Goal: Task Accomplishment & Management: Manage account settings

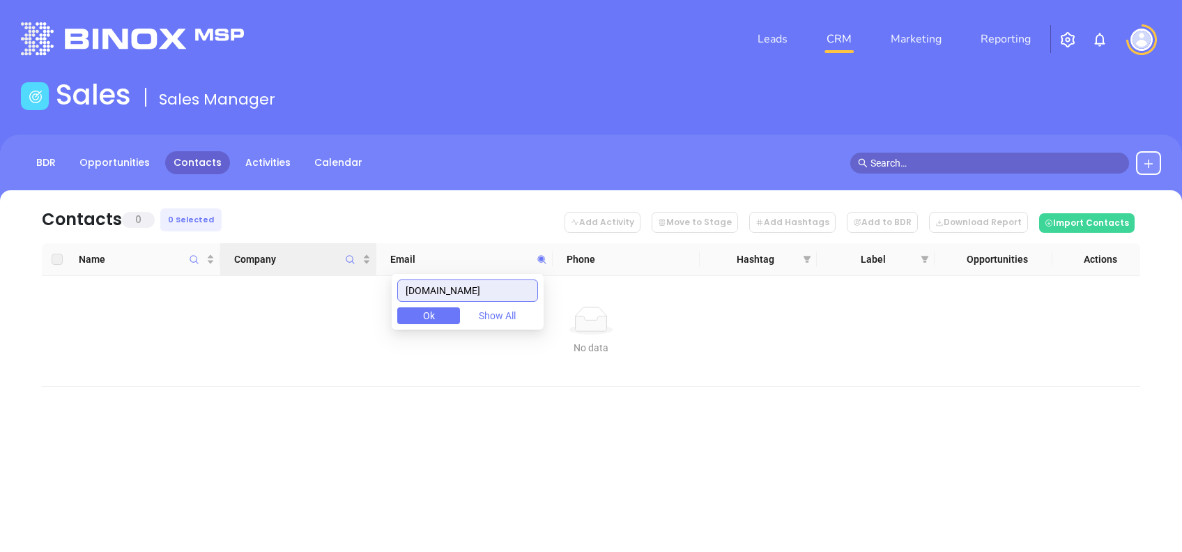
drag, startPoint x: 489, startPoint y: 296, endPoint x: 358, endPoint y: 271, distance: 133.6
click at [362, 273] on body "Leads CRM Marketing Reporting Financial Leads Leads Sales Sales Manager BDR Opp…" at bounding box center [591, 276] width 1182 height 552
paste input "woodinsurance.net"
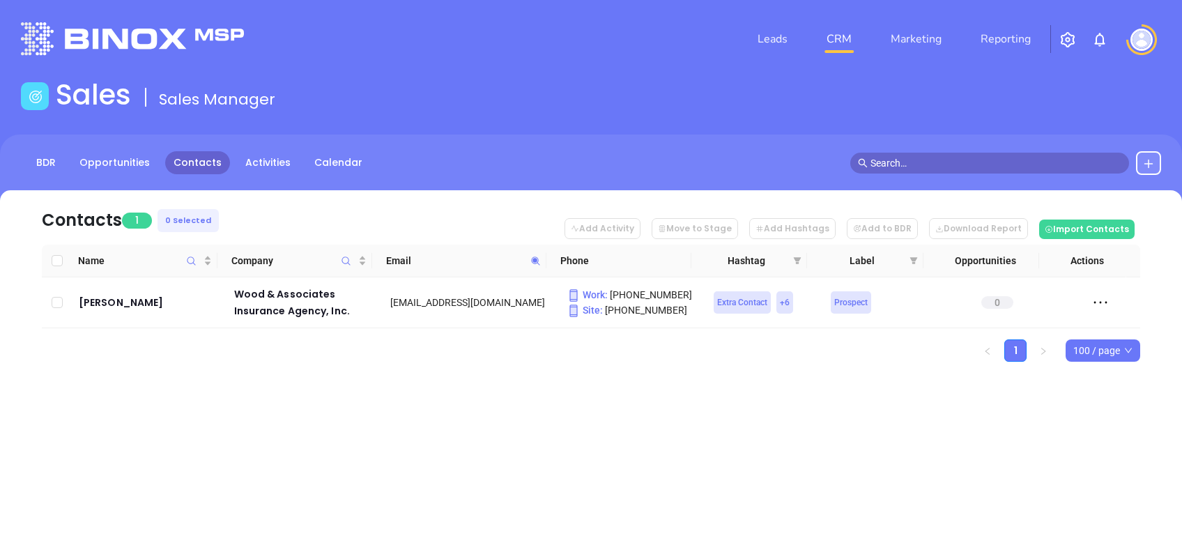
click at [538, 261] on icon at bounding box center [536, 261] width 10 height 10
paste input "valenteinsurance.com"
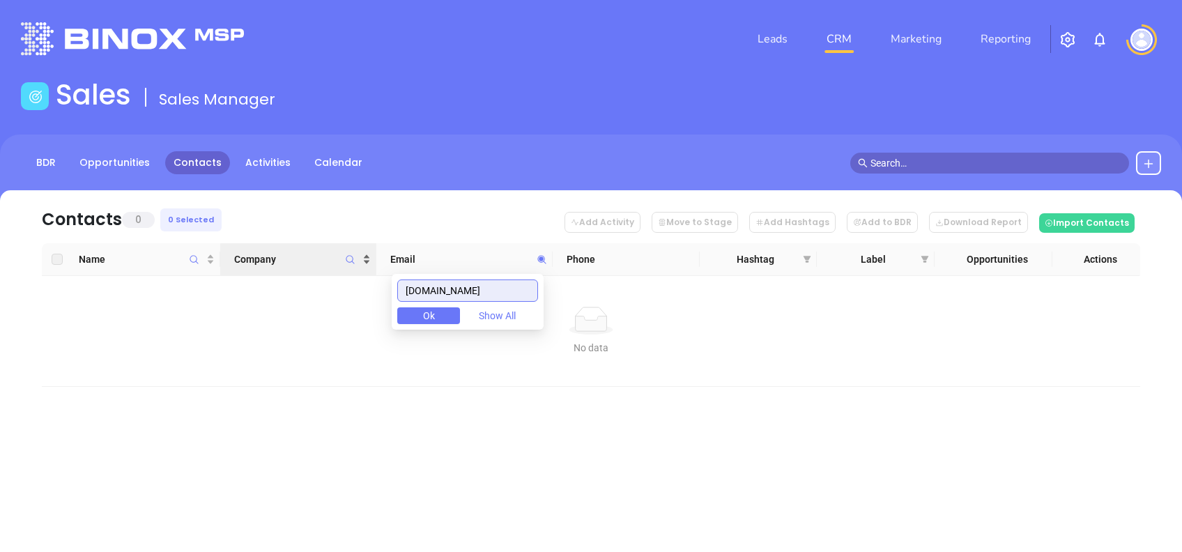
drag, startPoint x: 515, startPoint y: 284, endPoint x: 310, endPoint y: 254, distance: 207.1
click at [316, 257] on body "Leads CRM Marketing Reporting Financial Leads Leads Sales Sales Manager BDR Opp…" at bounding box center [591, 276] width 1182 height 552
paste input "fm"
type input "fm.com"
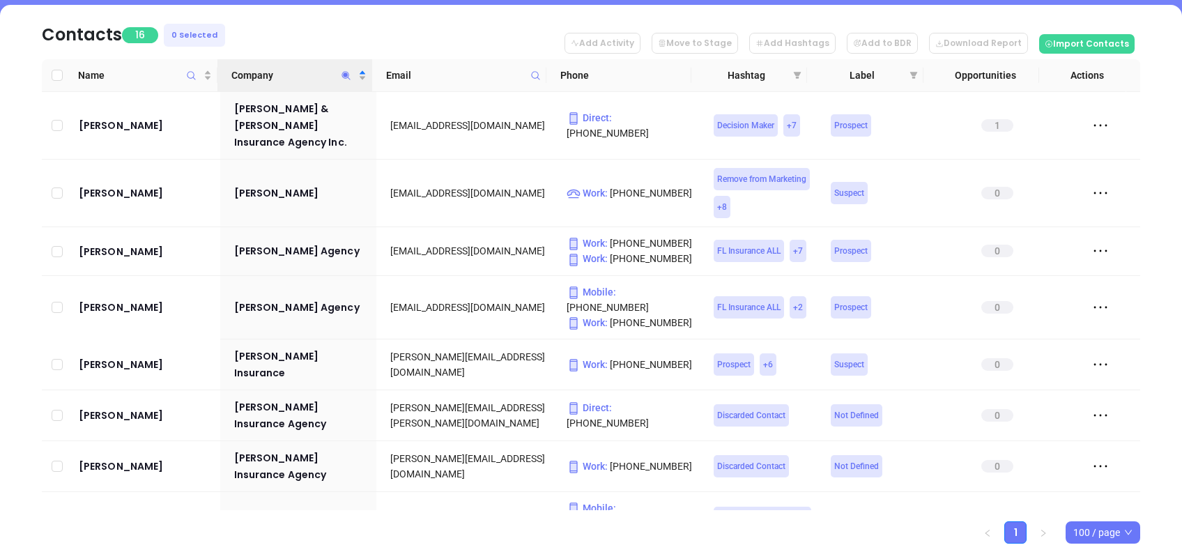
scroll to position [464, 0]
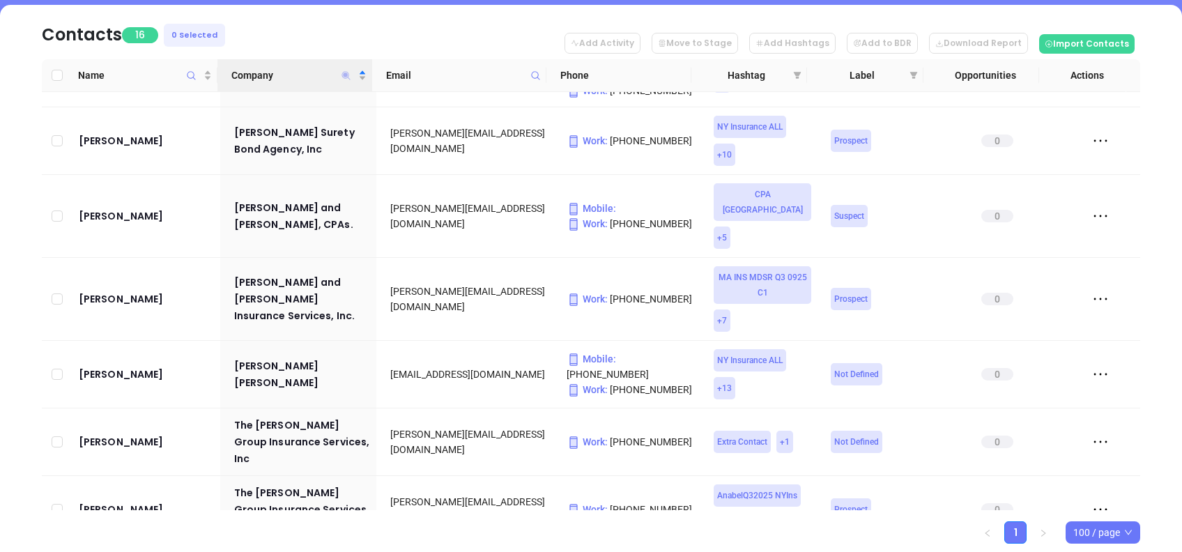
click at [346, 71] on icon "Company" at bounding box center [346, 75] width 8 height 8
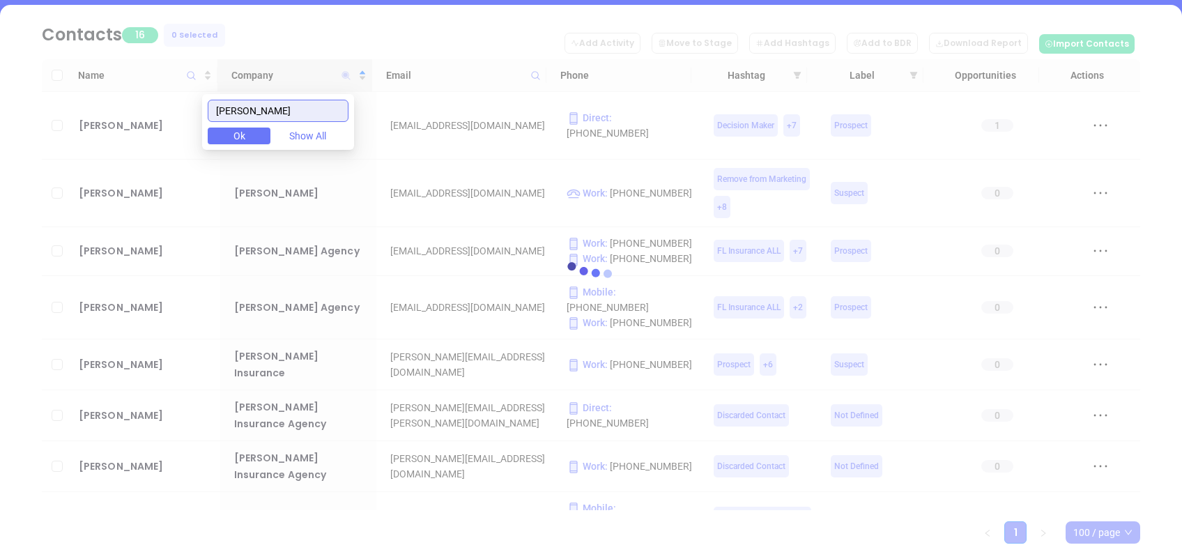
scroll to position [0, 0]
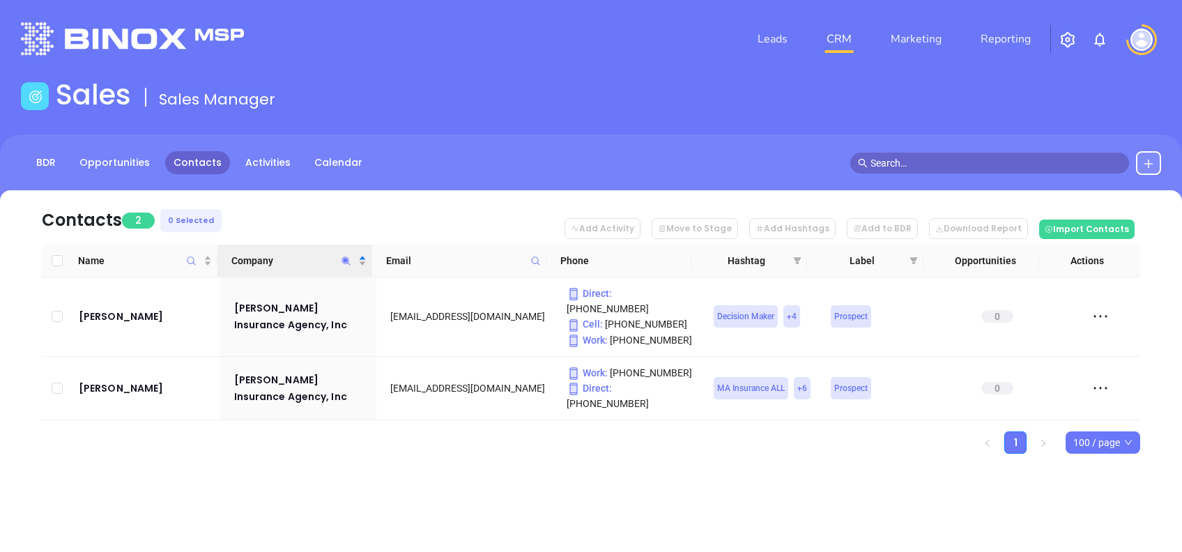
click at [400, 432] on ul "1 100 / page" at bounding box center [591, 443] width 1099 height 22
click at [349, 260] on icon "Company" at bounding box center [346, 261] width 10 height 10
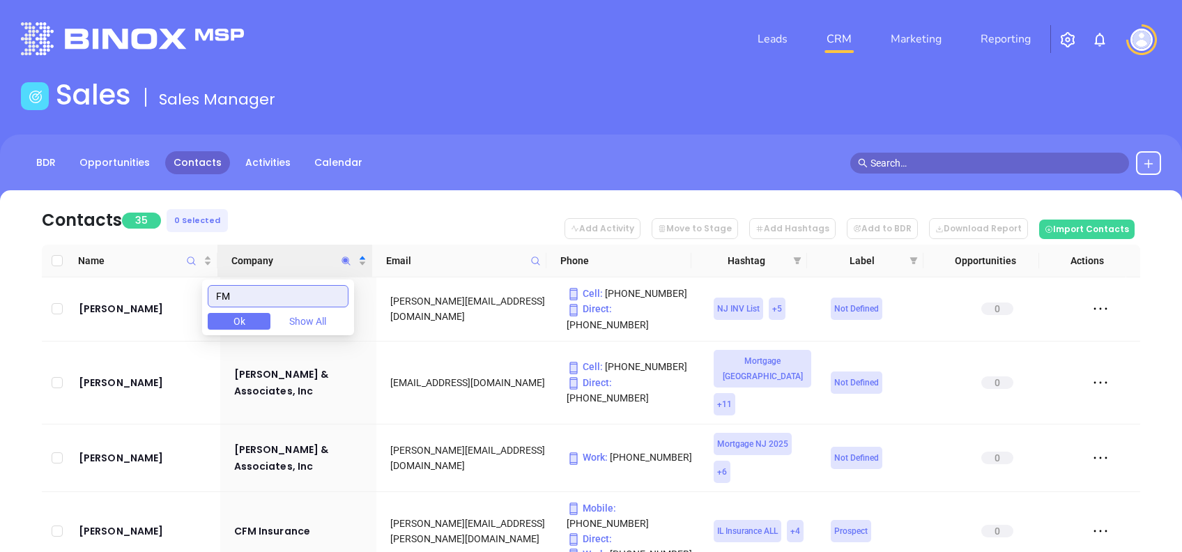
type input "FM"
click at [281, 210] on nav "Contacts 35 0 Selected Add Activity Move to Stage Add Hashtags Add to BDR Downl…" at bounding box center [591, 217] width 1099 height 54
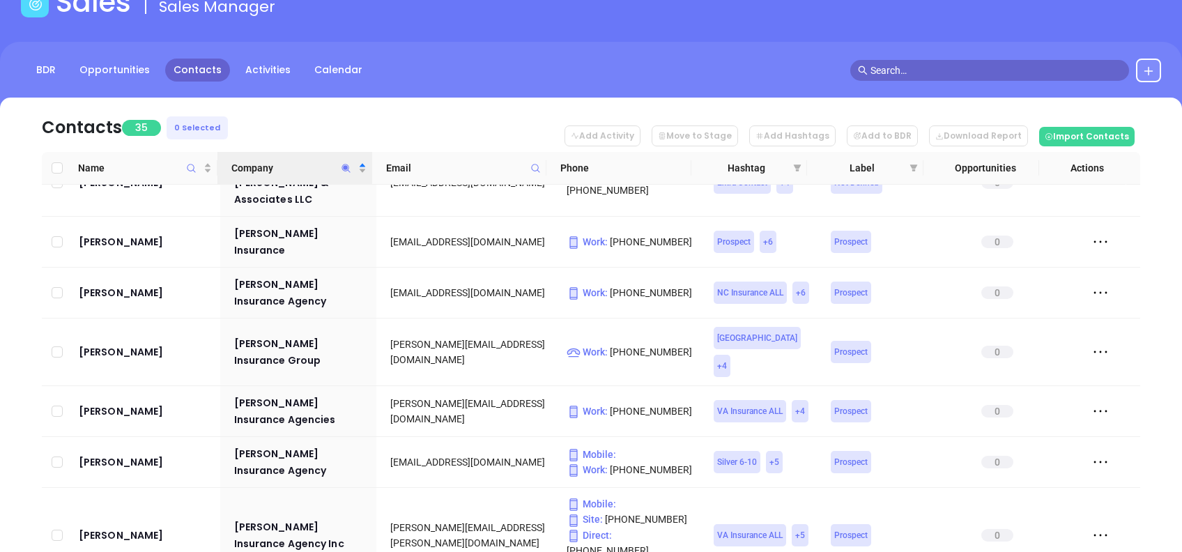
scroll to position [1551, 0]
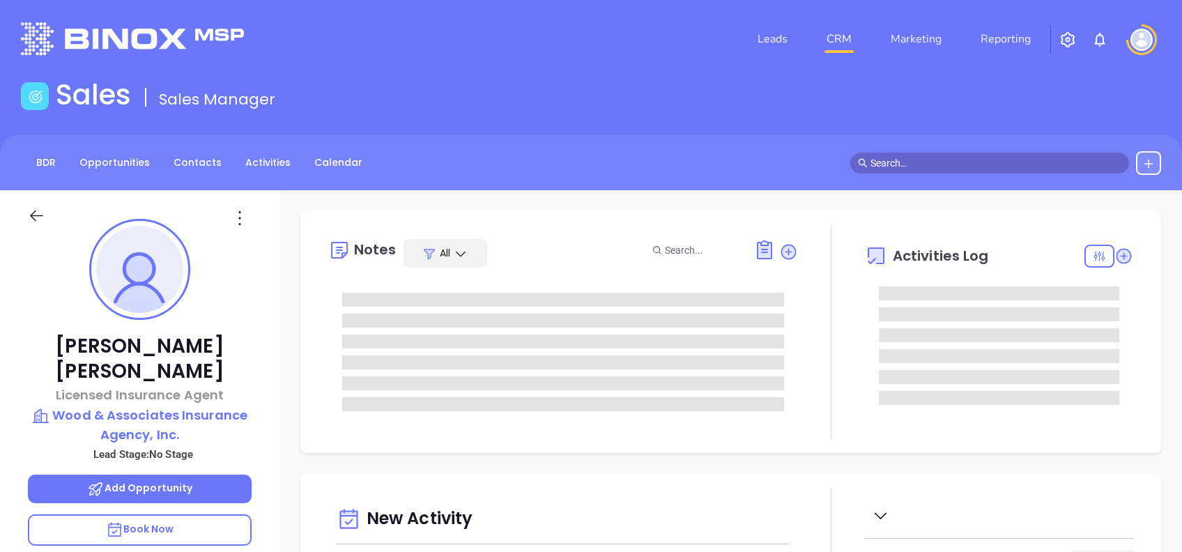
type input "[DATE]"
type input "[PERSON_NAME]"
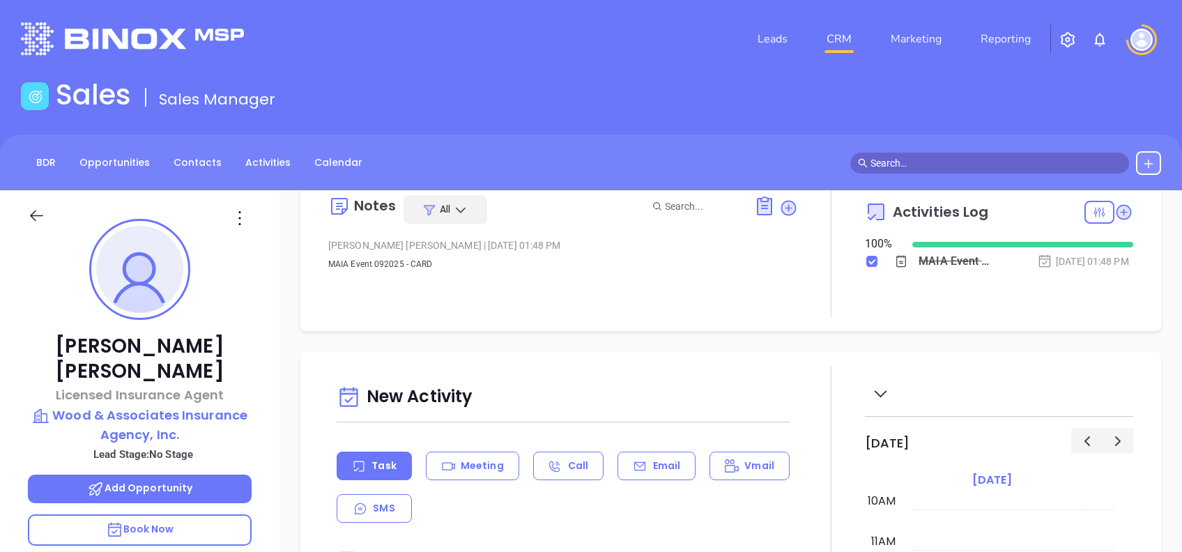
scroll to position [0, 0]
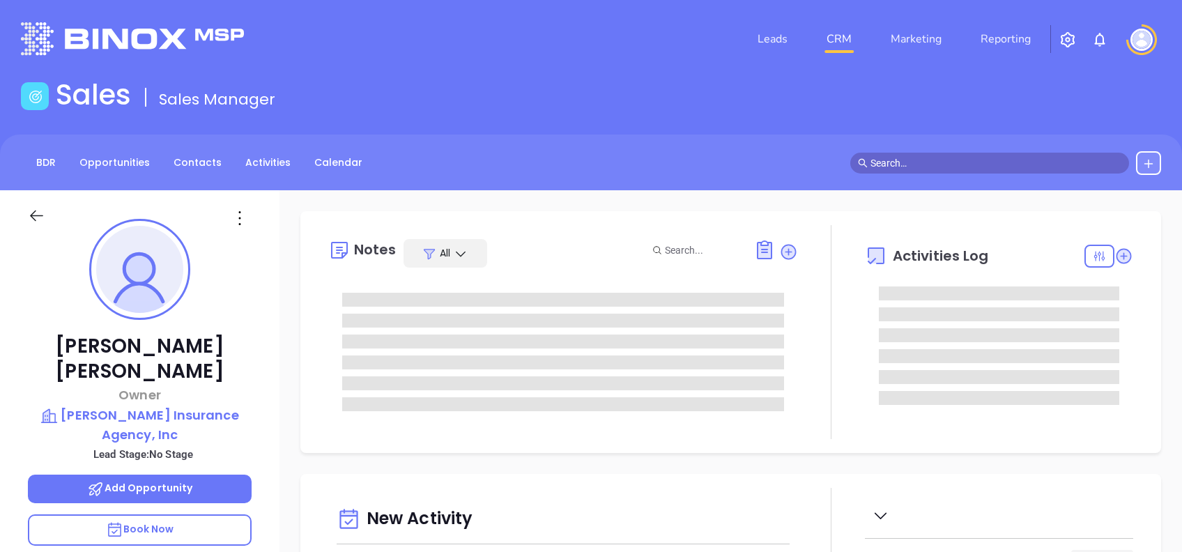
type input "[DATE]"
type input "[PERSON_NAME]"
type input "[DATE]"
type input "[PERSON_NAME]"
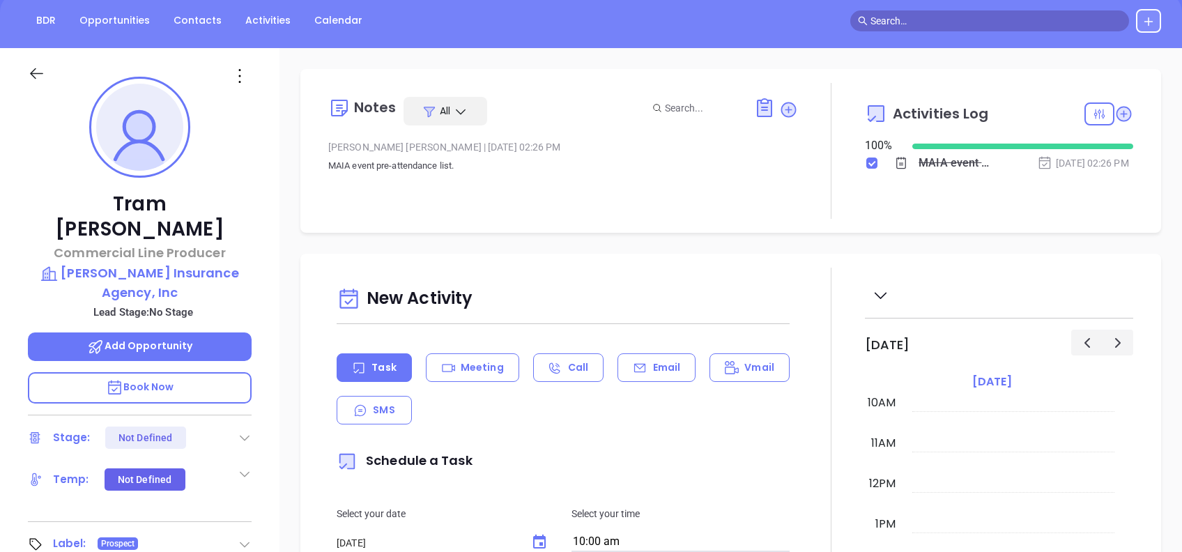
scroll to position [185, 0]
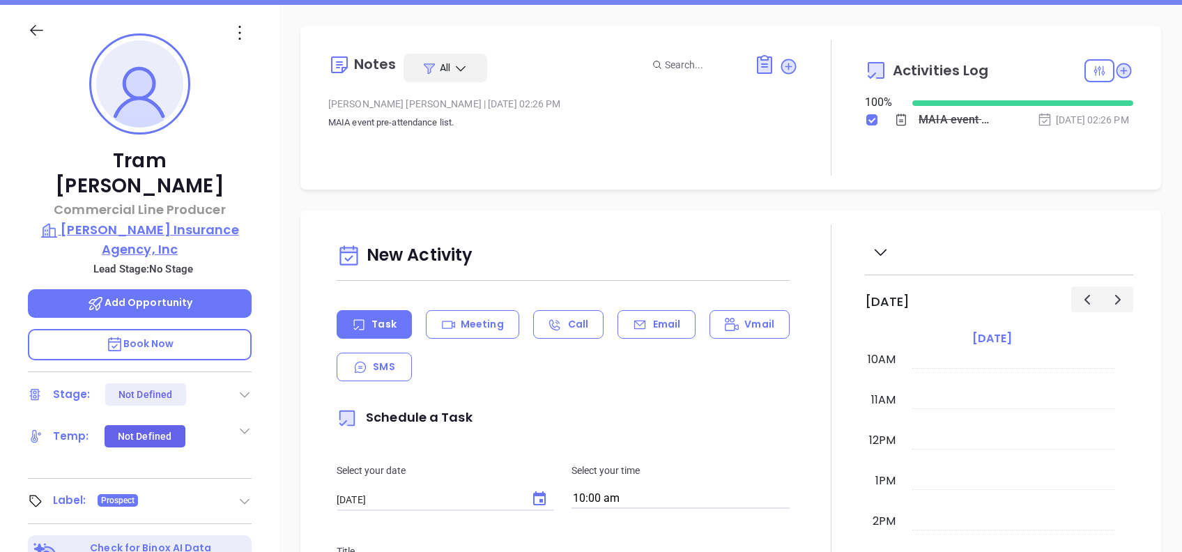
drag, startPoint x: 275, startPoint y: 227, endPoint x: 59, endPoint y: 200, distance: 218.5
click at [59, 200] on div "[PERSON_NAME] Commercial Line Producer [PERSON_NAME] Insurance Agency, Inc Lead…" at bounding box center [140, 350] width 280 height 690
copy p "[PERSON_NAME] Insurance Agency, Inc"
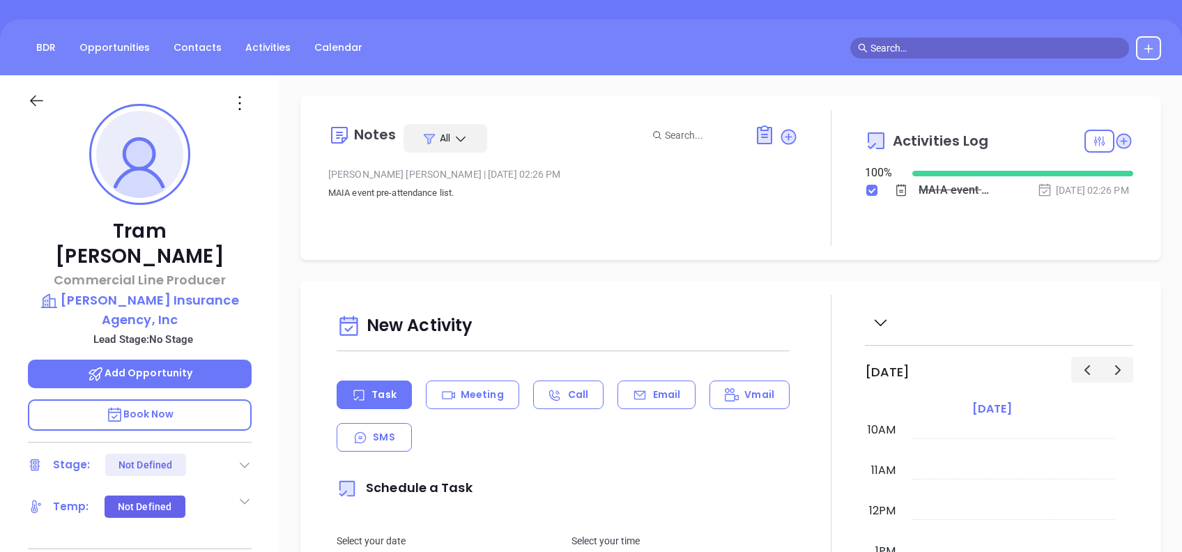
scroll to position [63, 0]
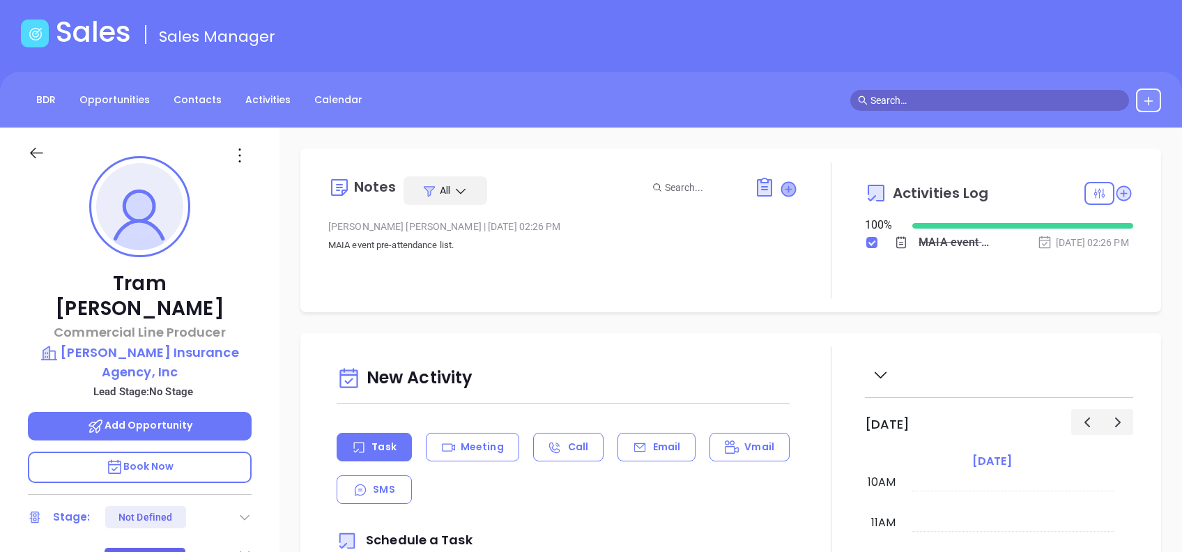
click at [779, 189] on icon at bounding box center [788, 189] width 19 height 19
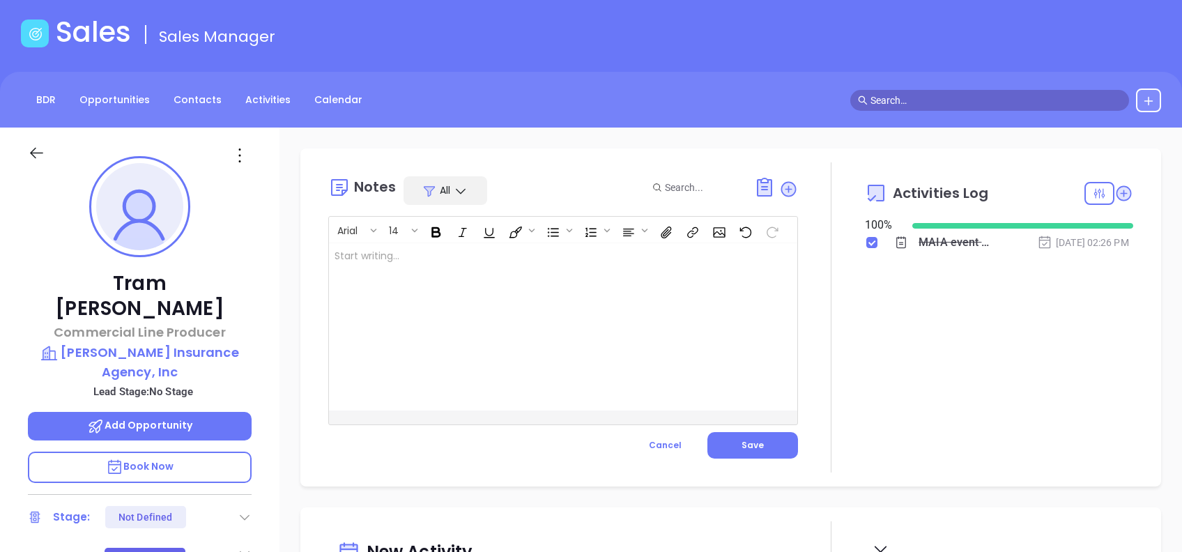
click at [487, 346] on div at bounding box center [547, 326] width 436 height 167
click at [763, 441] on button "Save" at bounding box center [753, 445] width 91 height 26
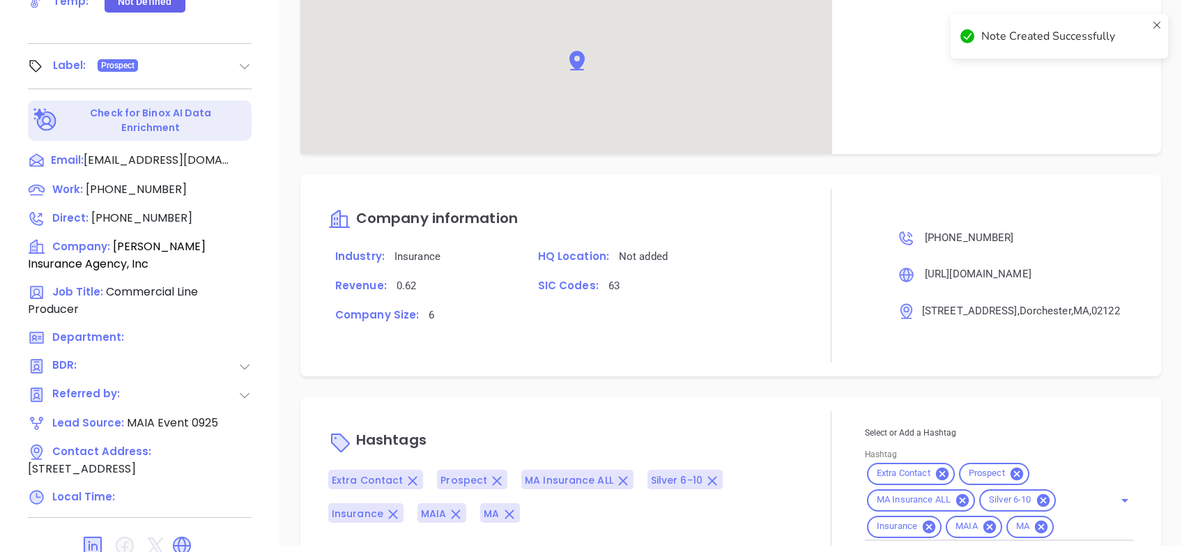
scroll to position [793, 0]
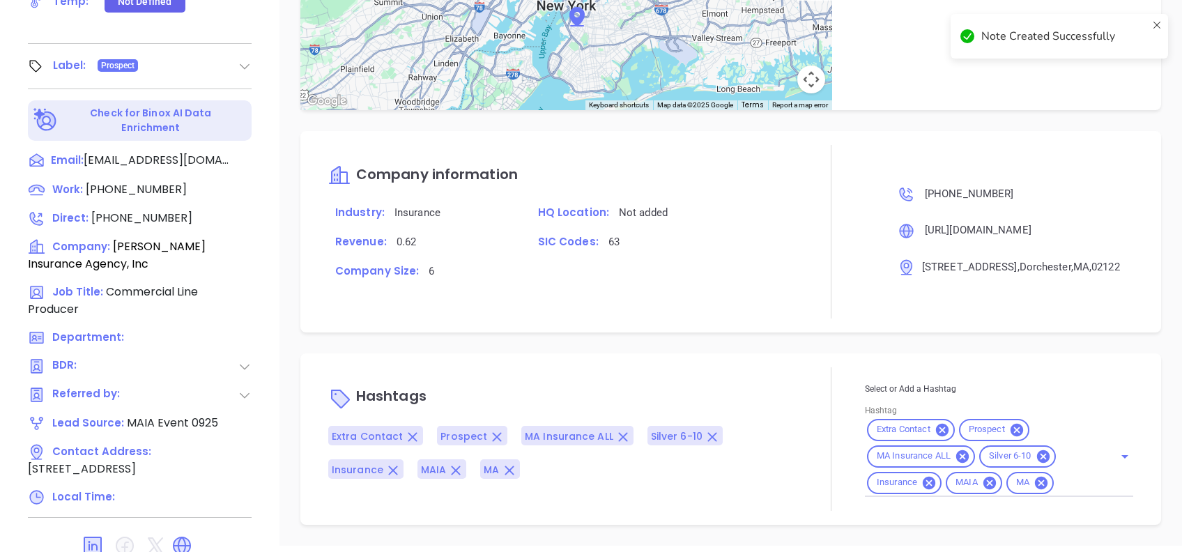
click at [982, 481] on icon at bounding box center [989, 482] width 15 height 15
click at [1035, 487] on input "Hashtag" at bounding box center [1045, 482] width 99 height 17
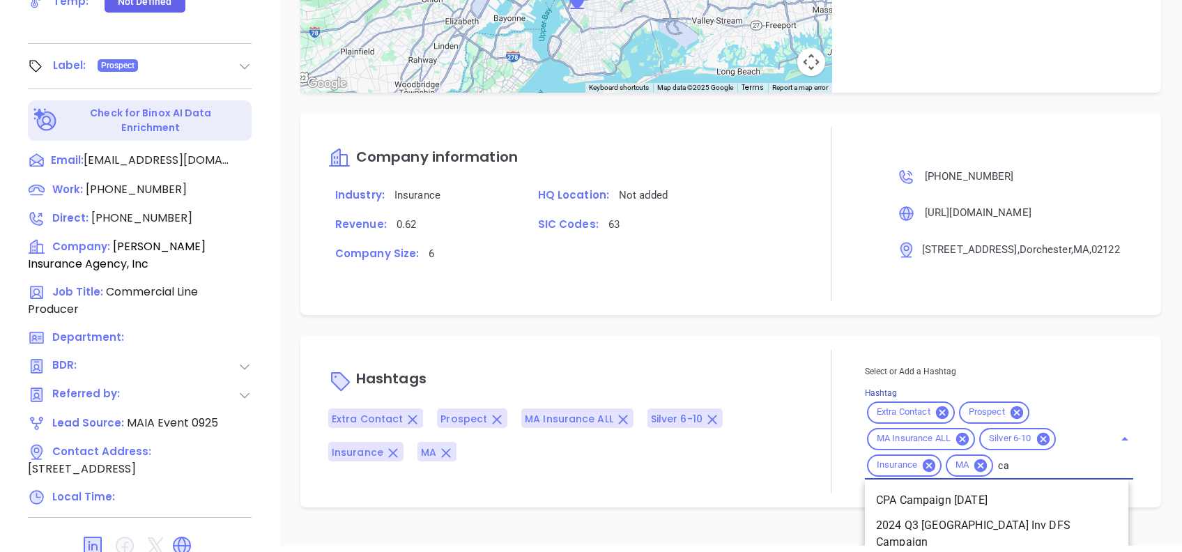
type input "c"
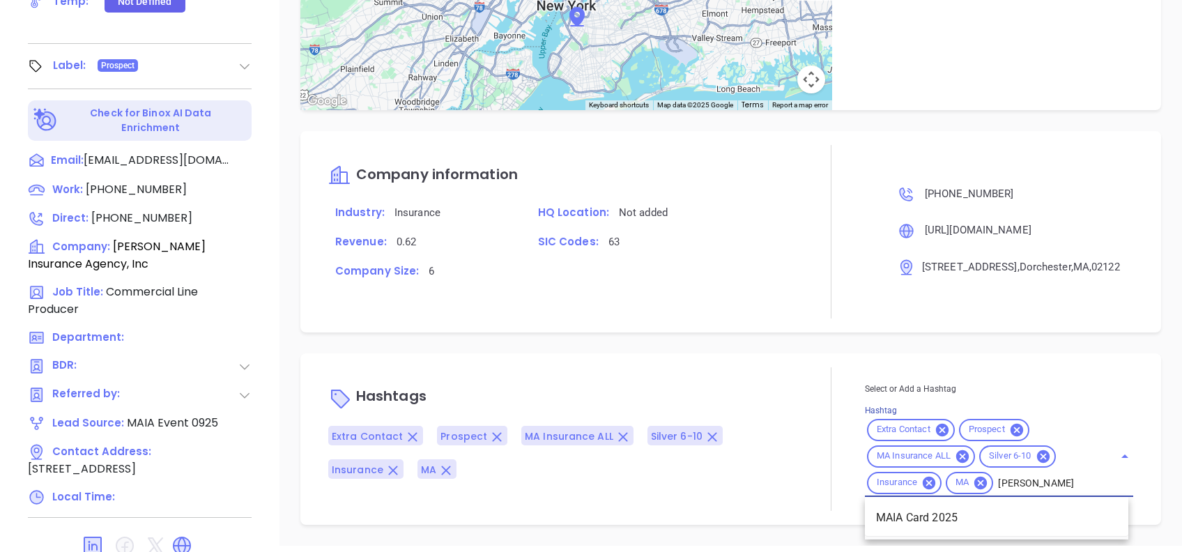
type input "maia ca"
click at [1015, 520] on li "MAIA Card 2025" at bounding box center [997, 517] width 264 height 25
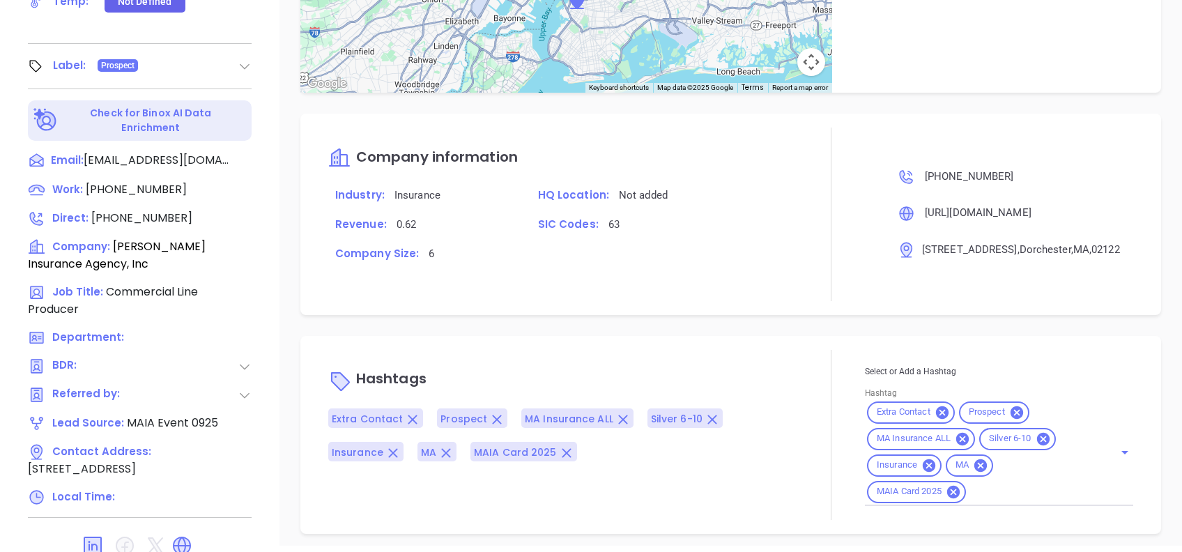
click at [759, 361] on div "Hashtags Extra Contact Prospect MA Insurance ALL Silver 6-10 Insurance MA MAIA …" at bounding box center [730, 435] width 861 height 198
click at [478, 338] on div "Notes All Alejandra Lara | Sep 22, 2025 05:04 PM MAIA Event 092025 - CARD Gisse…" at bounding box center [731, 58] width 903 height 976
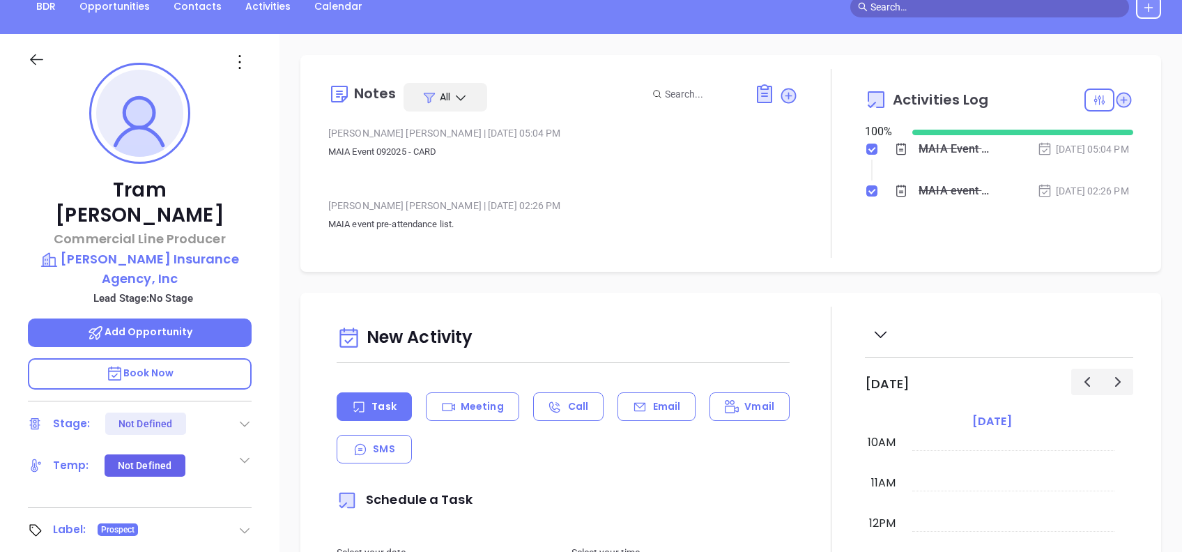
scroll to position [0, 0]
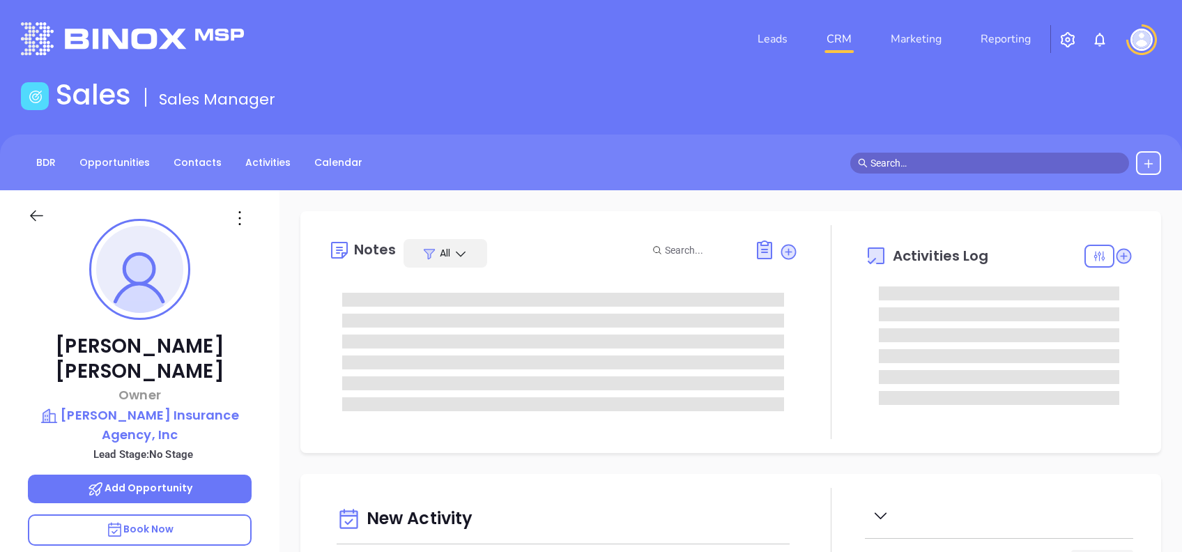
type input "10:00 am"
type input "[DATE]"
type input "[PERSON_NAME]"
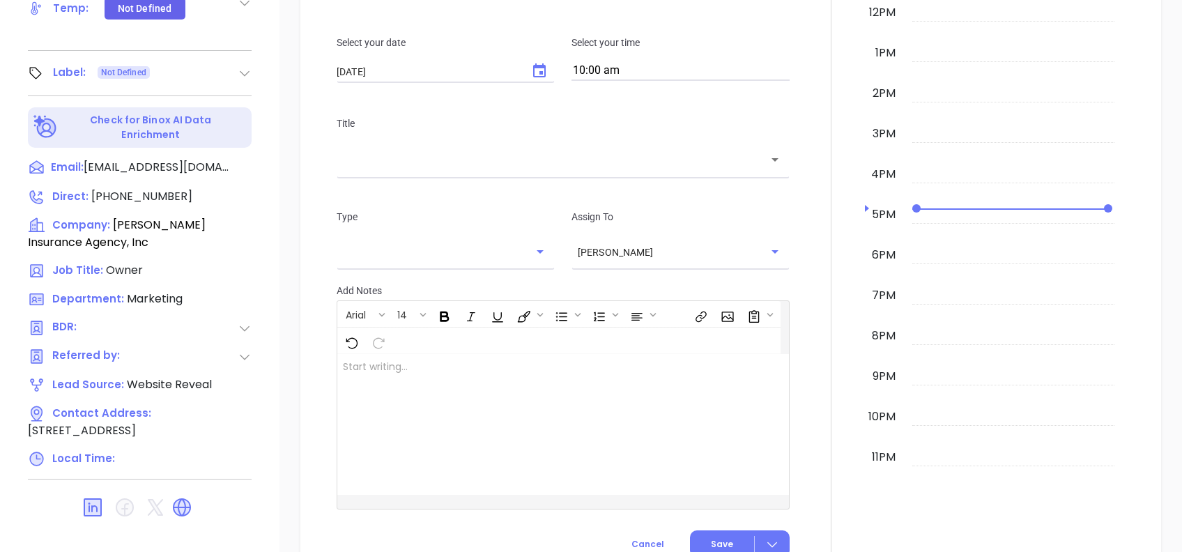
scroll to position [697, 0]
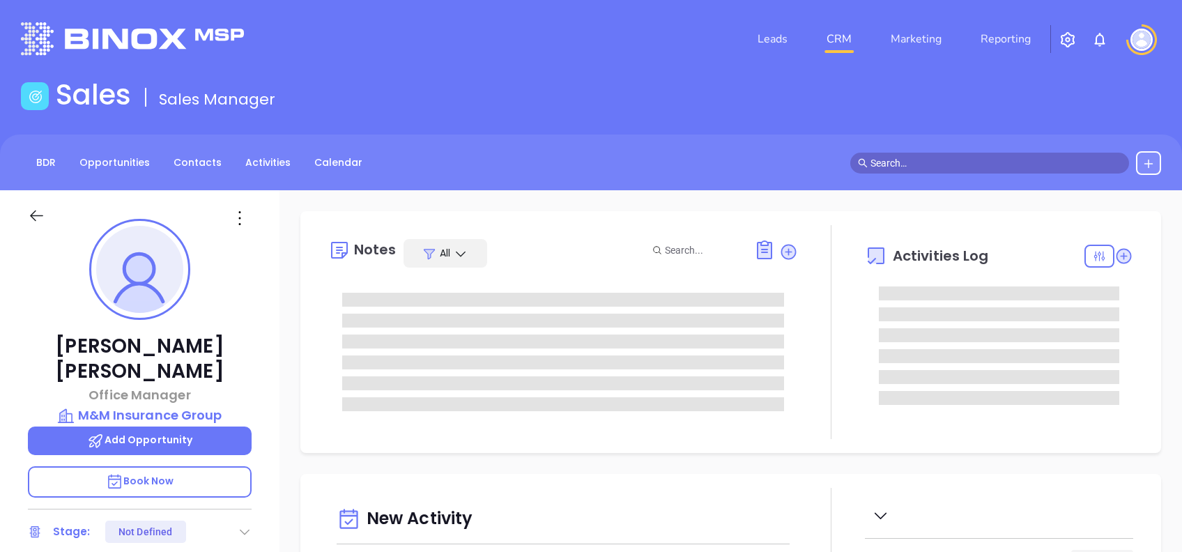
type input "[DATE]"
type input "[PERSON_NAME]"
drag, startPoint x: 220, startPoint y: 350, endPoint x: 50, endPoint y: 339, distance: 170.5
click at [50, 339] on p "[PERSON_NAME]" at bounding box center [140, 359] width 224 height 50
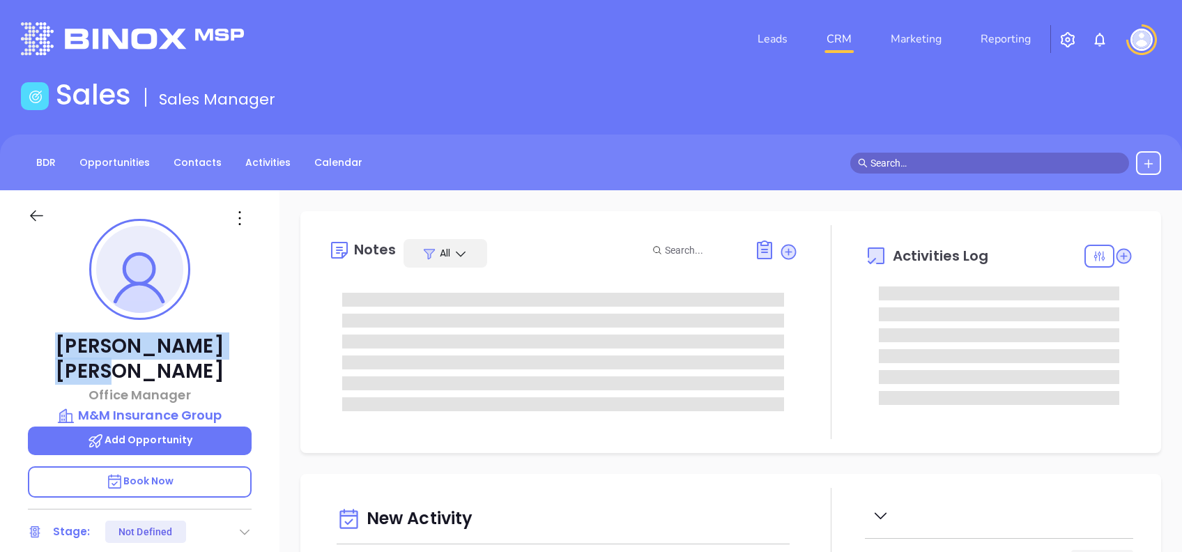
copy p "[PERSON_NAME]"
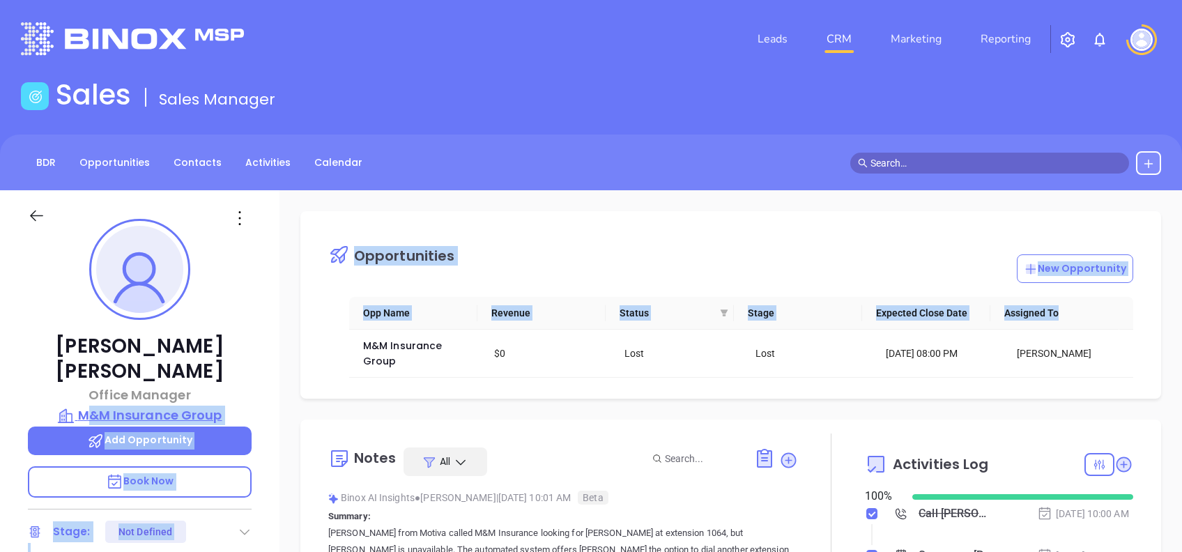
drag, startPoint x: 281, startPoint y: 388, endPoint x: 84, endPoint y: 384, distance: 196.6
click at [84, 384] on div "[PERSON_NAME] Office Manager M&M Insurance Group Add Opportunity Book Now Stage…" at bounding box center [591, 535] width 1182 height 690
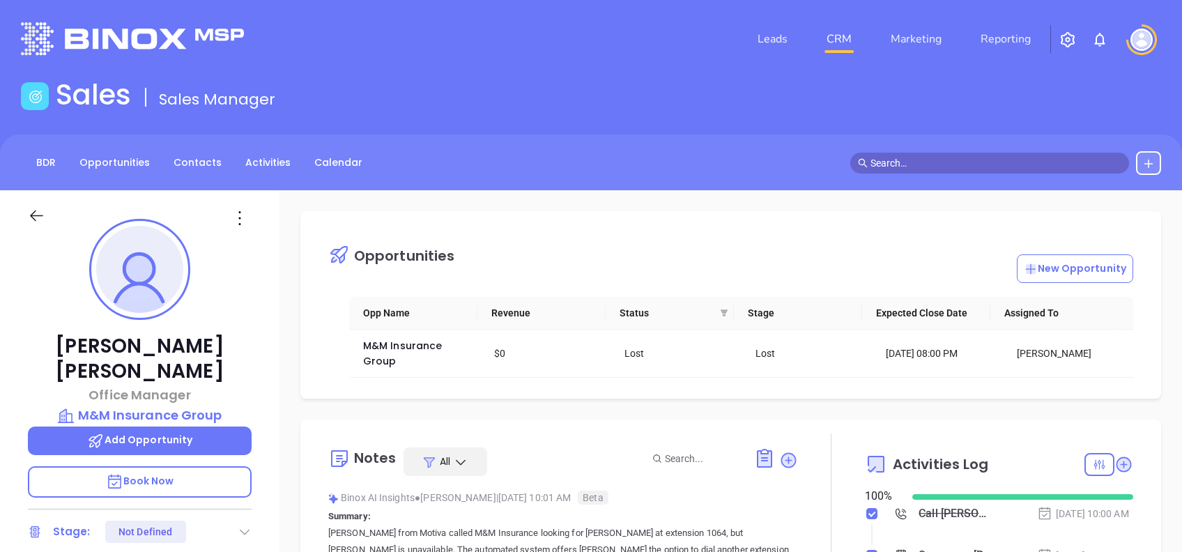
drag, startPoint x: 84, startPoint y: 384, endPoint x: 0, endPoint y: 319, distance: 106.8
click at [0, 308] on html "Leads CRM Marketing Reporting Financial Leads Leads Sales Sales Manager BDR Opp…" at bounding box center [591, 276] width 1182 height 552
drag, startPoint x: 268, startPoint y: 379, endPoint x: 239, endPoint y: 387, distance: 29.8
click at [239, 387] on div "[PERSON_NAME] Office Manager M&M Insurance Group Add Opportunity Book Now Stage…" at bounding box center [140, 535] width 280 height 690
copy div "M&M Insurance Group"
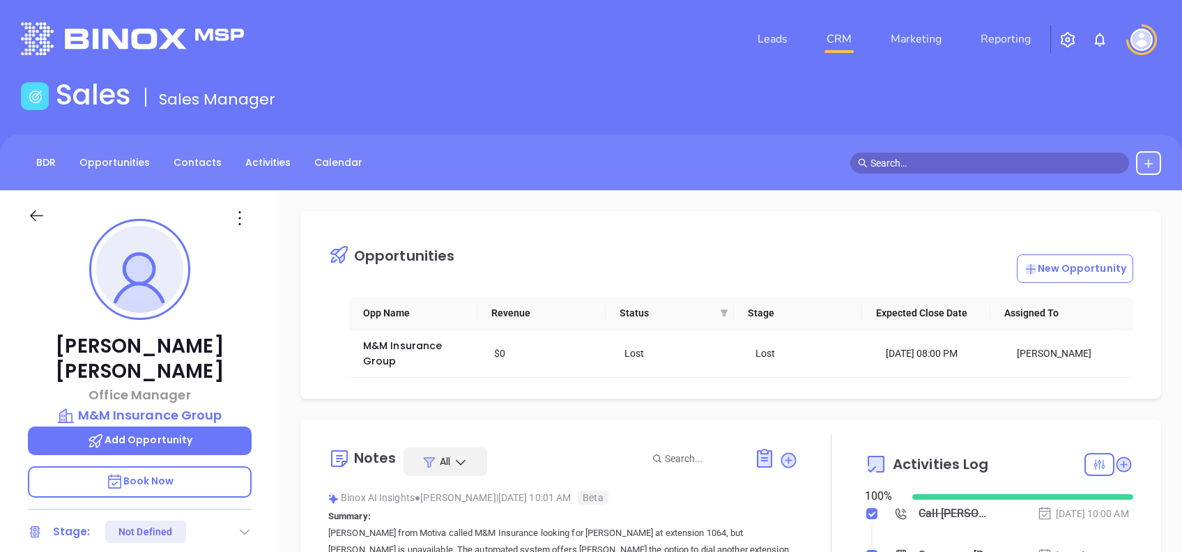
click at [680, 3] on header "Leads CRM Marketing Reporting Financial Leads Leads" at bounding box center [591, 39] width 1141 height 78
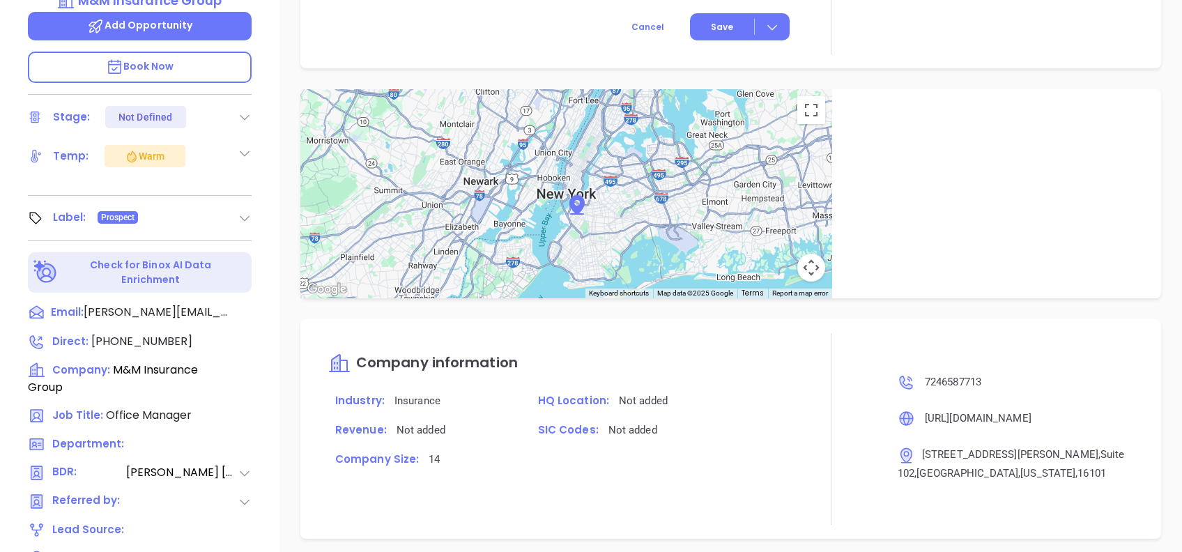
scroll to position [614, 0]
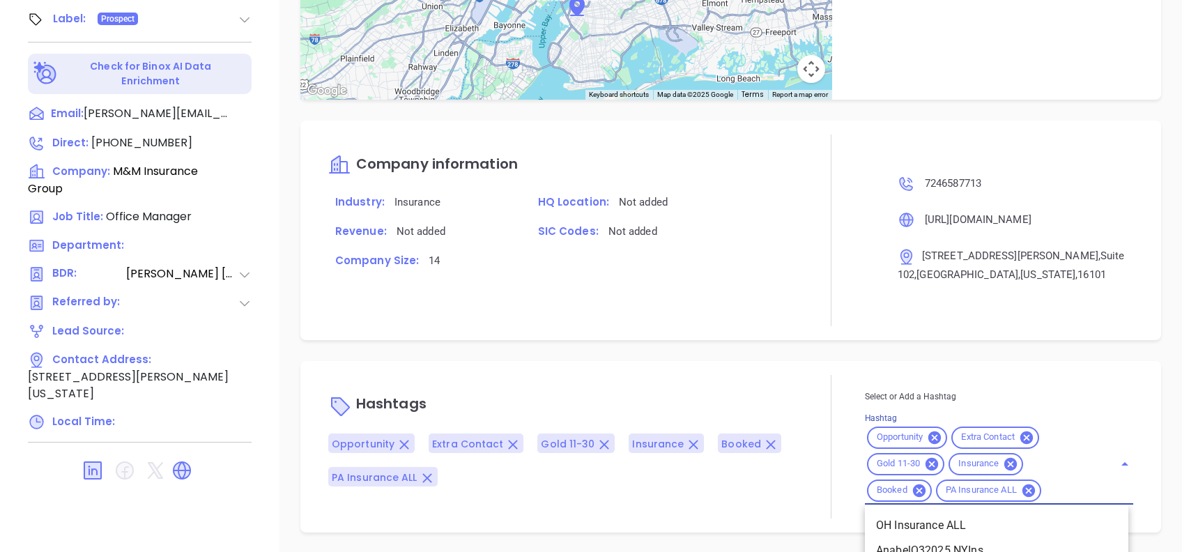
click at [1044, 487] on input "Hashtag" at bounding box center [1069, 490] width 51 height 17
click at [929, 436] on icon at bounding box center [935, 437] width 13 height 13
type input "LTN"
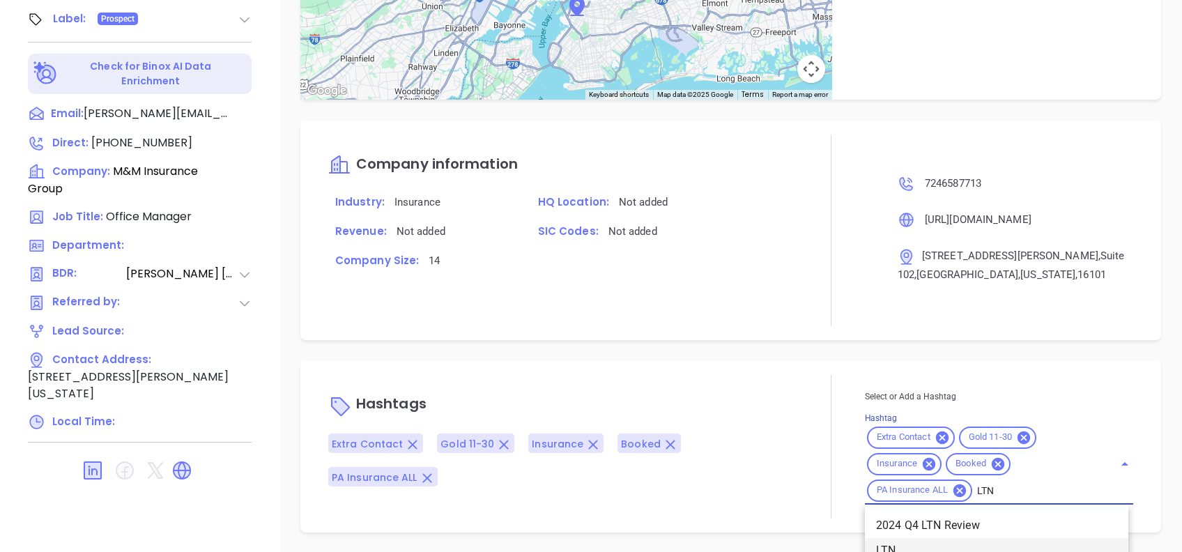
click at [941, 545] on li "LTN" at bounding box center [997, 550] width 264 height 25
click at [827, 321] on div at bounding box center [831, 230] width 67 height 191
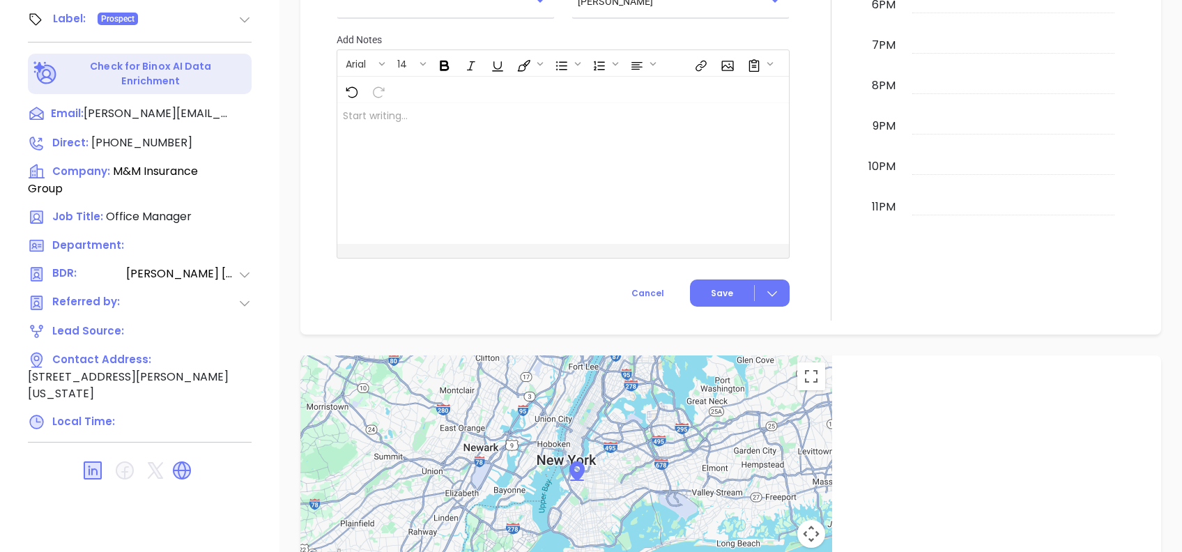
scroll to position [149, 0]
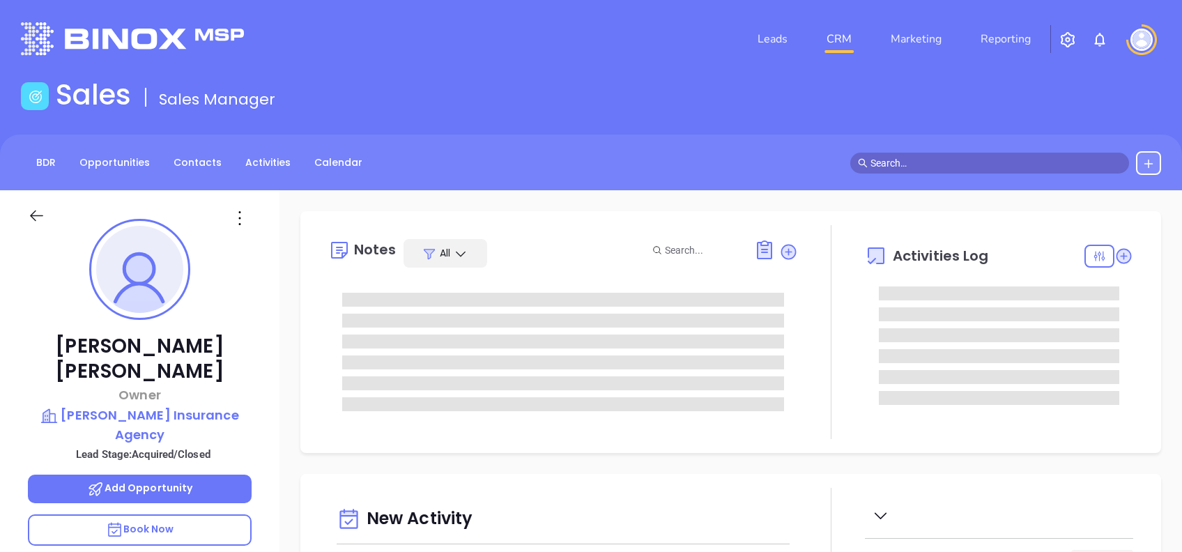
type input "[DATE]"
type input "[PERSON_NAME]"
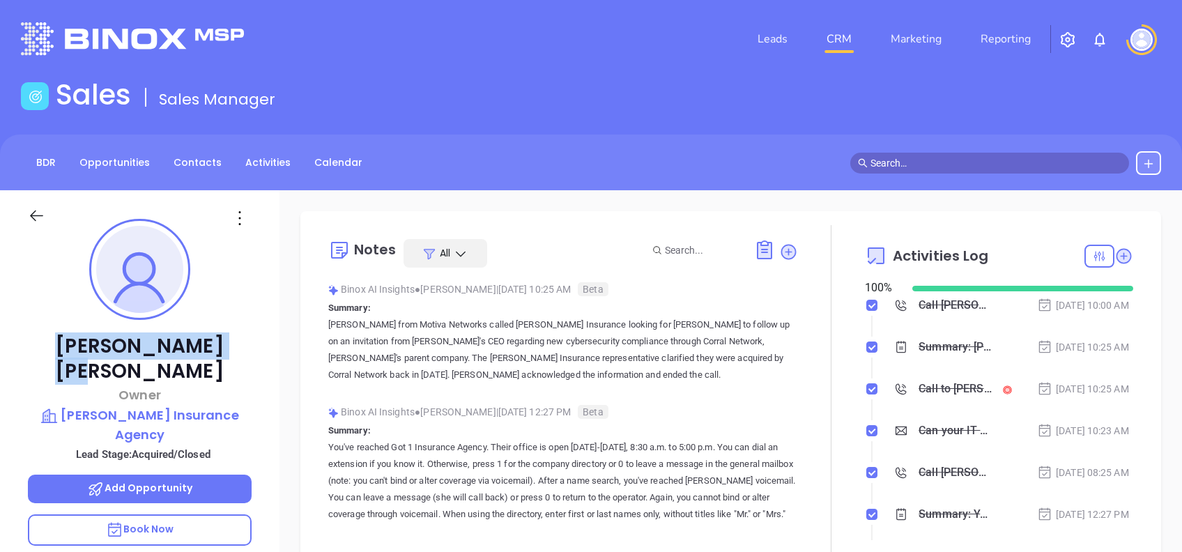
drag, startPoint x: 214, startPoint y: 345, endPoint x: 86, endPoint y: 340, distance: 128.4
click at [86, 340] on p "Shirley Ray" at bounding box center [140, 359] width 224 height 50
copy p "Shirley Ray"
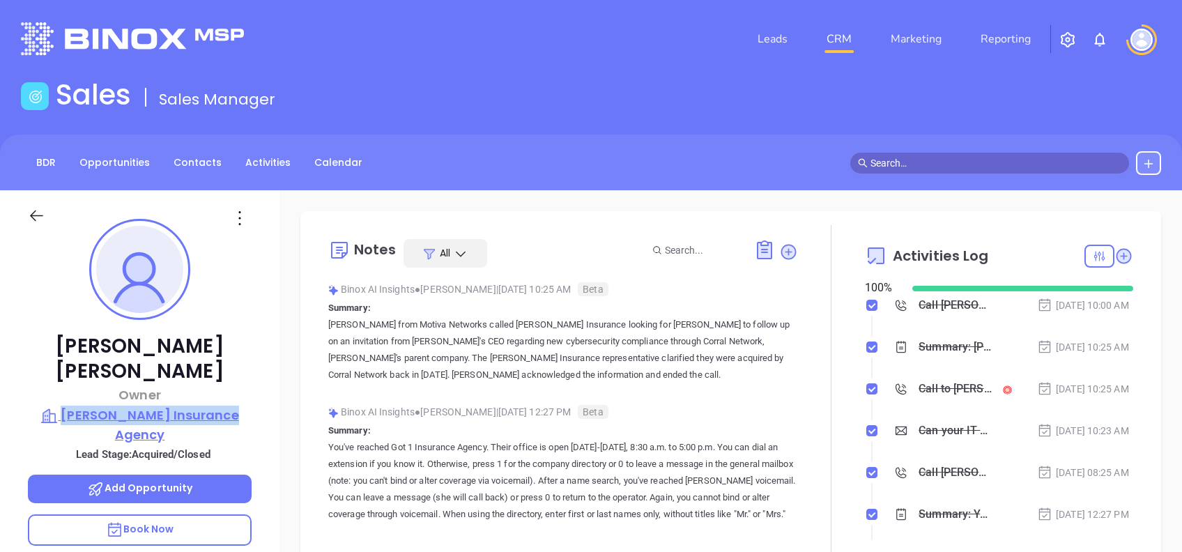
drag, startPoint x: 257, startPoint y: 385, endPoint x: 69, endPoint y: 386, distance: 187.6
click at [69, 386] on div "Shirley Ray Owner Godwin Insurance Agency Lead Stage: Acquired/Closed Add Oppor…" at bounding box center [140, 535] width 280 height 690
copy p "Godwin Insurance Agency"
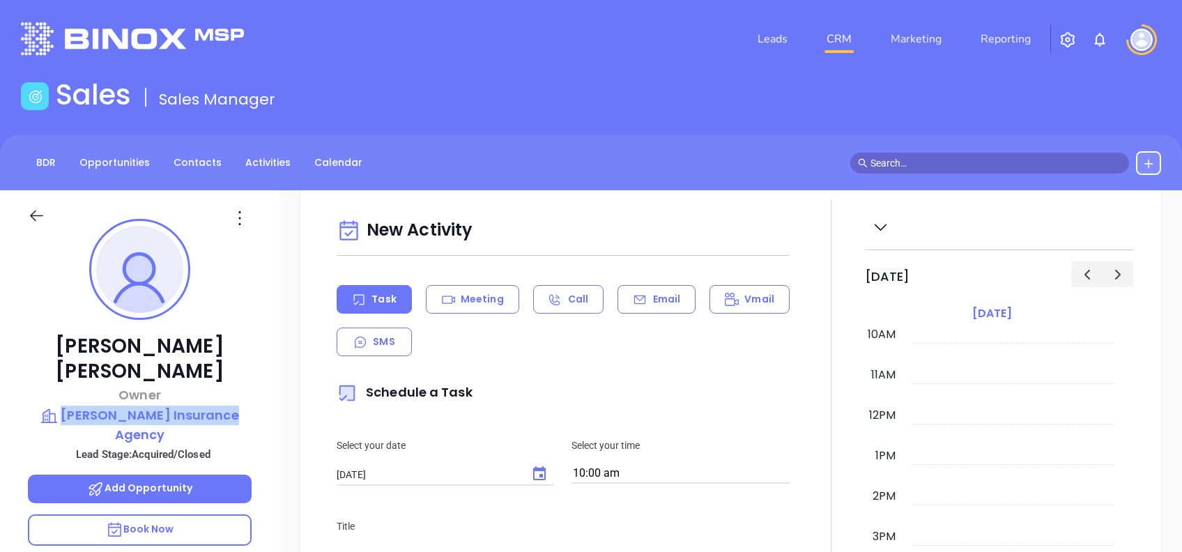
scroll to position [0, 0]
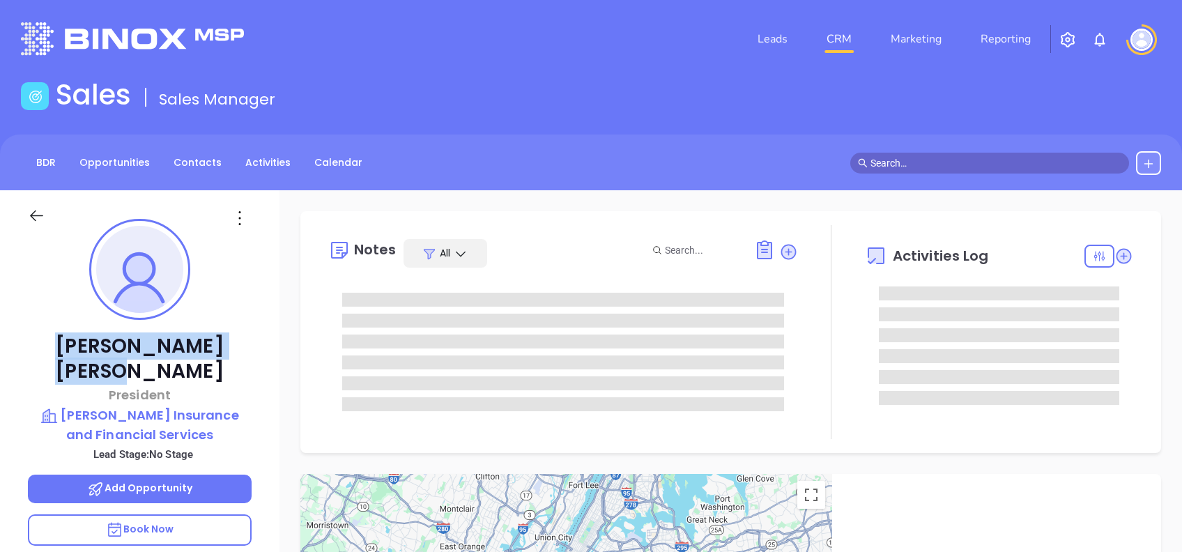
drag, startPoint x: 220, startPoint y: 349, endPoint x: 80, endPoint y: 337, distance: 140.7
click at [80, 337] on p "Brett Sawyer" at bounding box center [140, 359] width 224 height 50
copy p "Brett Sawyer"
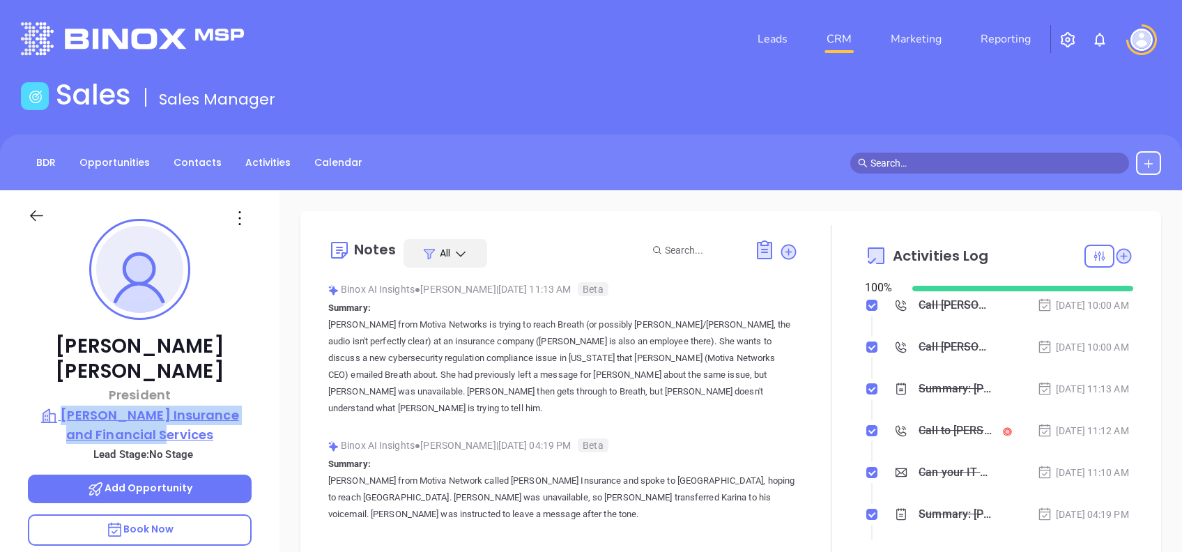
drag, startPoint x: 254, startPoint y: 411, endPoint x: 79, endPoint y: 381, distance: 177.4
click at [79, 381] on div "Brett Sawyer President Sawyer Insurance and Financial Services Lead Stage: No S…" at bounding box center [140, 535] width 280 height 690
copy p "Sawyer Insurance and Financial Services"
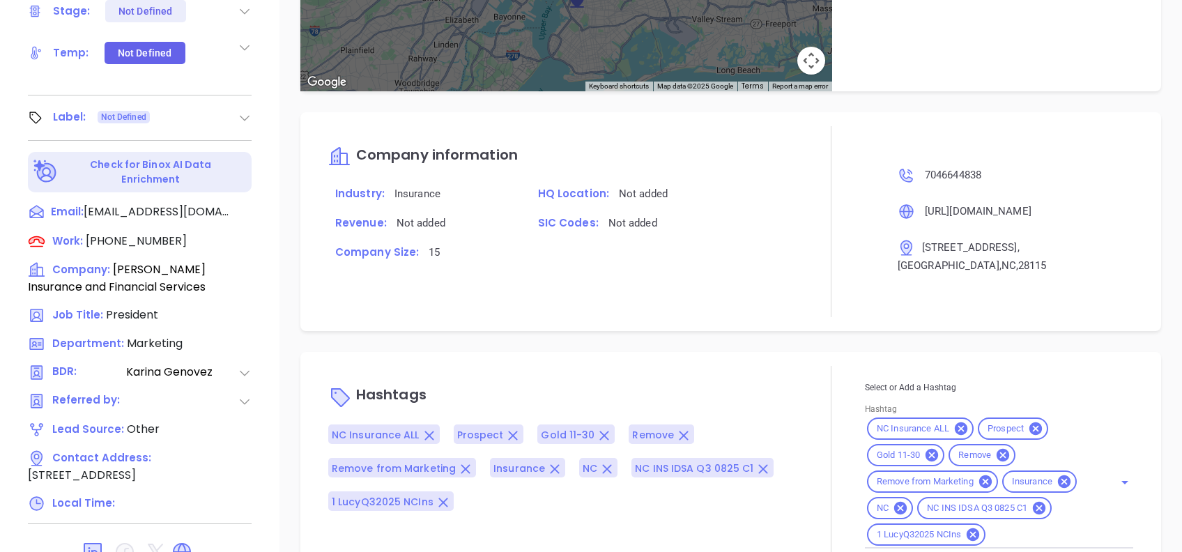
scroll to position [614, 0]
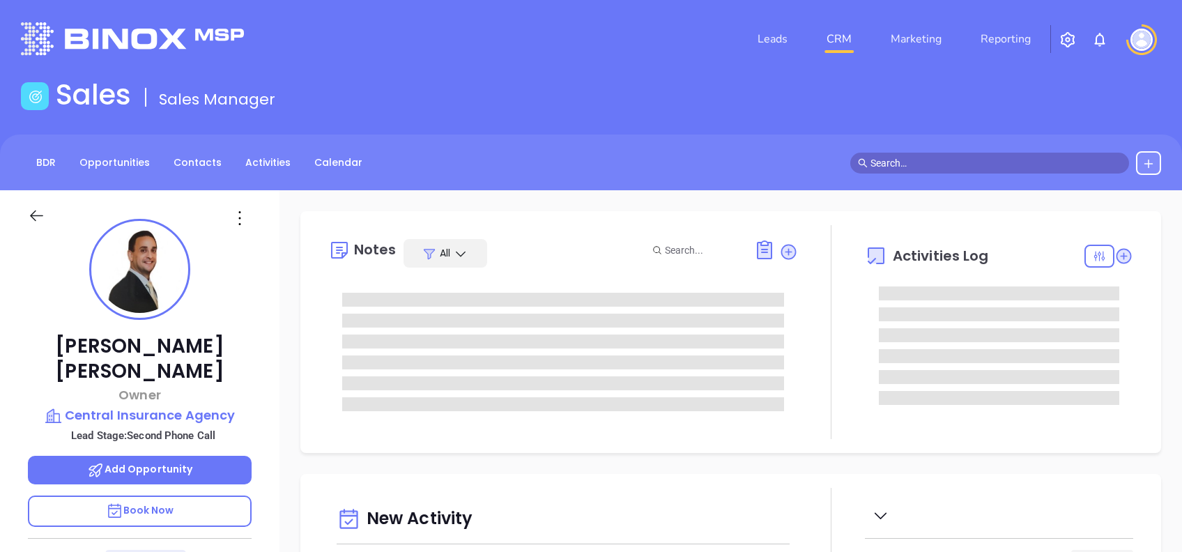
type input "[DATE]"
type input "[PERSON_NAME]"
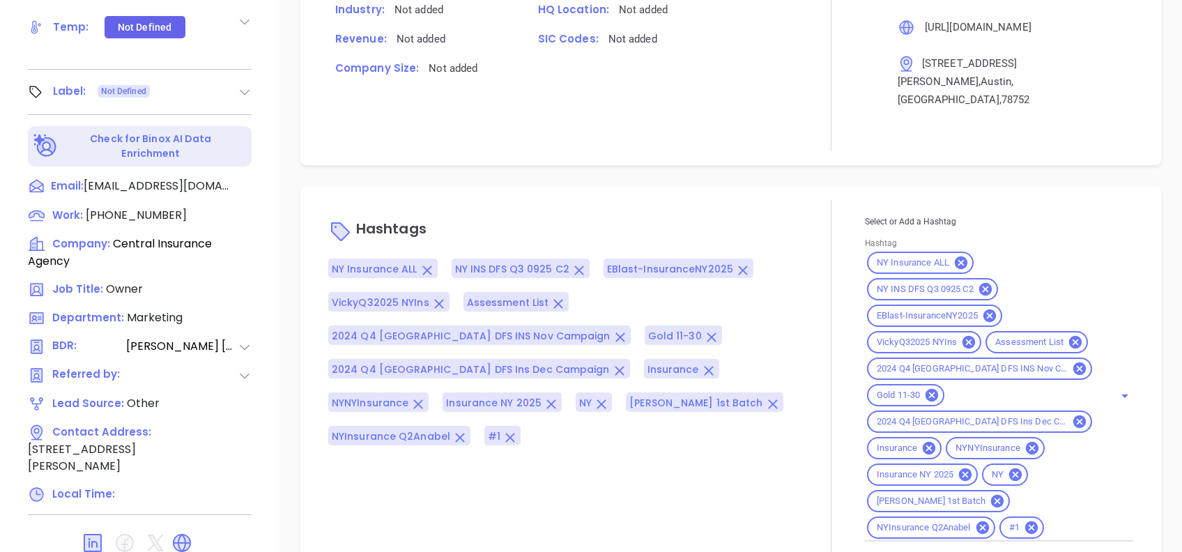
scroll to position [614, 0]
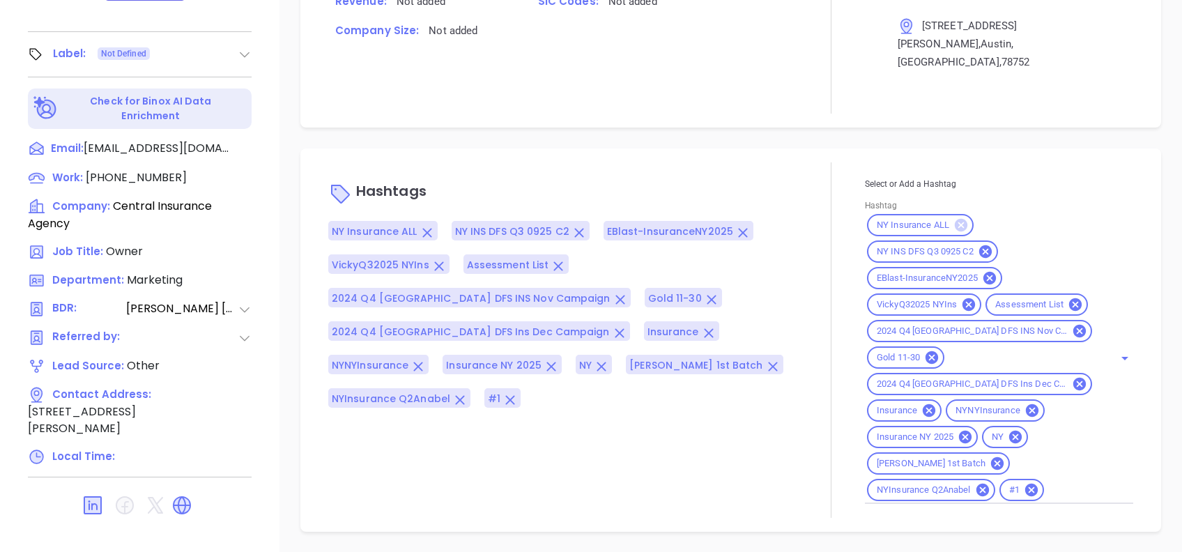
click at [955, 219] on icon at bounding box center [961, 225] width 13 height 13
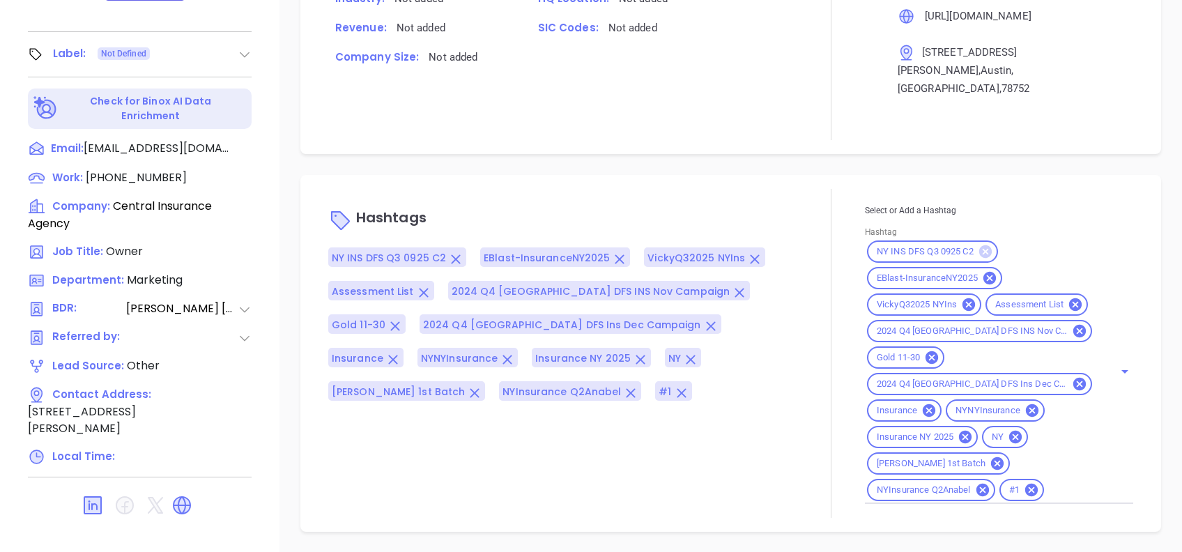
click at [980, 245] on icon at bounding box center [986, 251] width 13 height 13
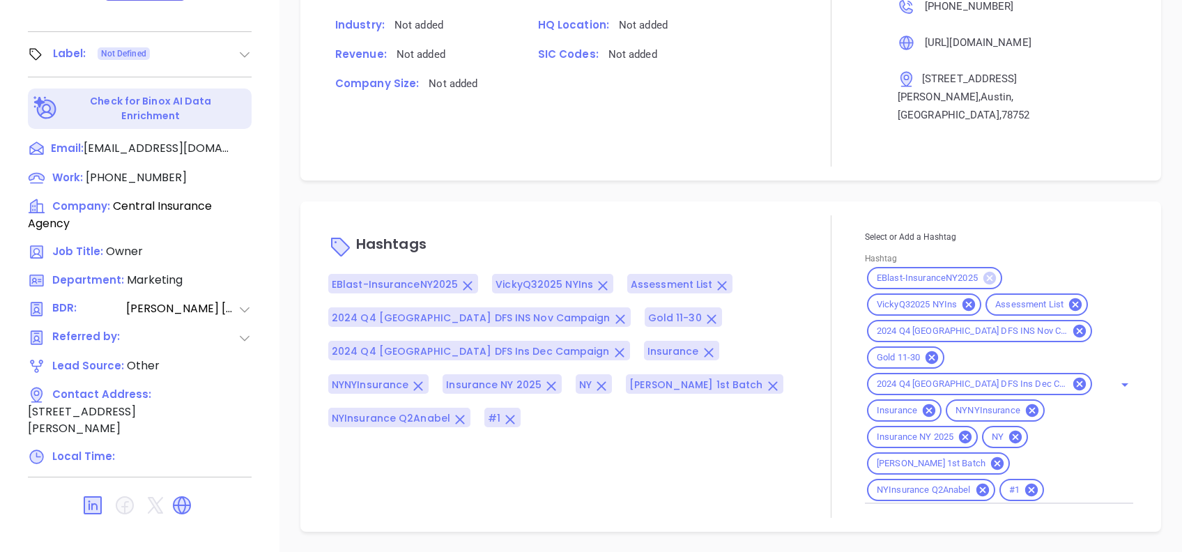
scroll to position [1094, 0]
click at [982, 271] on icon at bounding box center [989, 278] width 15 height 15
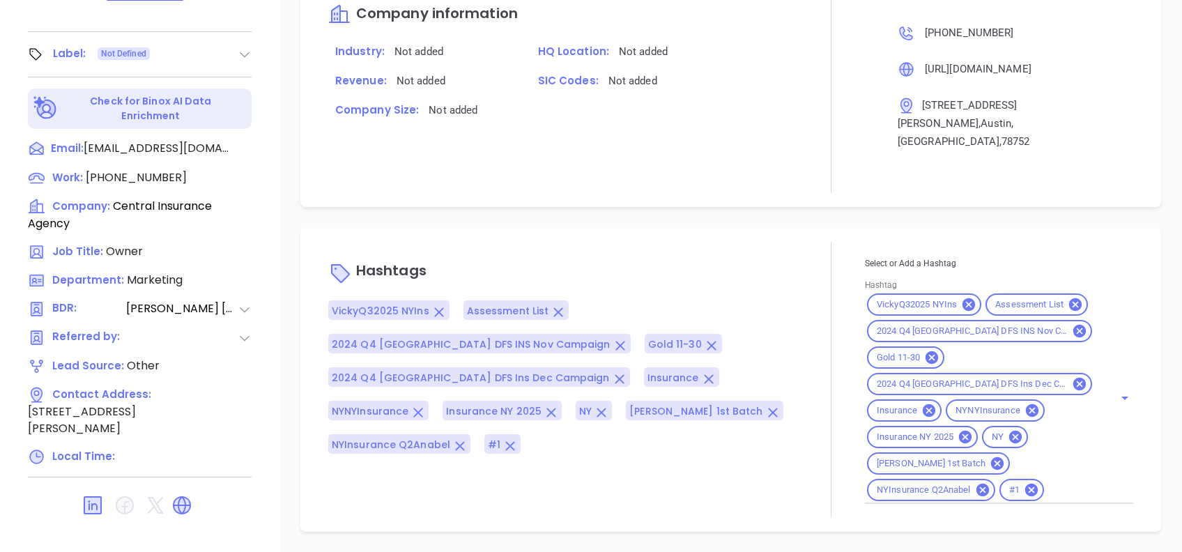
scroll to position [1067, 0]
click at [966, 297] on icon at bounding box center [968, 304] width 15 height 15
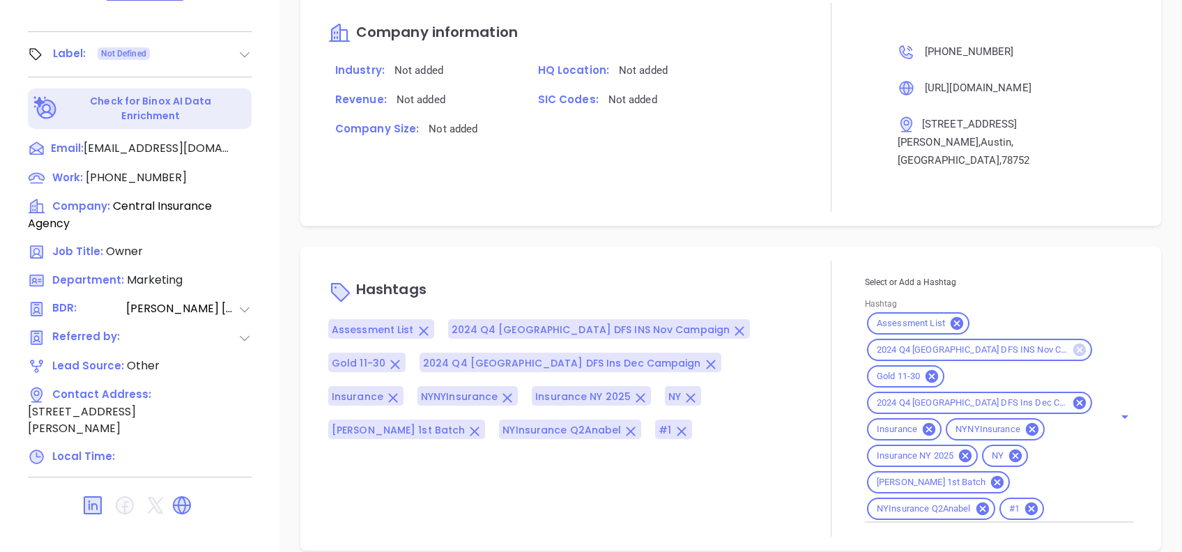
click at [1072, 342] on icon at bounding box center [1079, 349] width 15 height 15
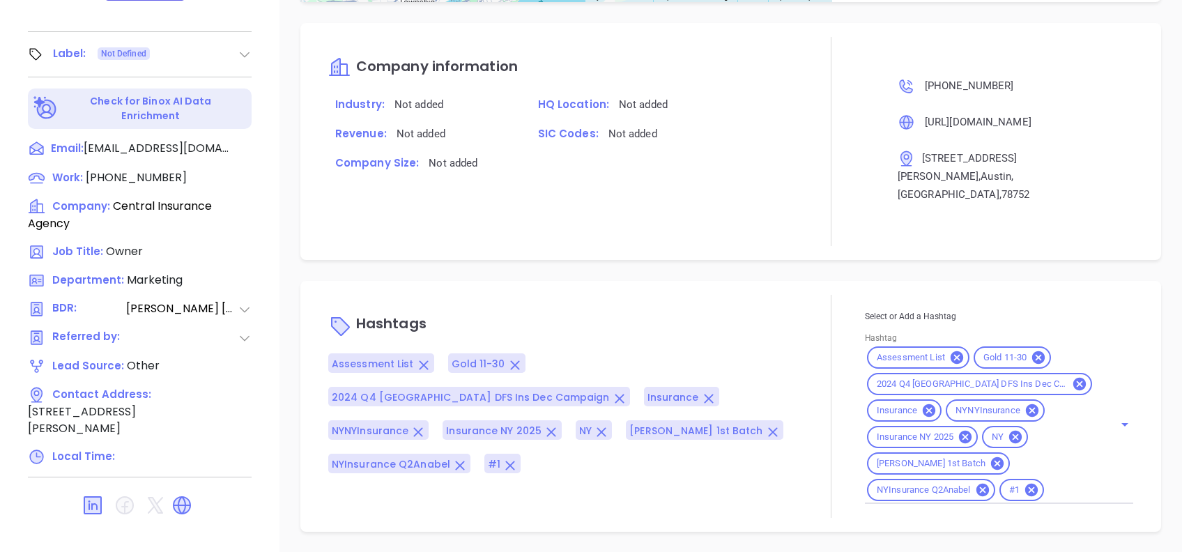
scroll to position [988, 0]
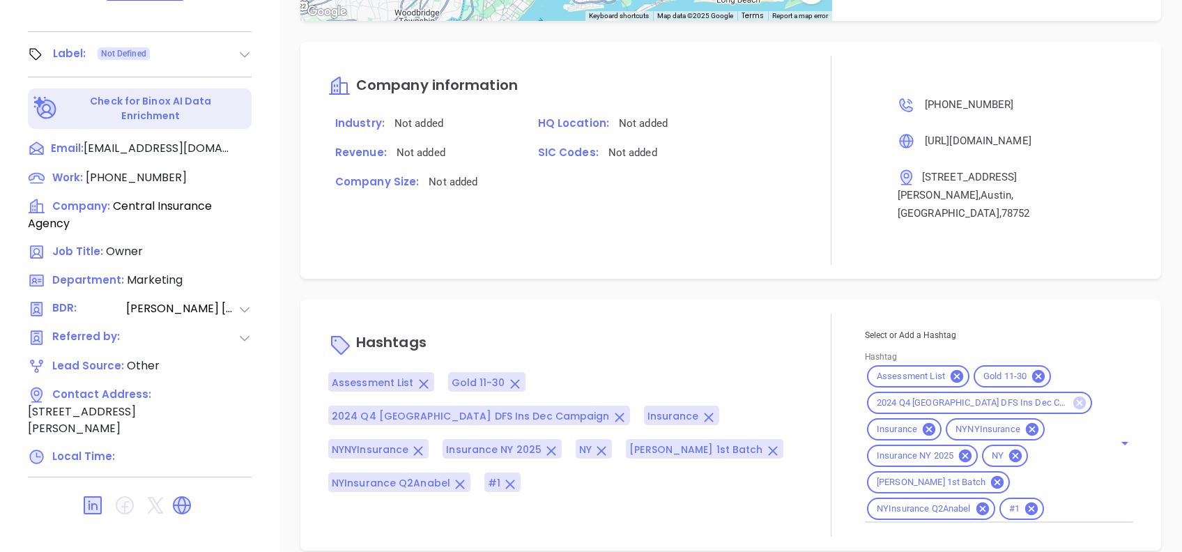
click at [1074, 397] on icon at bounding box center [1080, 403] width 13 height 13
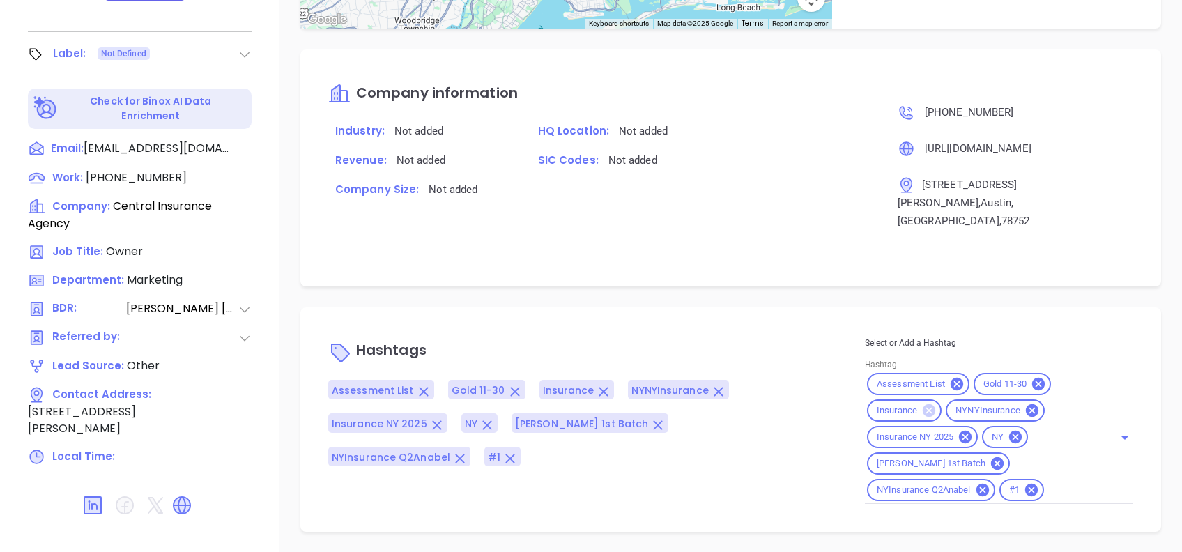
scroll to position [961, 0]
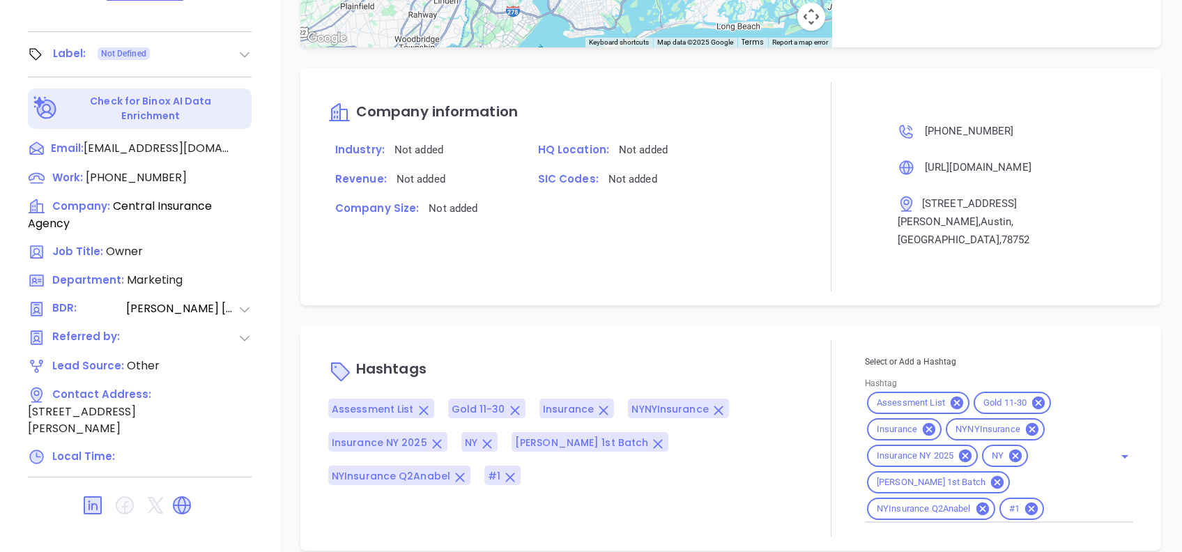
click at [1025, 422] on icon at bounding box center [1032, 429] width 15 height 15
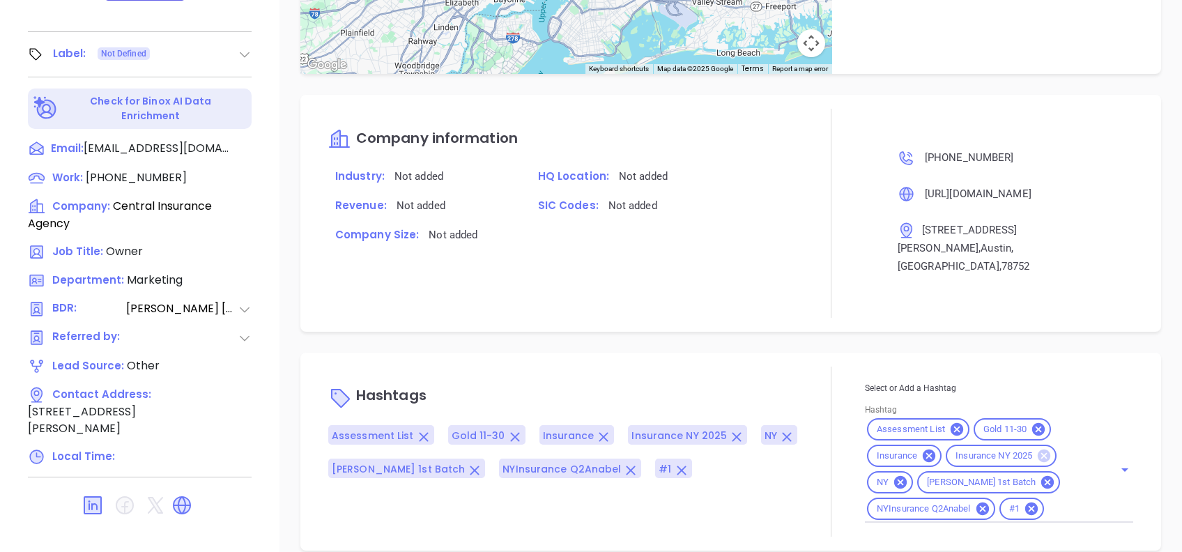
click at [1038, 450] on icon at bounding box center [1044, 456] width 13 height 13
click at [979, 503] on icon at bounding box center [982, 509] width 13 height 13
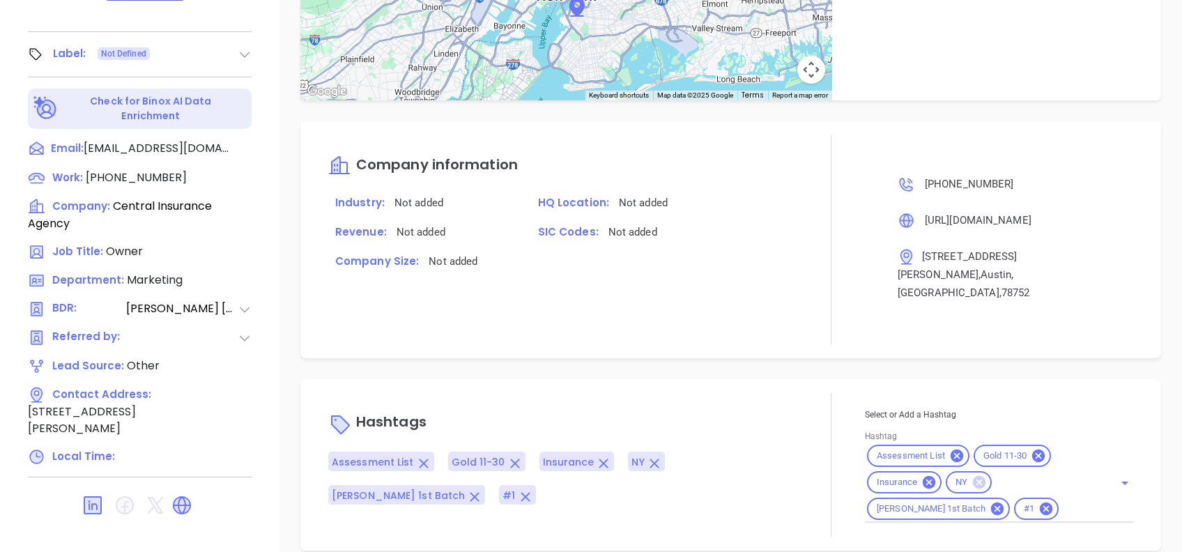
click at [973, 476] on icon at bounding box center [979, 482] width 13 height 13
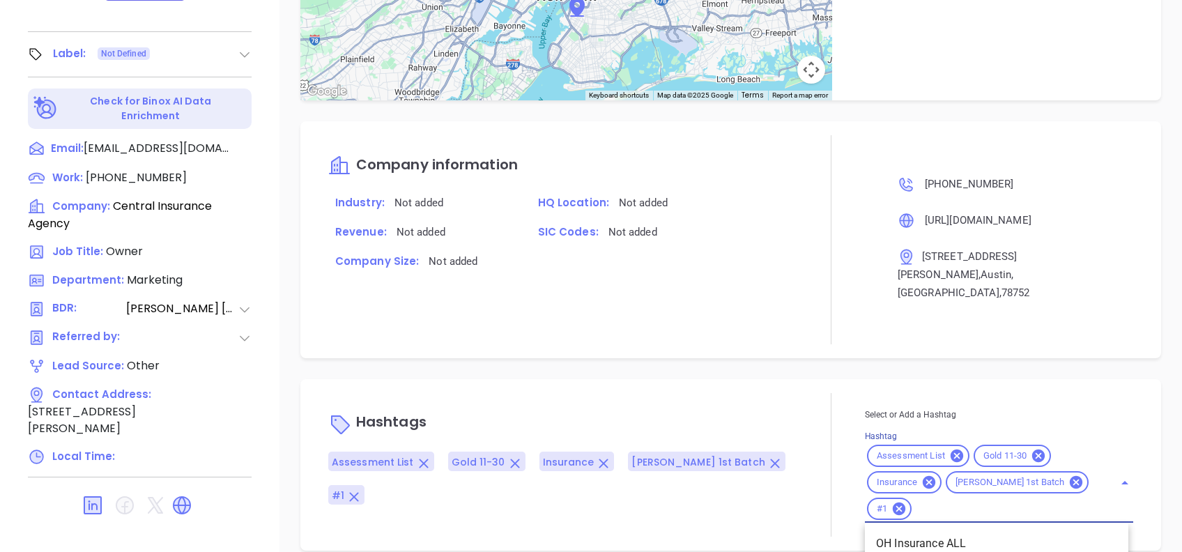
scroll to position [1087, 0]
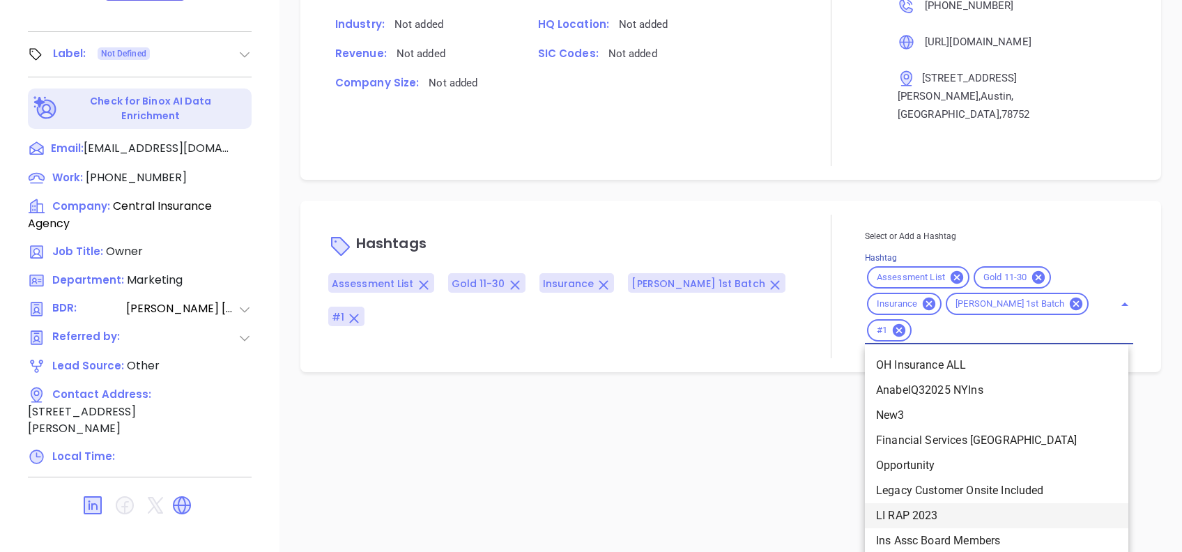
click at [1008, 344] on div "Select or Add a Hashtag Hashtag Assessment List Gold 11-30 Insurance Anabell 1s…" at bounding box center [999, 287] width 268 height 116
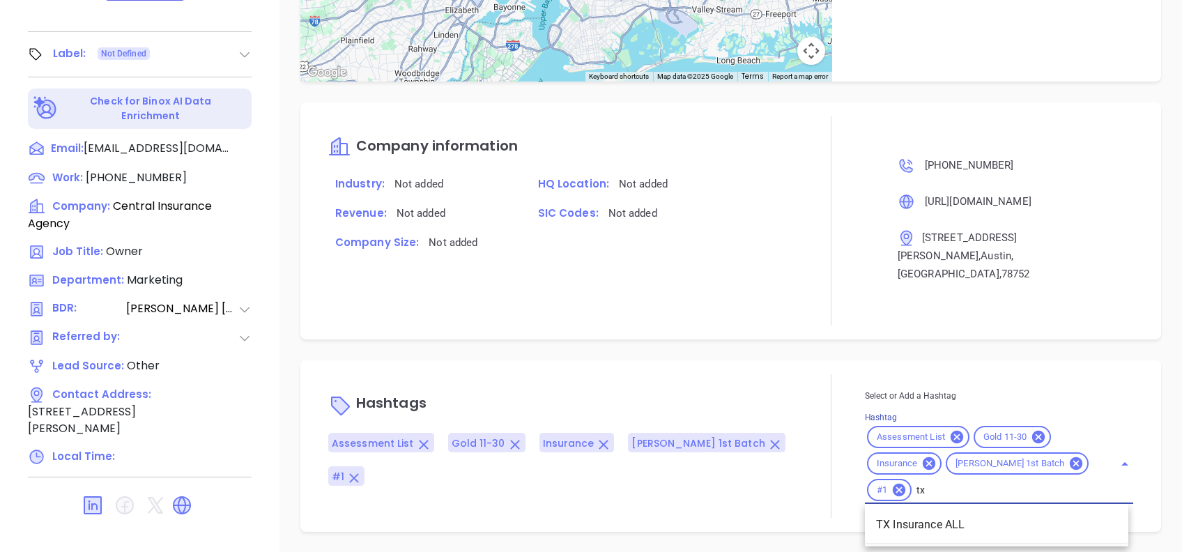
scroll to position [908, 0]
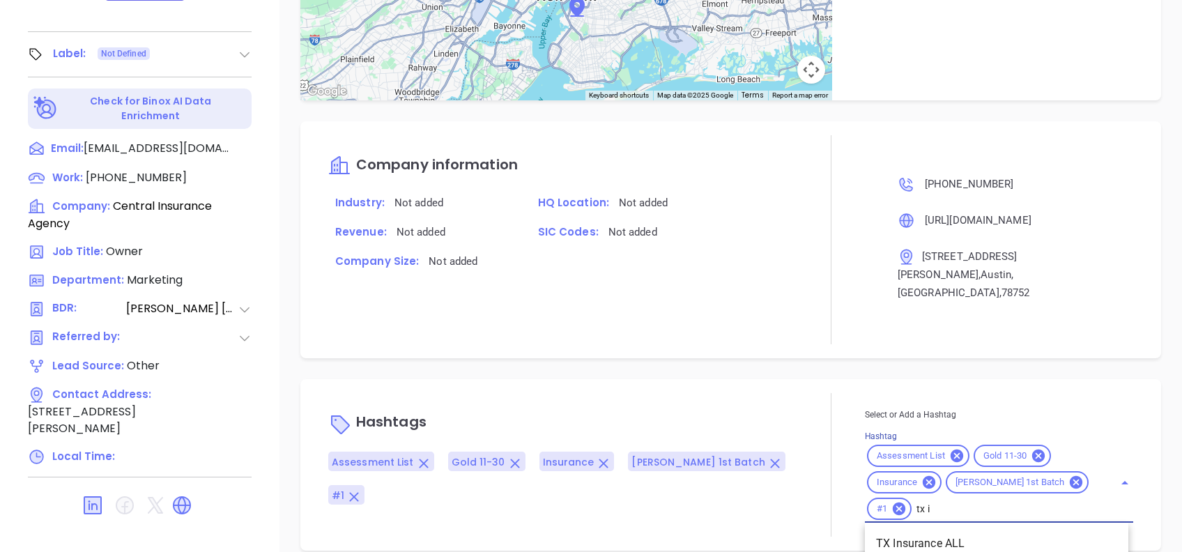
type input "tx in"
click at [961, 531] on li "TX Insurance ALL" at bounding box center [997, 543] width 264 height 25
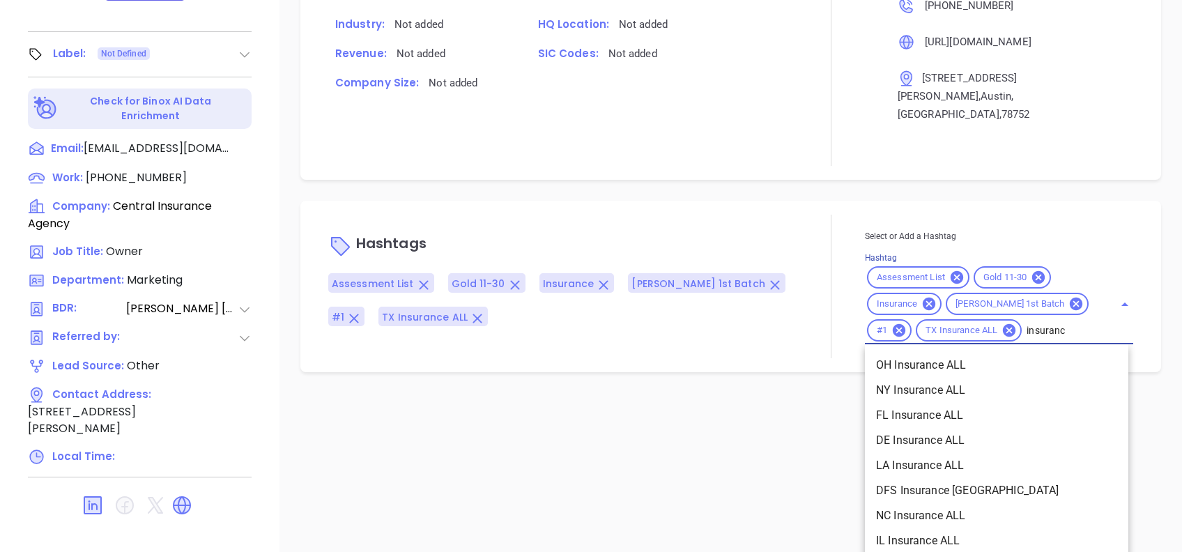
type input "insurance"
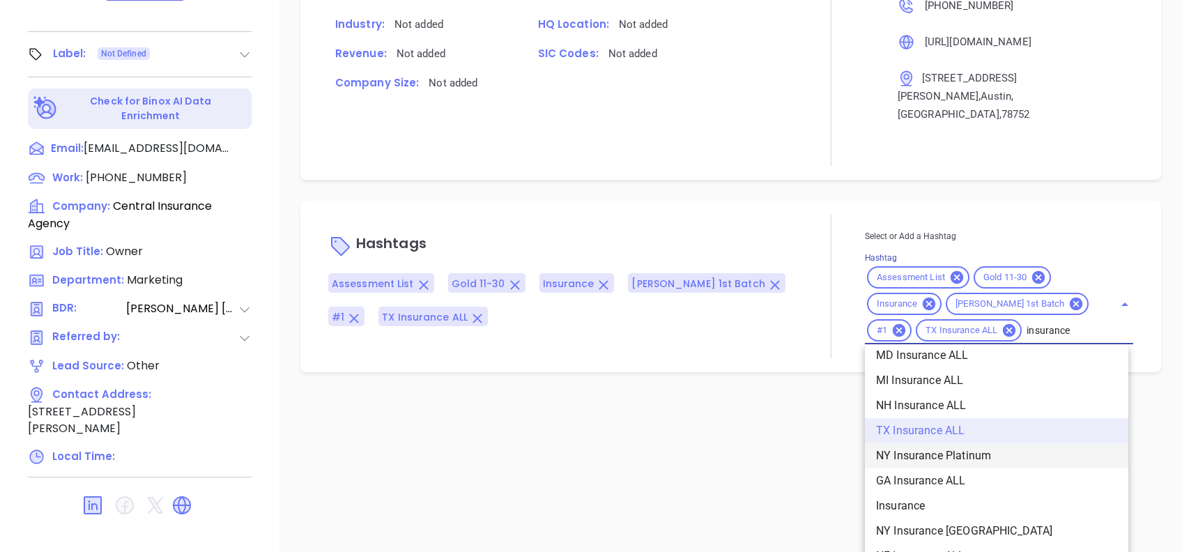
scroll to position [464, 0]
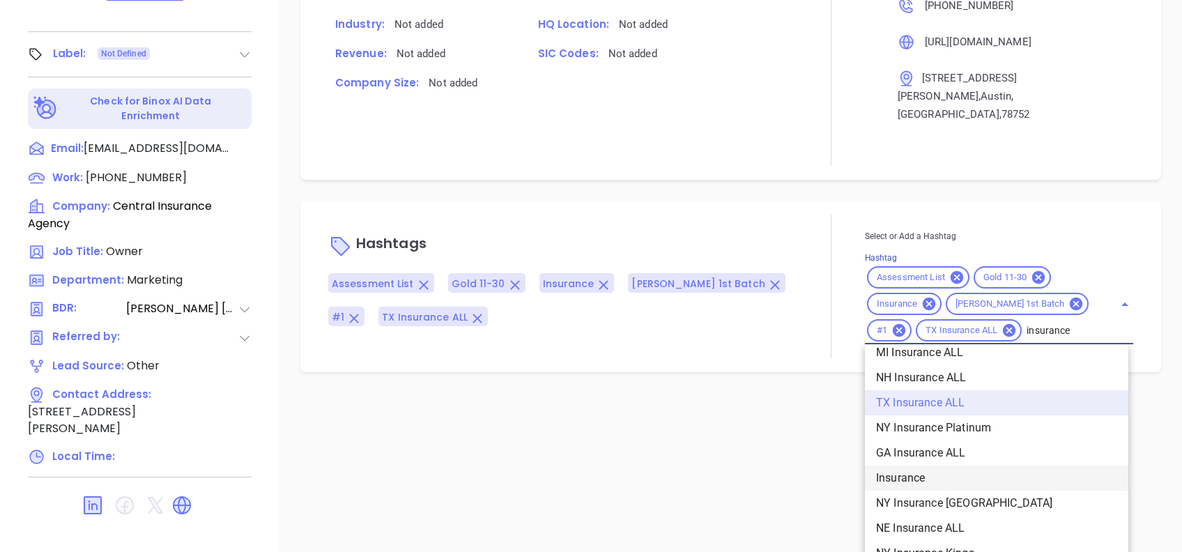
click at [954, 466] on li "Insurance" at bounding box center [997, 478] width 264 height 25
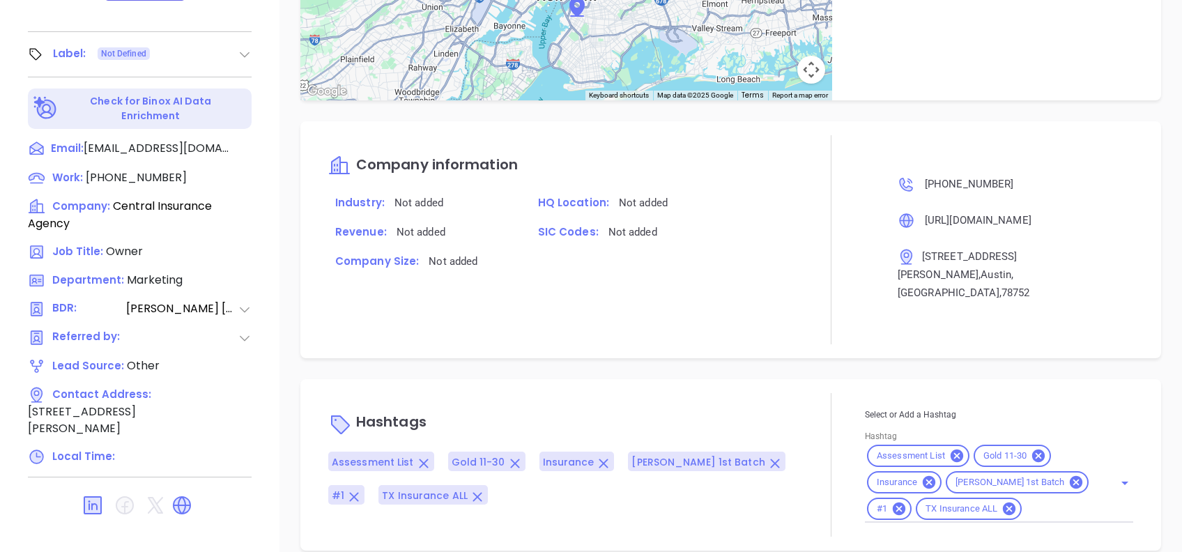
scroll to position [1087, 0]
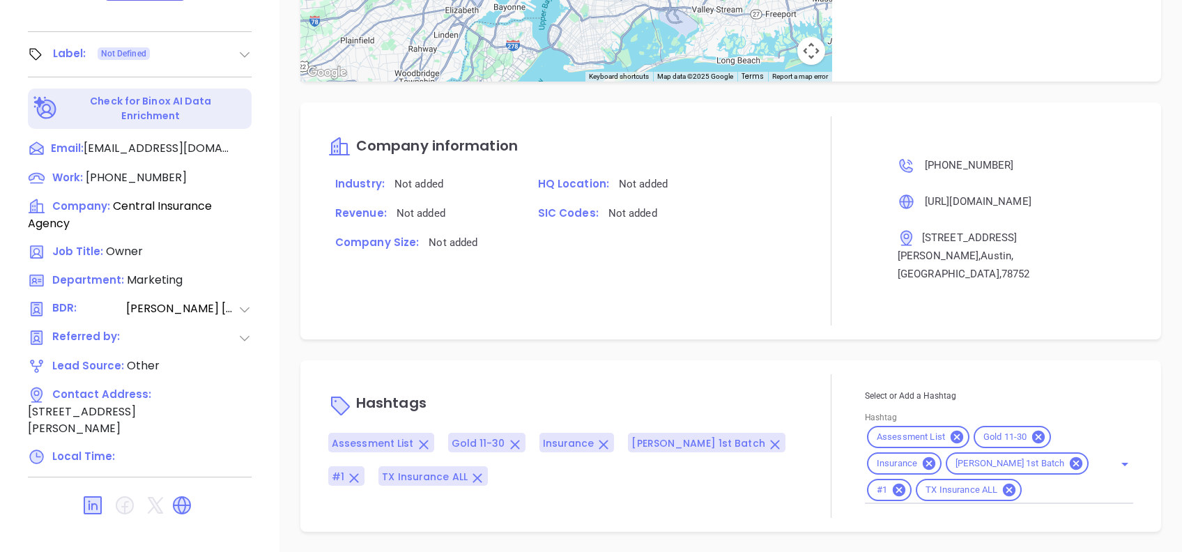
click at [1023, 494] on div "Select or Add a Hashtag Hashtag Assessment List Gold 11-30 Insurance Anabell 1s…" at bounding box center [999, 446] width 268 height 116
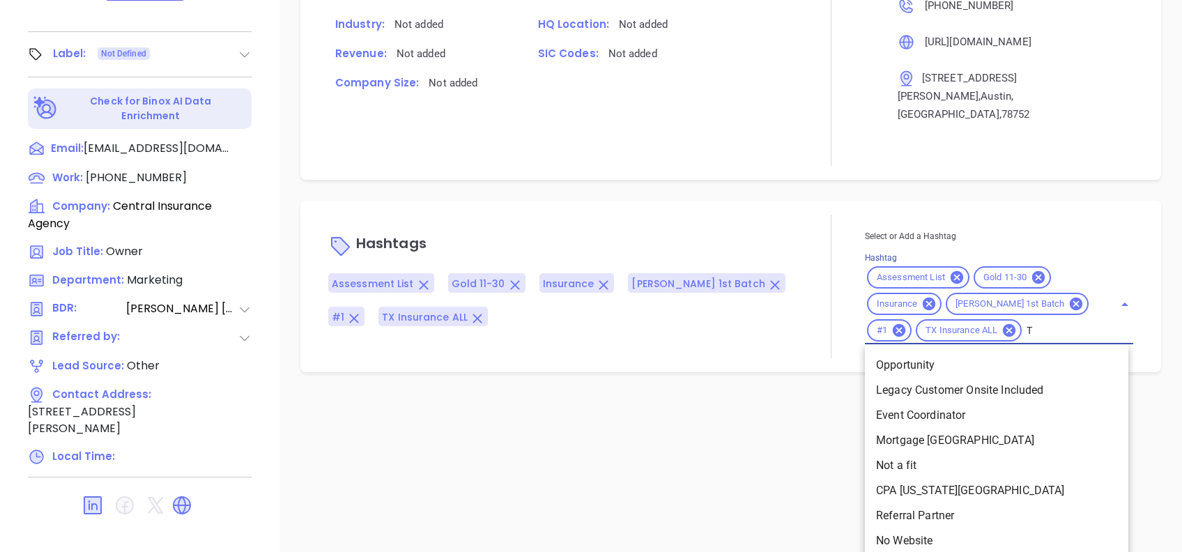
type input "TX"
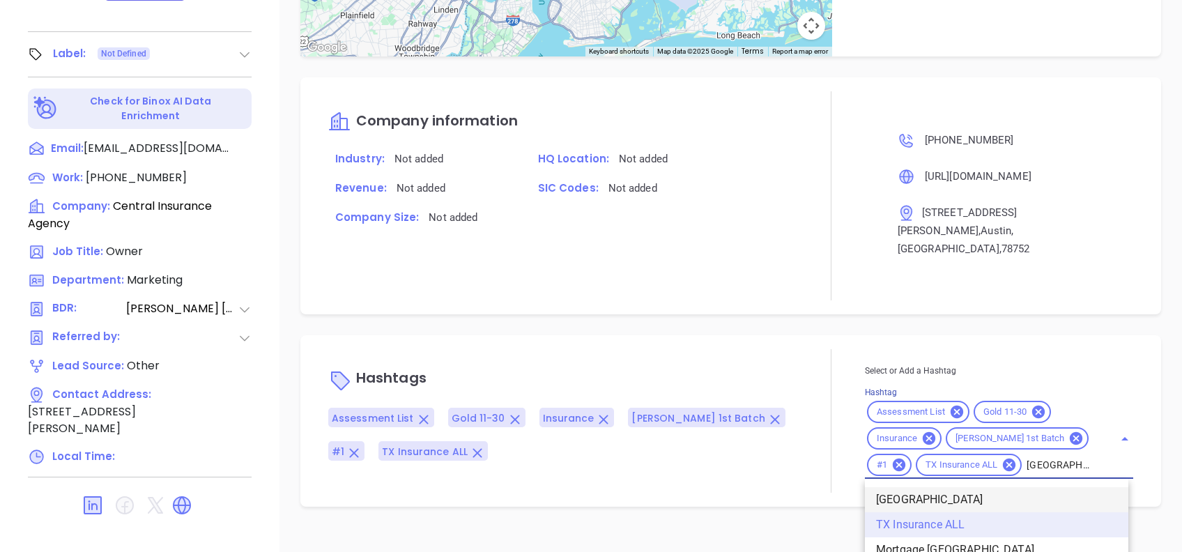
click at [988, 487] on li "TX" at bounding box center [997, 499] width 264 height 25
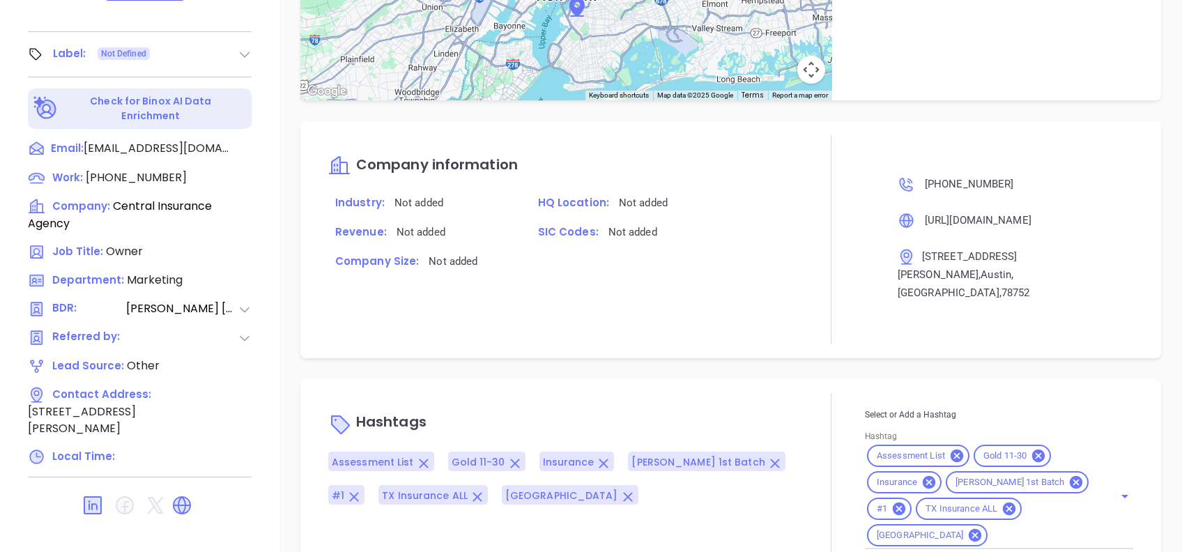
scroll to position [149, 0]
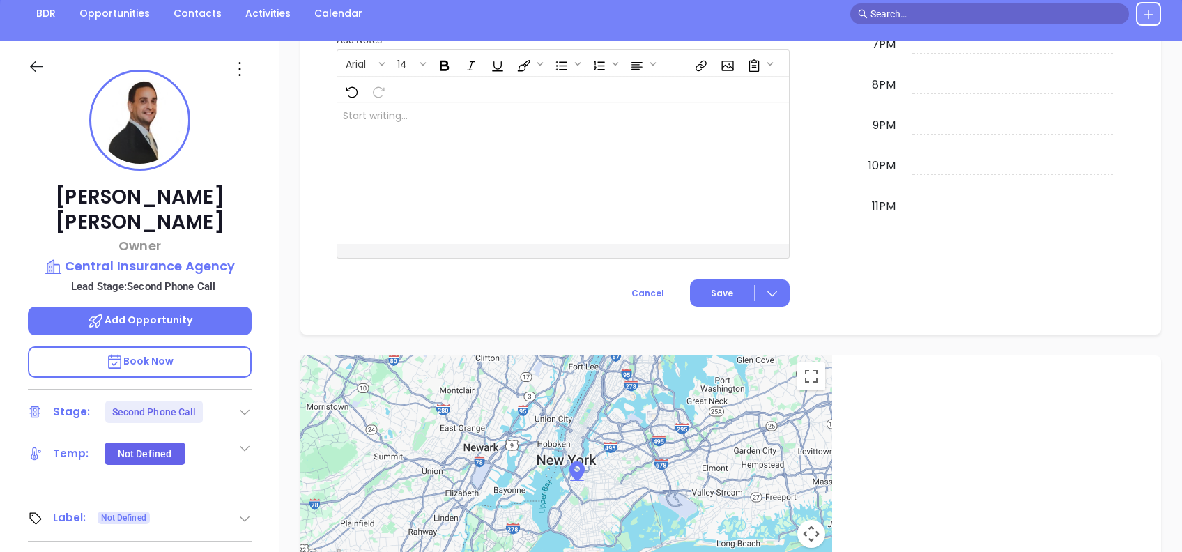
click at [230, 73] on icon at bounding box center [240, 69] width 22 height 22
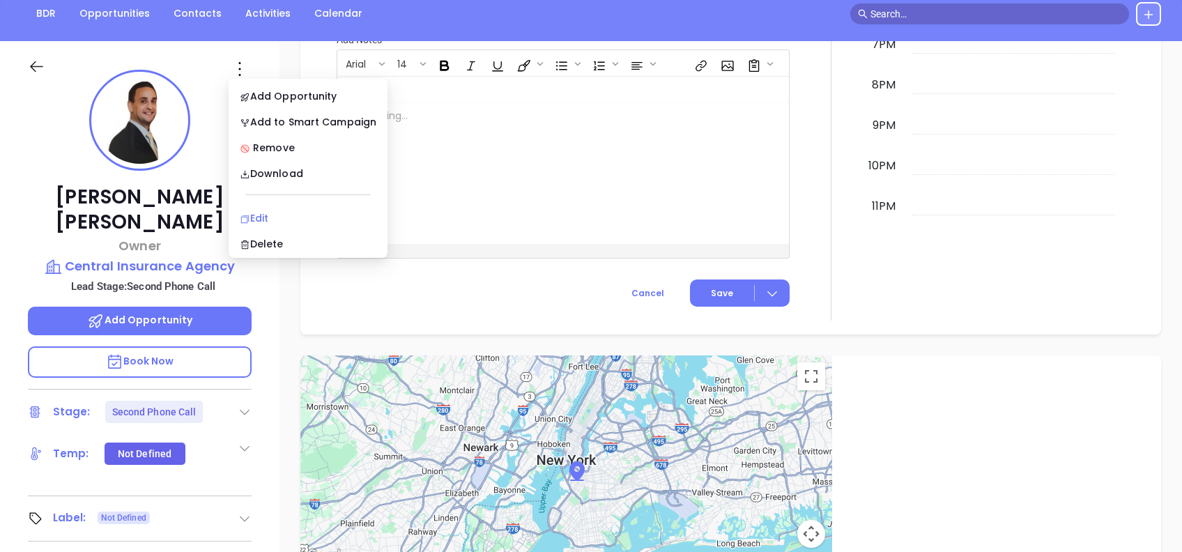
click at [289, 211] on div "Edit" at bounding box center [308, 218] width 137 height 15
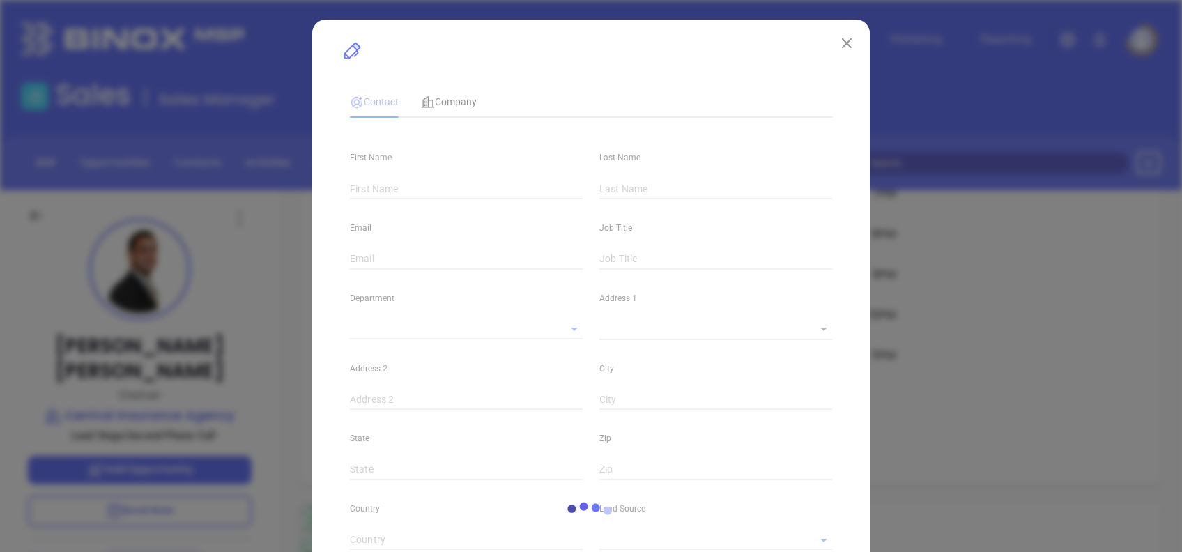
type input "George"
type input "Gavaris"
type input "georgeg@ciainsures.com"
type input "Owner"
type textarea "P.O. Box 1047"
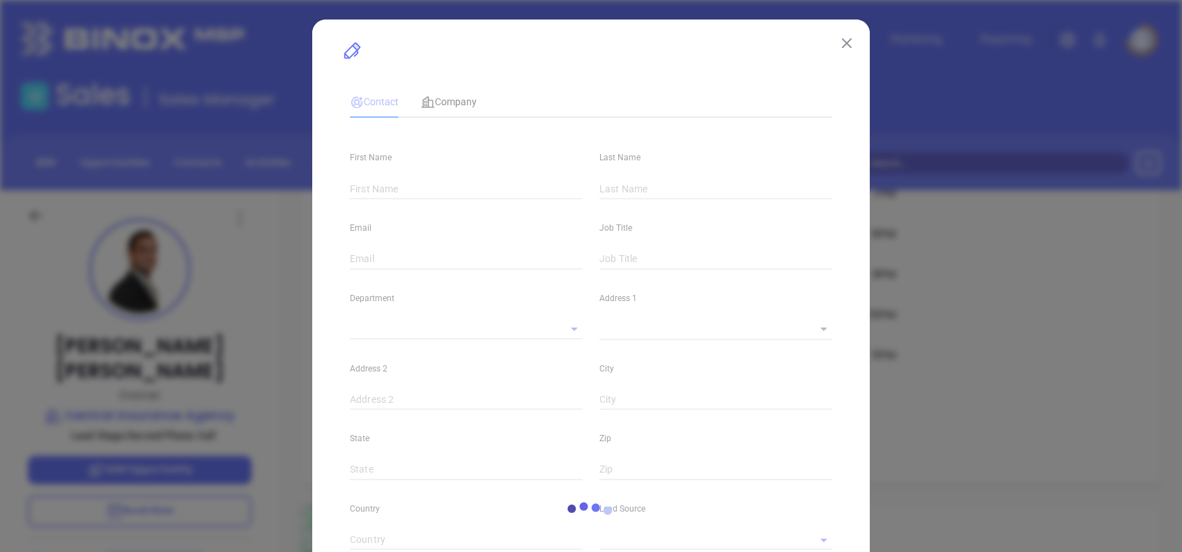
type input "1"
type input "Smithtown"
type input "NY"
type input "11787"
type input "www.linkedin.com/in/george-gavaris-23998429"
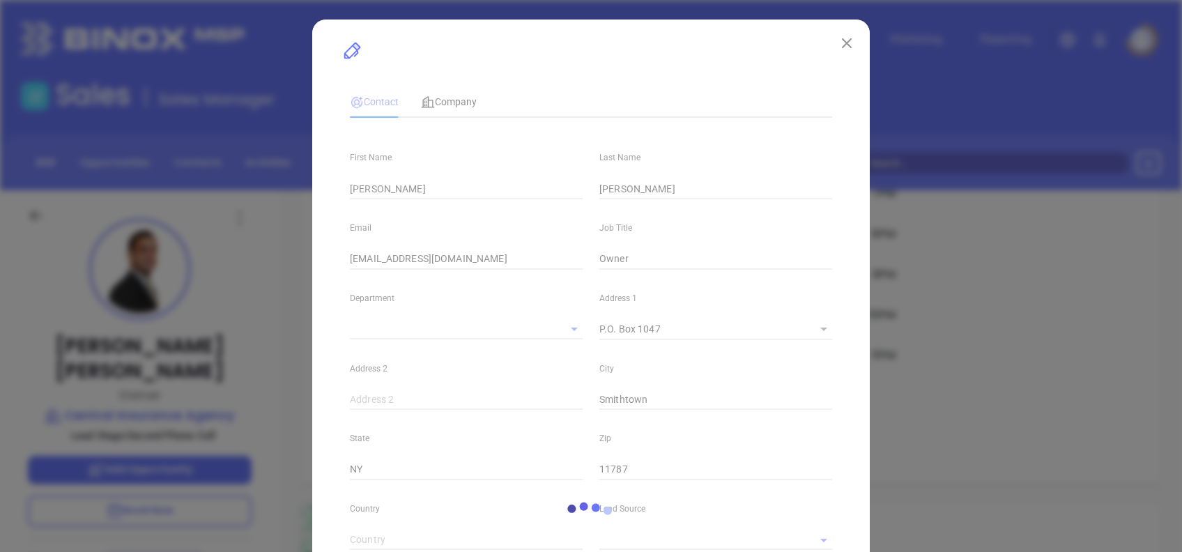
type input "Marketing"
type input "Other"
type input "Vicky Mendoza"
type input "Second Phone Call"
type input "(877) 242-9600"
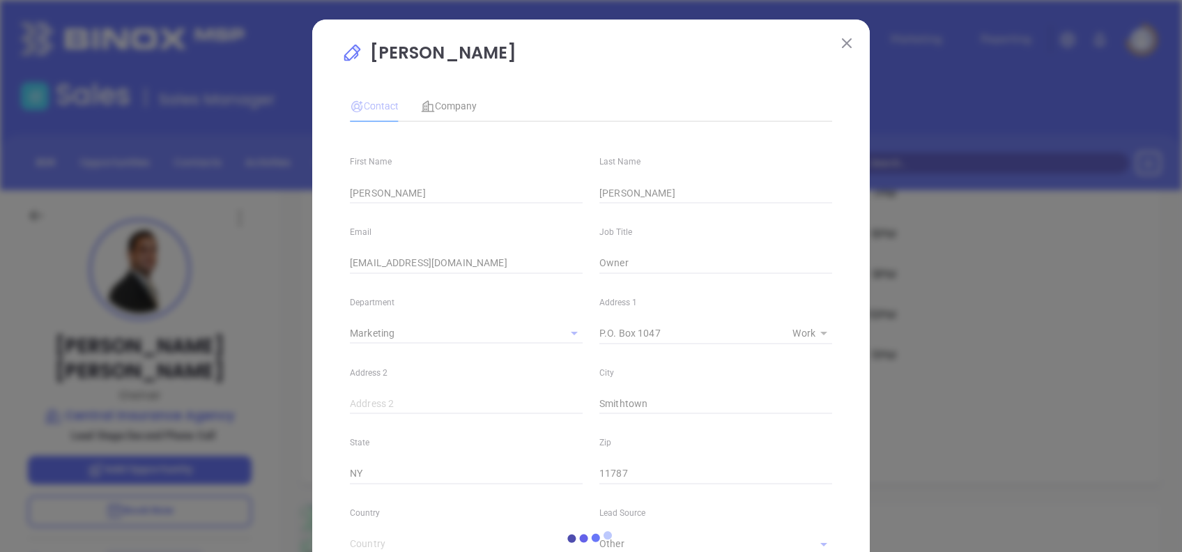
type input "1"
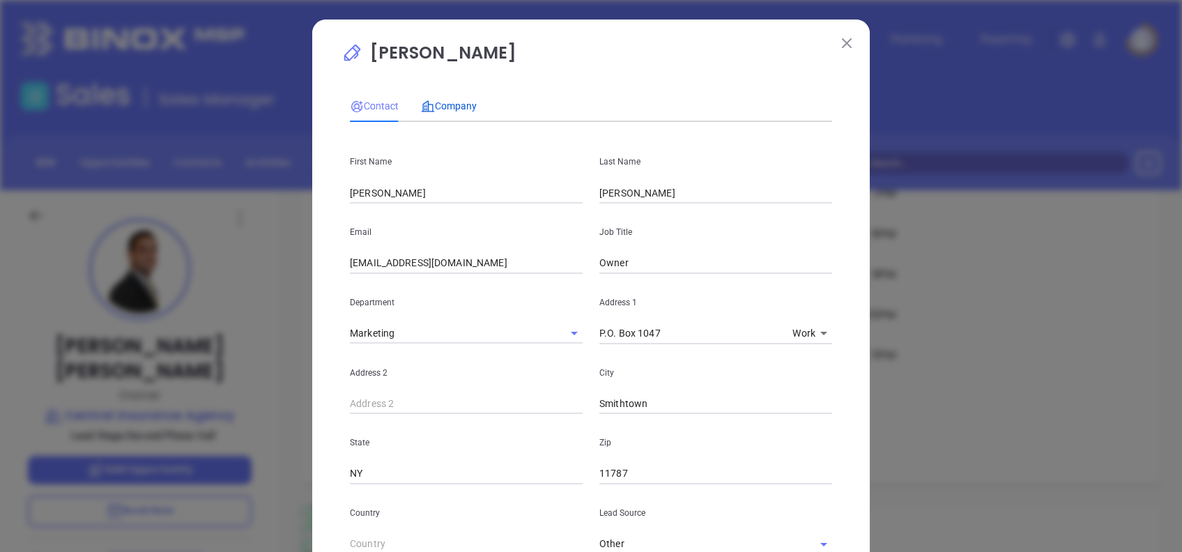
click at [429, 100] on span "Company" at bounding box center [449, 105] width 56 height 11
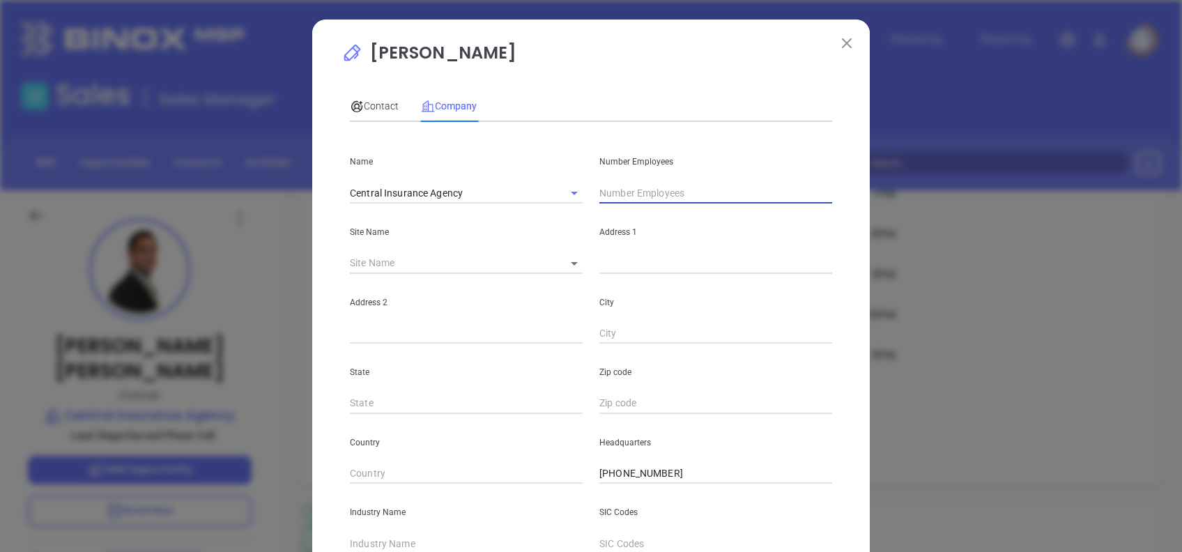
click at [661, 195] on input "text" at bounding box center [716, 193] width 233 height 21
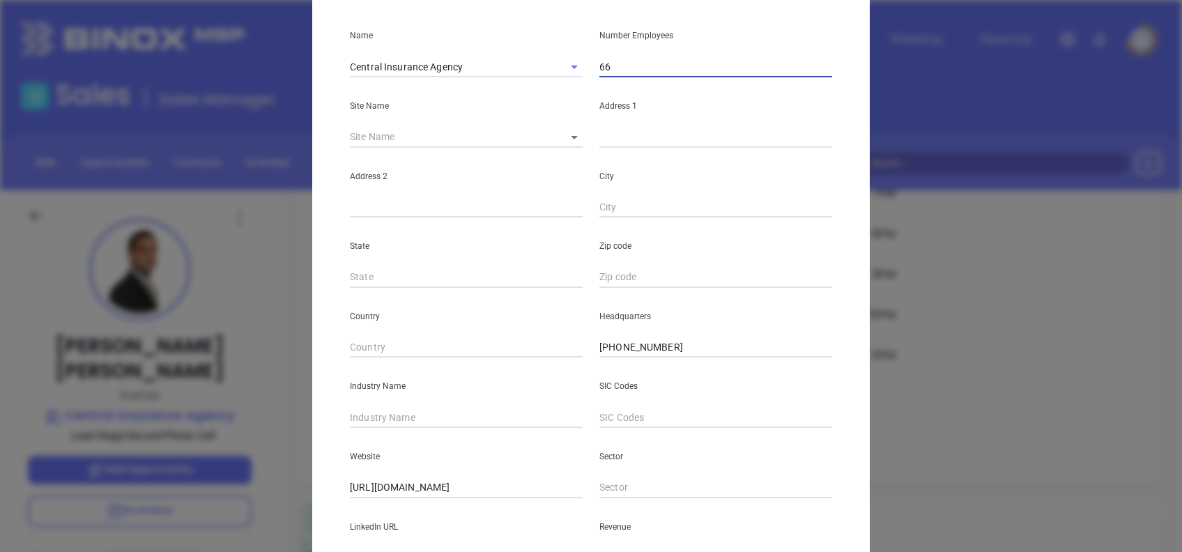
scroll to position [248, 0]
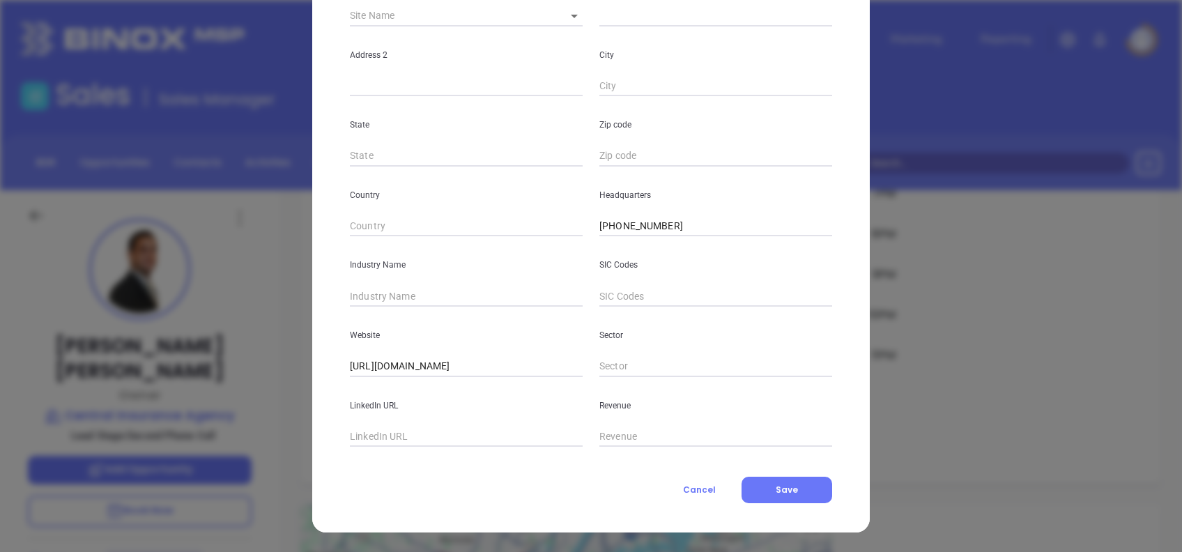
type input "66"
click at [401, 310] on div "Website https://centralins.com/" at bounding box center [467, 342] width 250 height 70
click at [390, 292] on input "text" at bounding box center [466, 296] width 233 height 21
drag, startPoint x: 402, startPoint y: 300, endPoint x: 321, endPoint y: 300, distance: 80.2
click at [321, 300] on div "George Gavaris Contact Company First Name George Last Name Gavaris Email george…" at bounding box center [591, 152] width 558 height 761
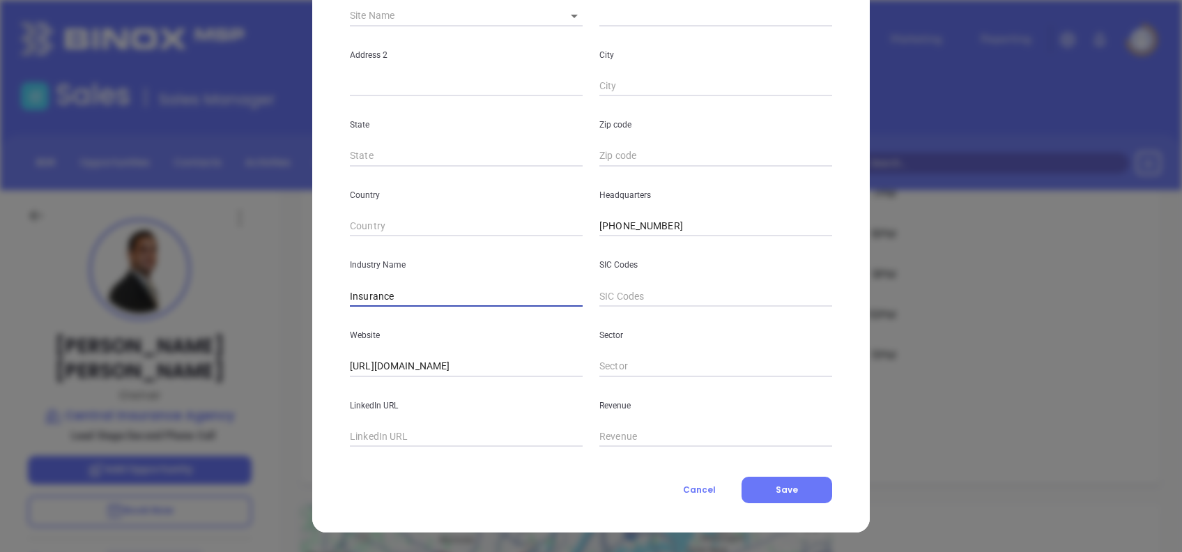
type input "Insurance"
click at [435, 423] on div "LinkedIn URL" at bounding box center [467, 412] width 250 height 70
click at [436, 435] on input "text" at bounding box center [466, 437] width 233 height 21
paste input "www.linkedin.com/company/central-insurance-agency/"
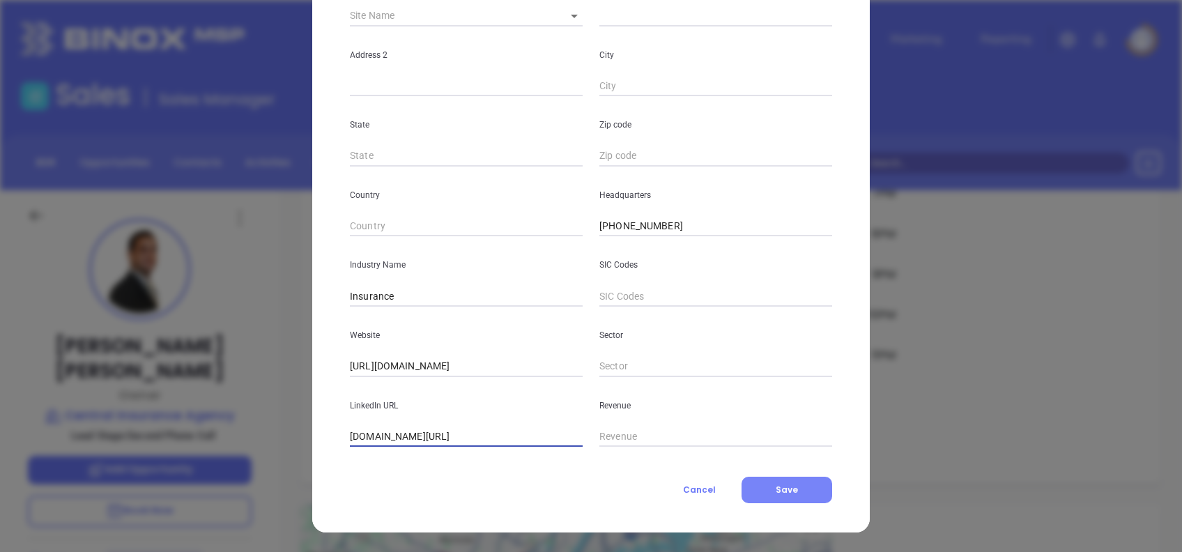
type input "www.linkedin.com/company/central-insurance-agency/"
click at [766, 492] on button "Save" at bounding box center [787, 490] width 91 height 26
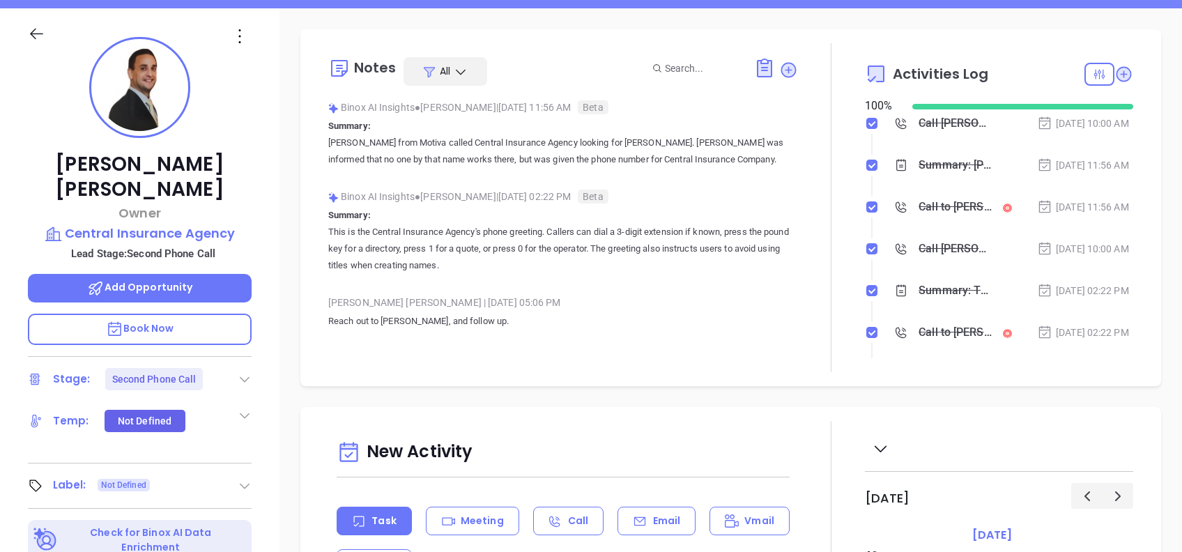
scroll to position [185, 0]
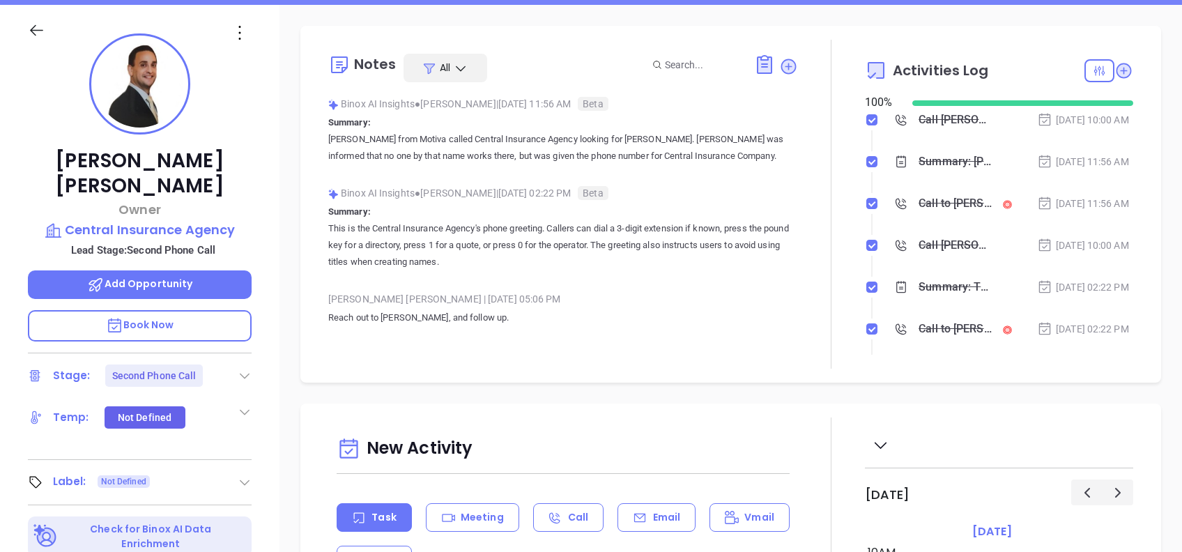
click at [245, 369] on icon at bounding box center [245, 376] width 14 height 14
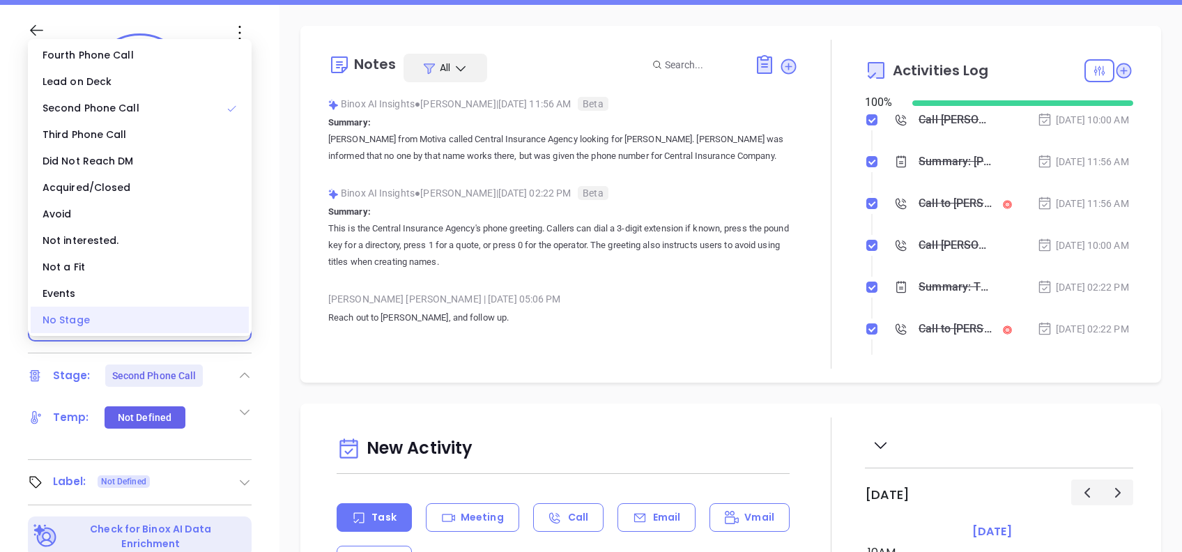
click at [107, 316] on div "No Stage" at bounding box center [140, 320] width 218 height 26
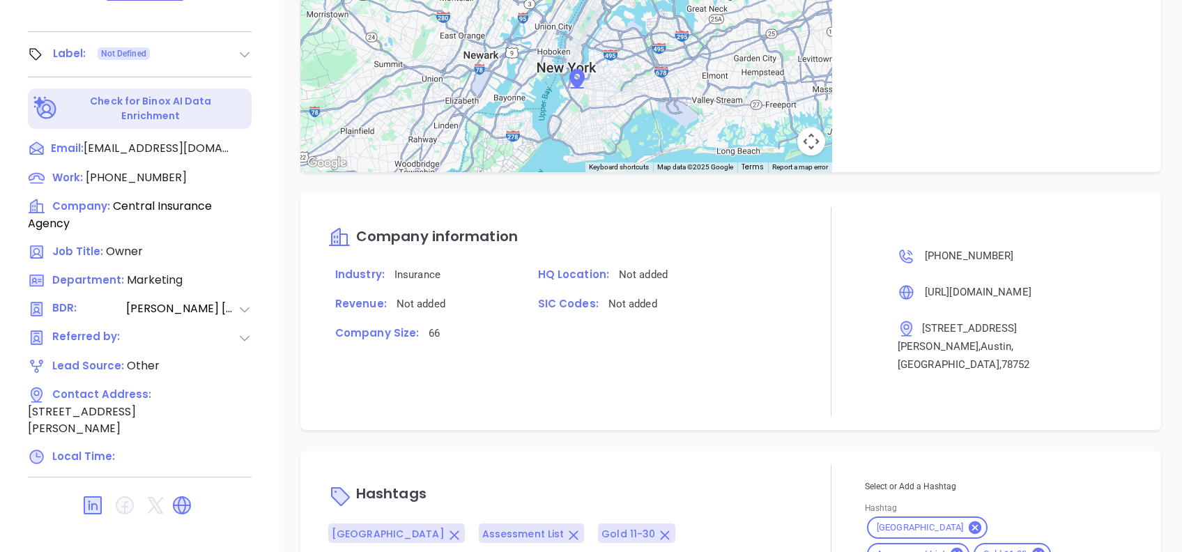
scroll to position [935, 0]
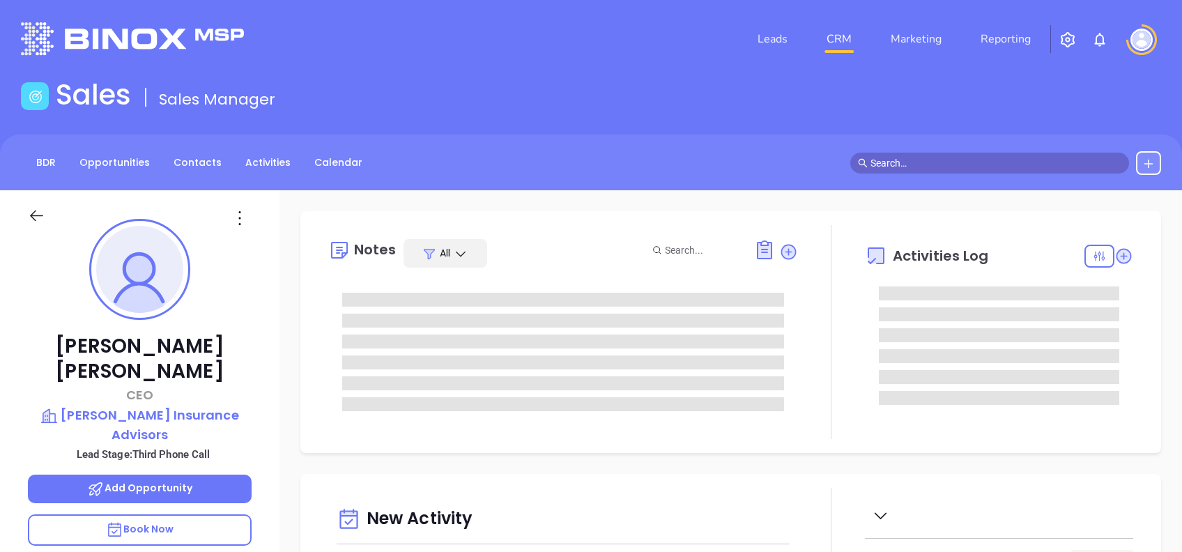
type input "[DATE]"
type input "[PERSON_NAME]"
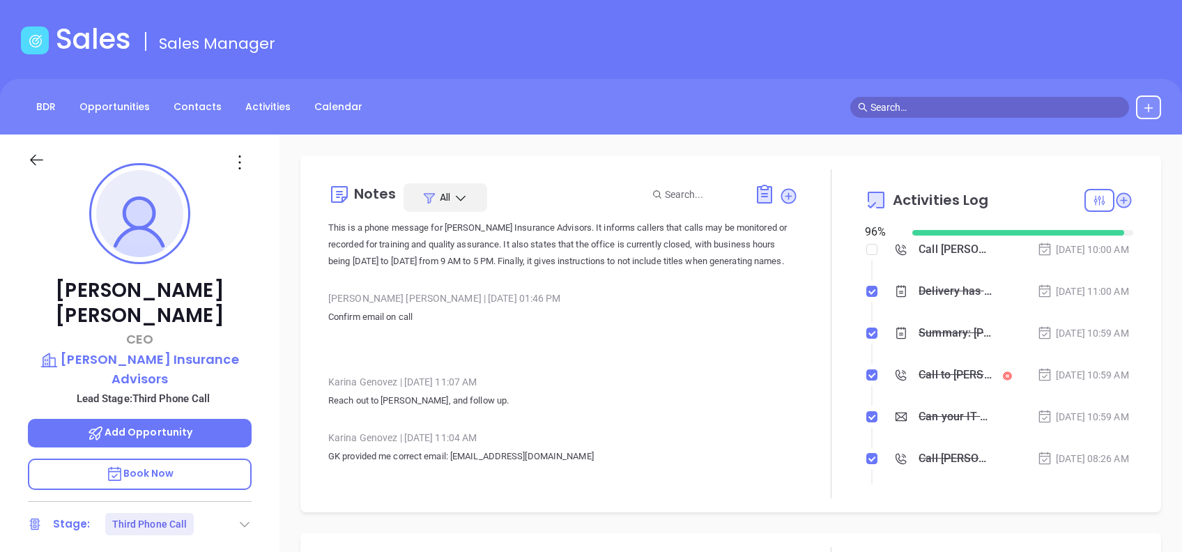
scroll to position [319, 0]
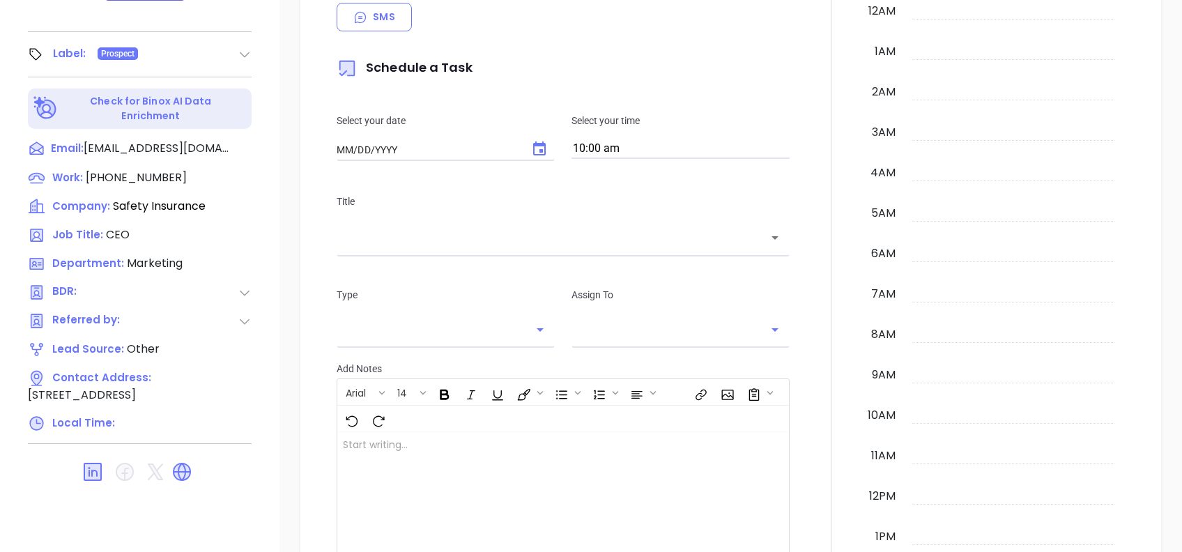
type input "[DATE]"
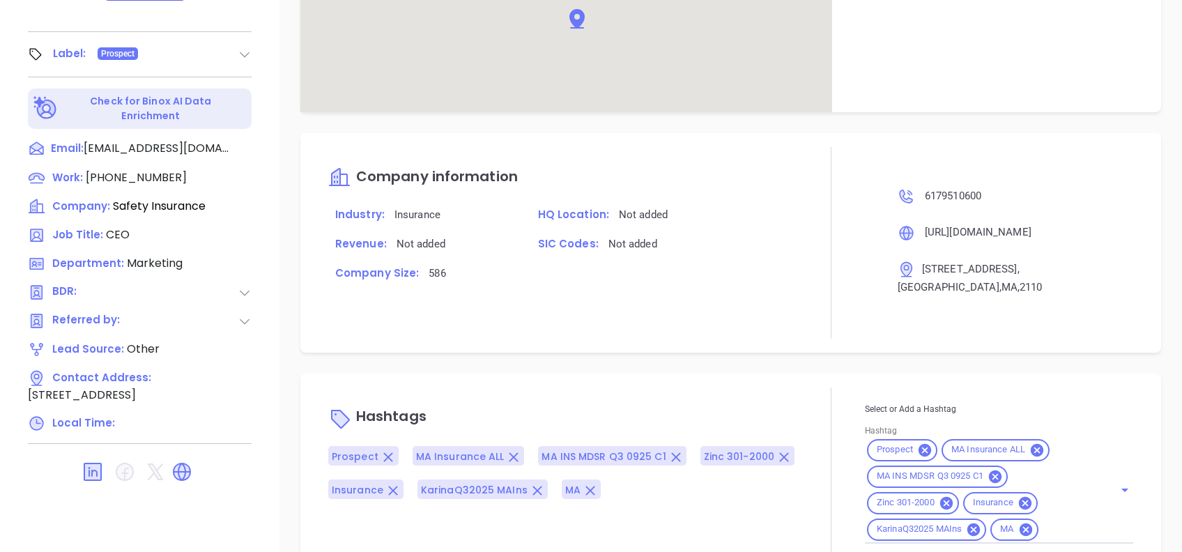
scroll to position [802, 0]
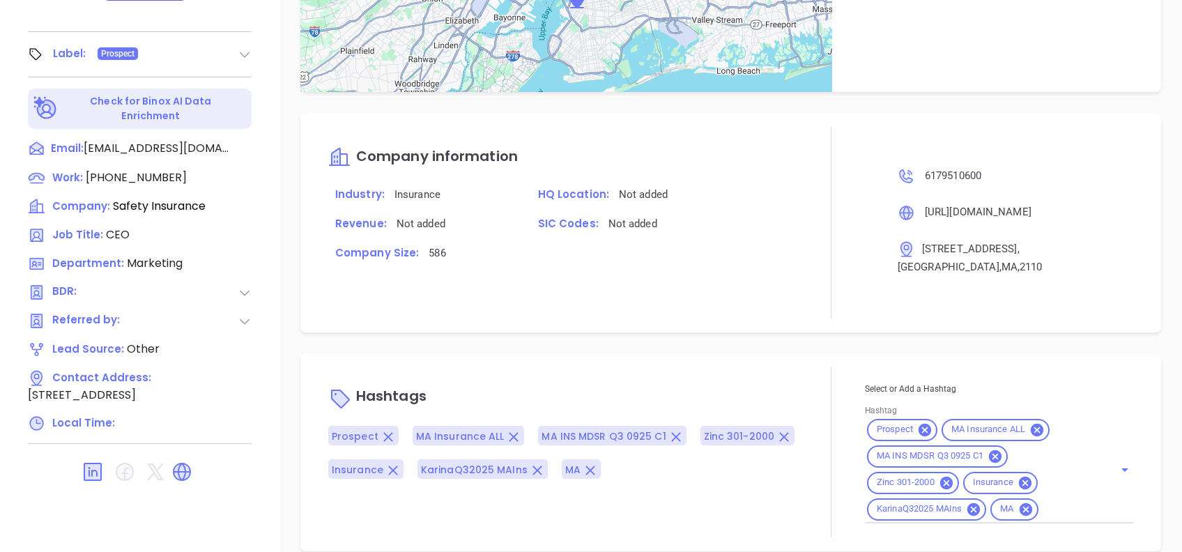
type input "[PERSON_NAME]"
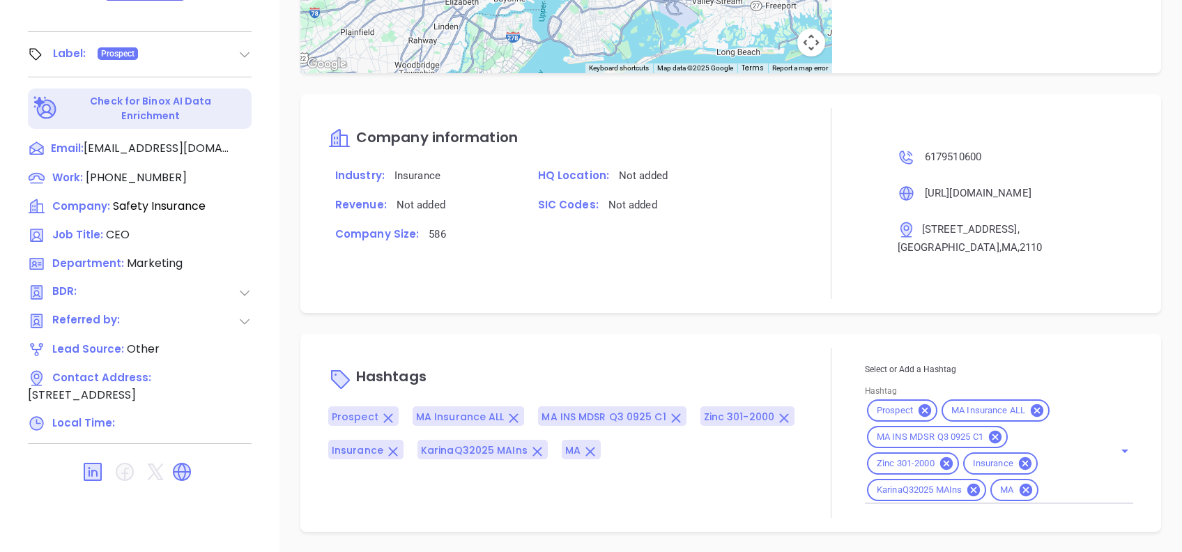
scroll to position [724, 0]
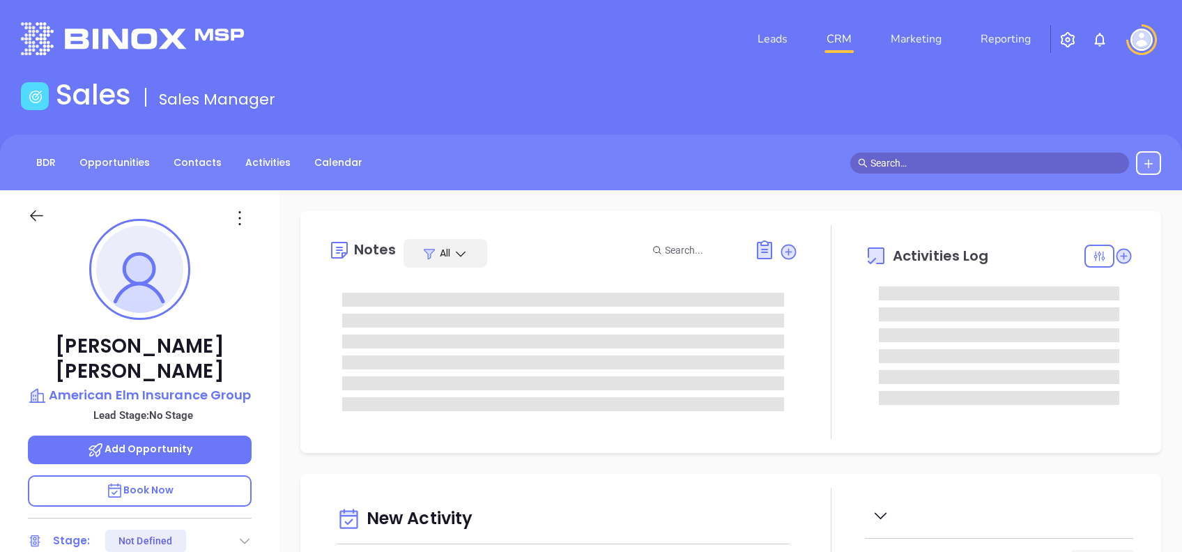
type input "[DATE]"
type input "[PERSON_NAME]"
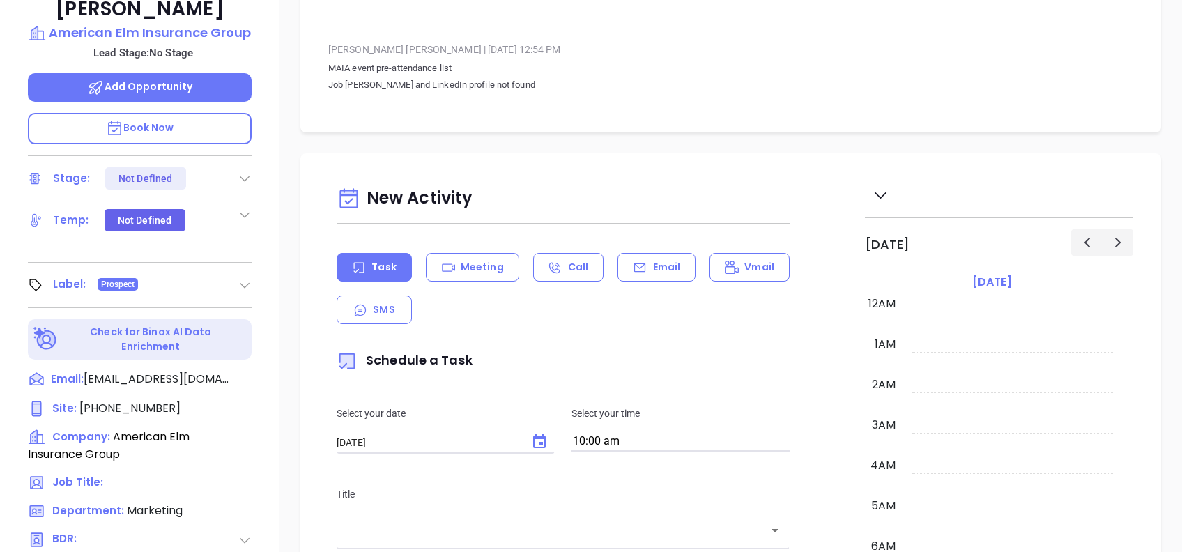
scroll to position [0, 0]
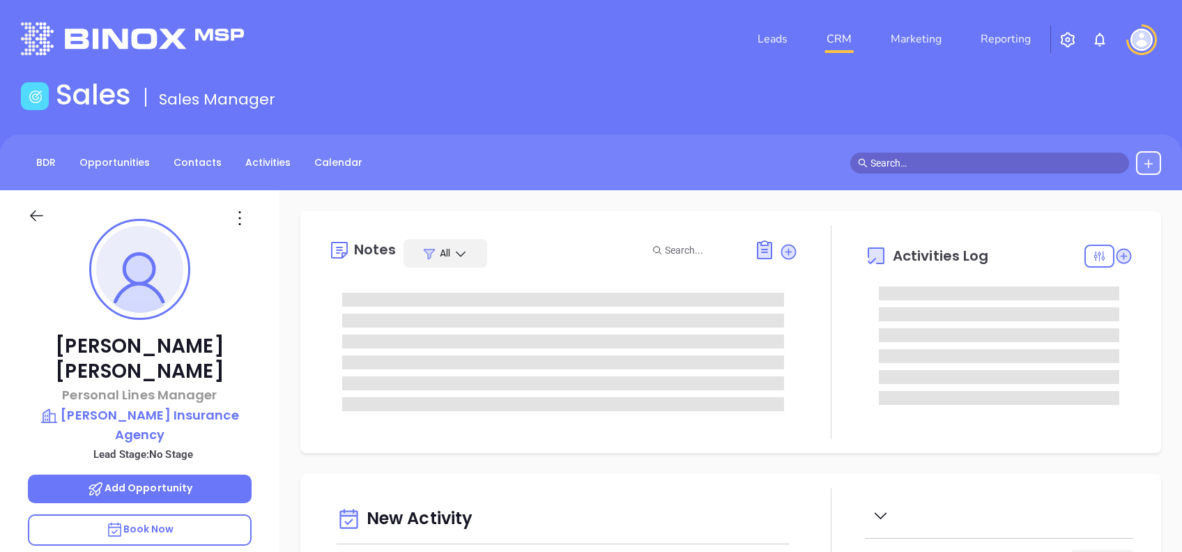
type input "[DATE]"
type input "[PERSON_NAME]"
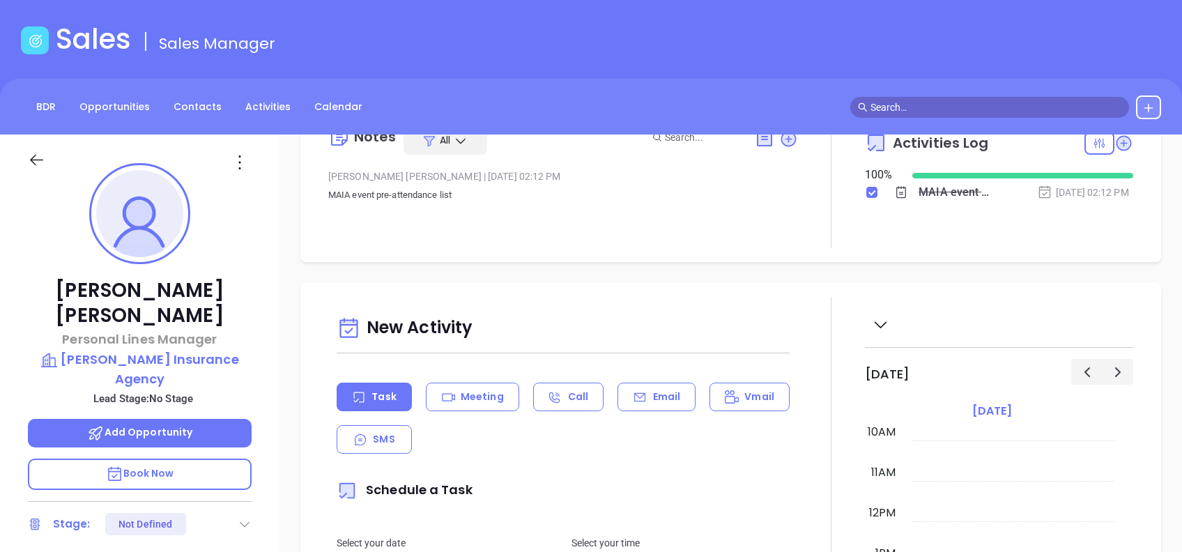
scroll to position [0, 0]
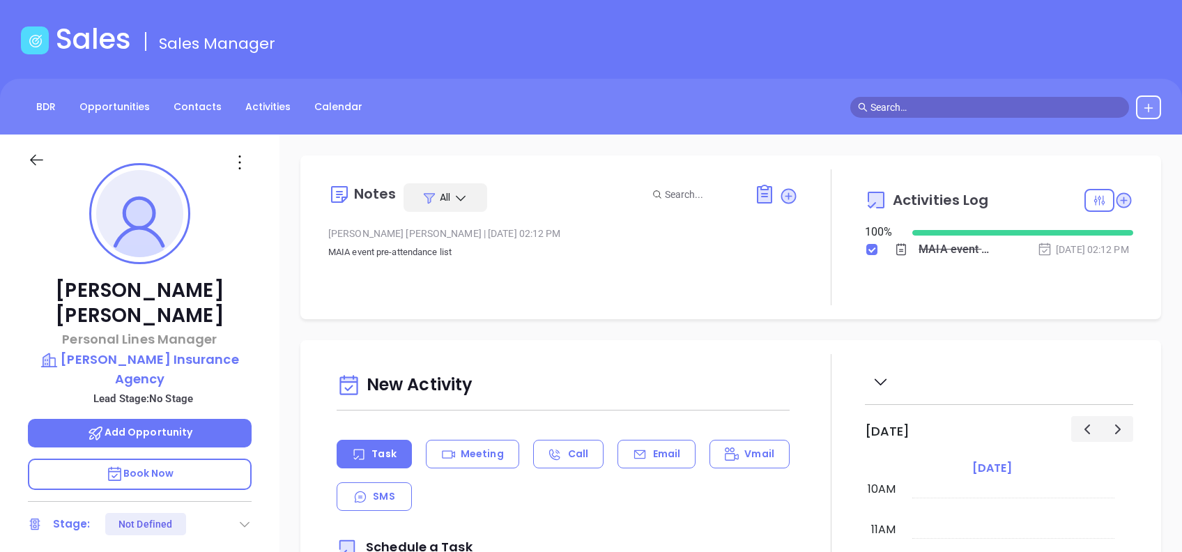
click at [786, 198] on icon at bounding box center [788, 195] width 15 height 15
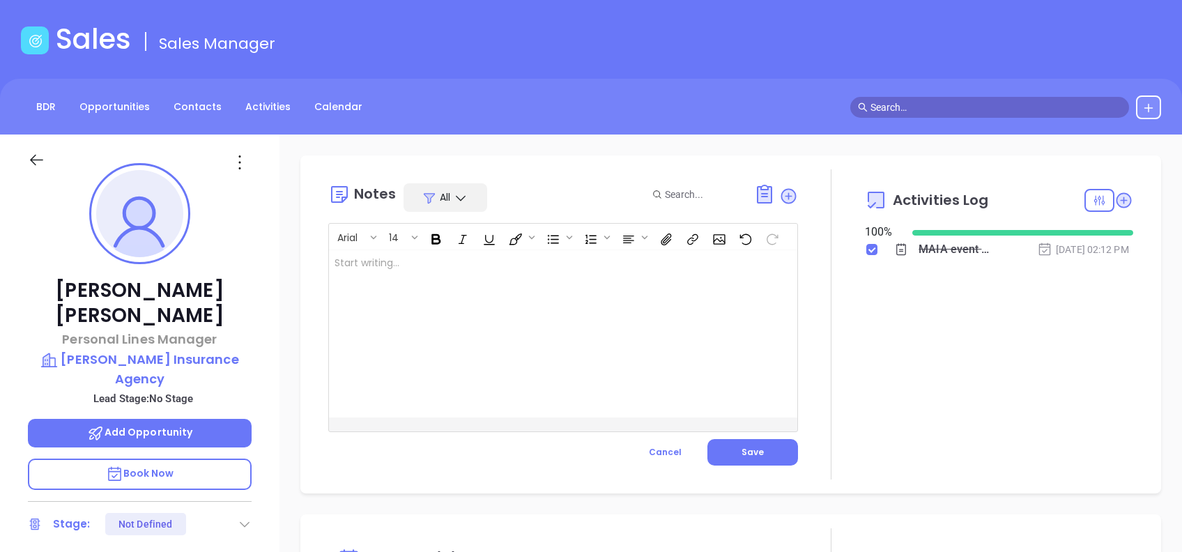
click at [570, 347] on div at bounding box center [547, 333] width 436 height 167
click at [671, 448] on span "Cancel" at bounding box center [665, 452] width 33 height 12
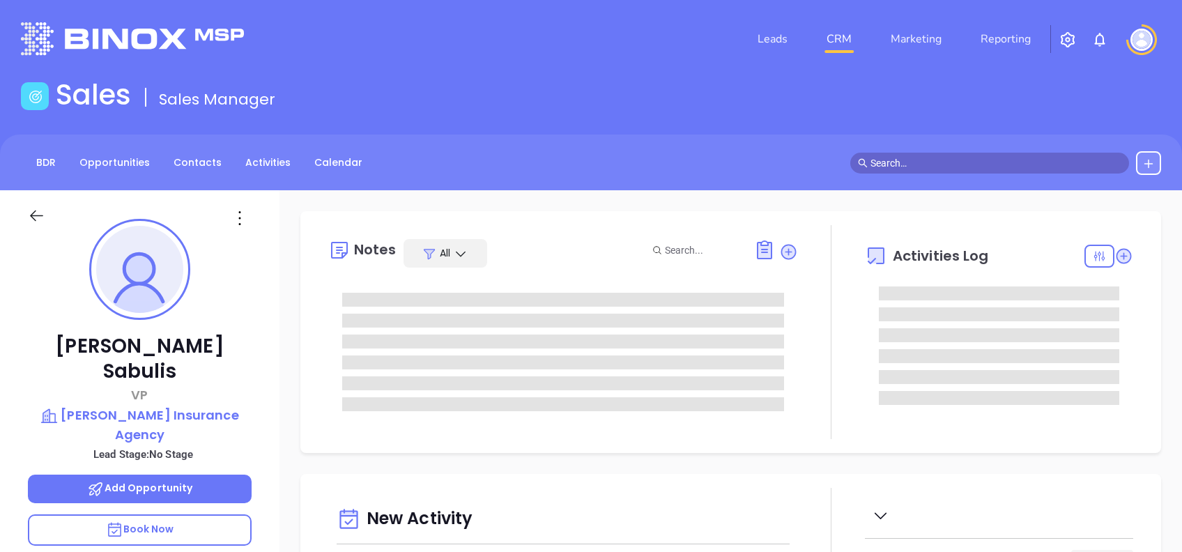
type input "[DATE]"
type input "[PERSON_NAME]"
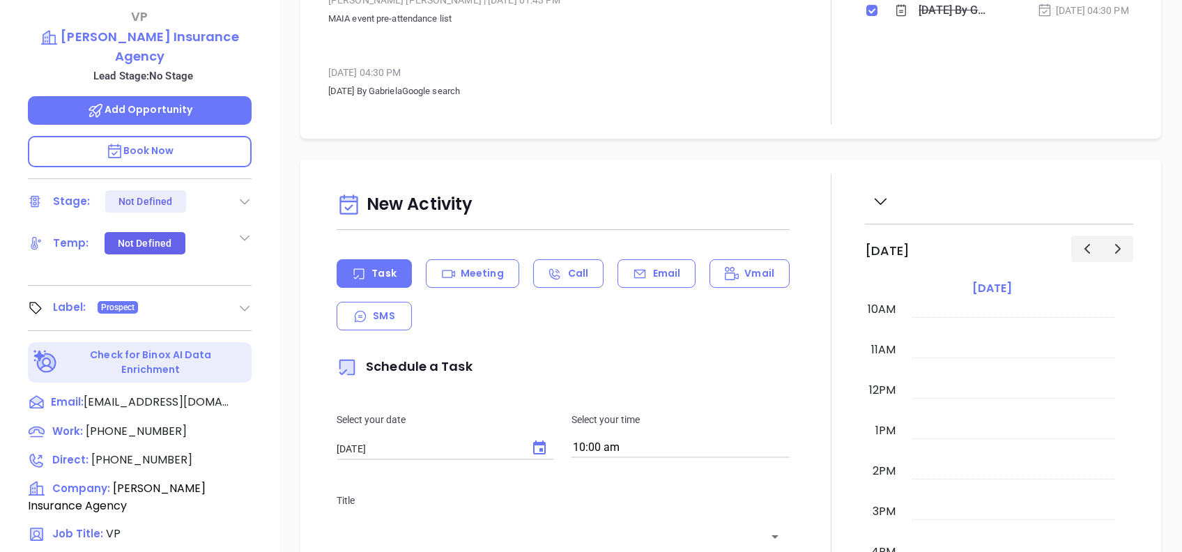
scroll to position [149, 0]
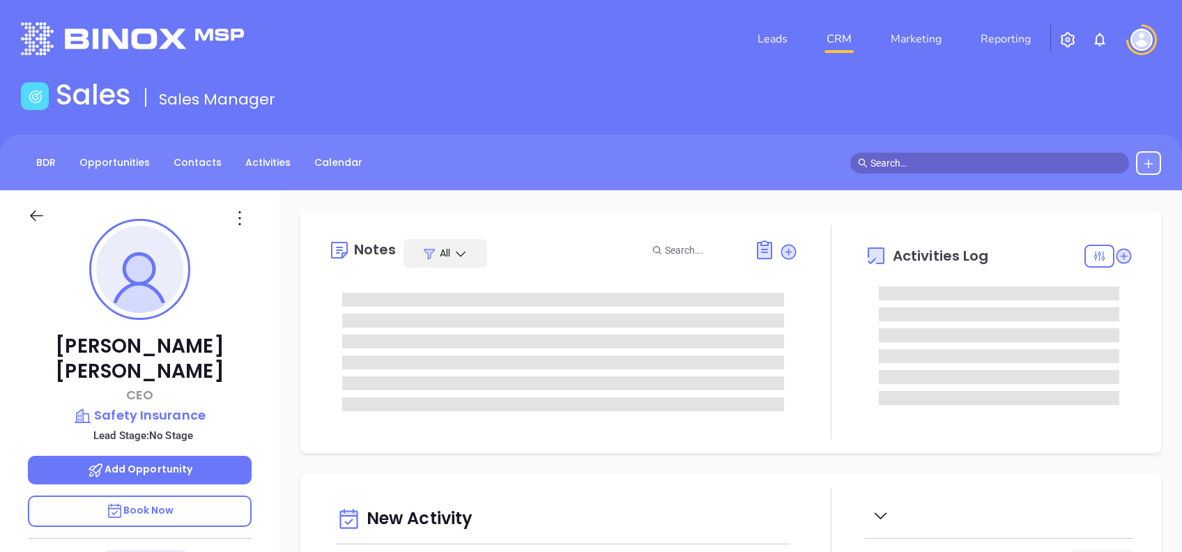
type input "[DATE]"
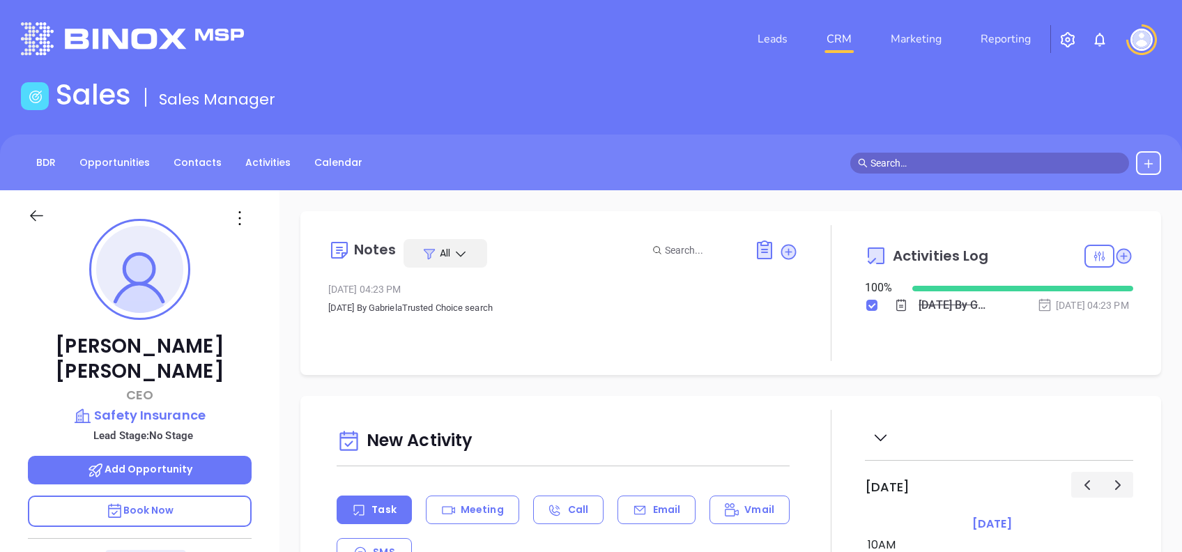
type input "[PERSON_NAME]"
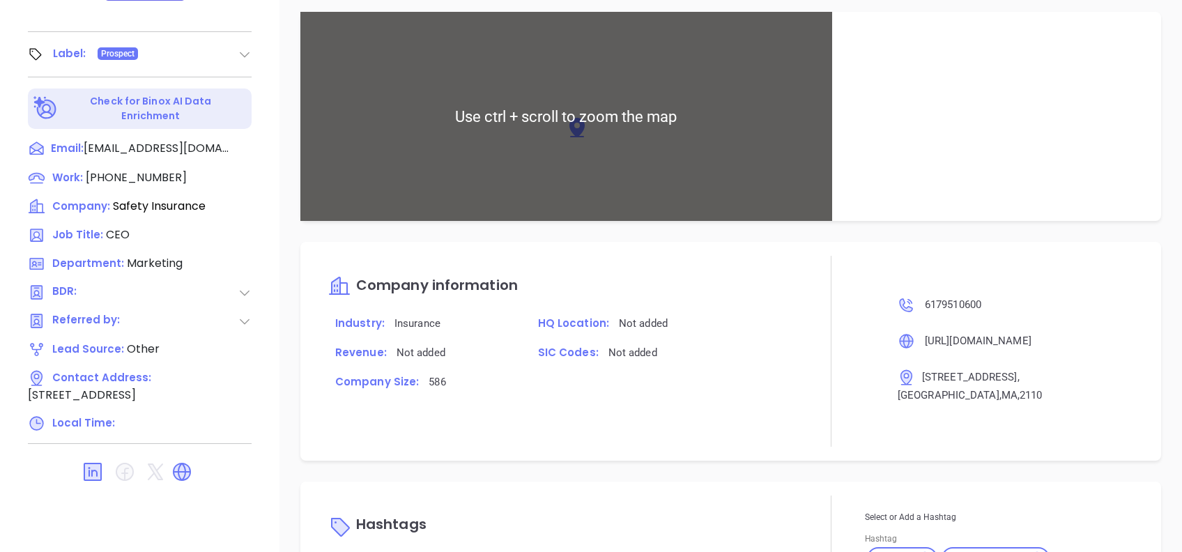
scroll to position [724, 0]
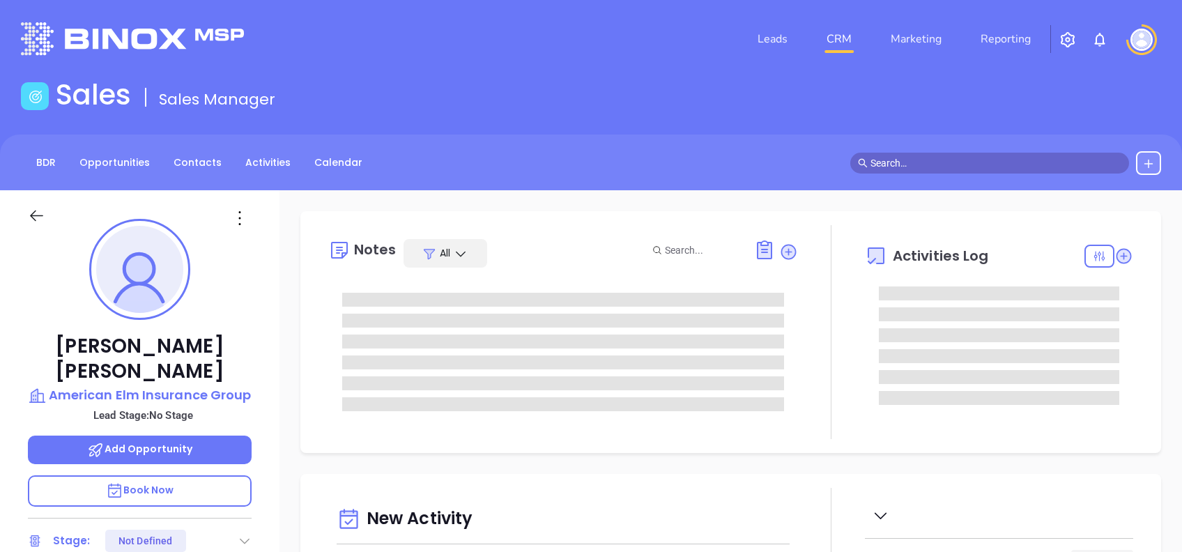
type input "[DATE]"
type input "[PERSON_NAME]"
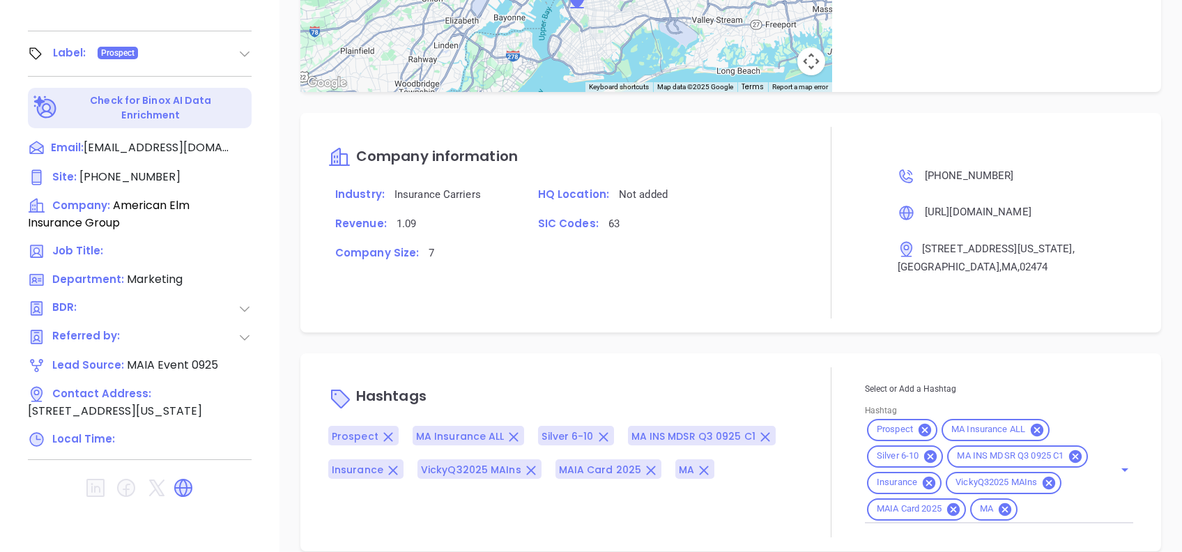
scroll to position [614, 0]
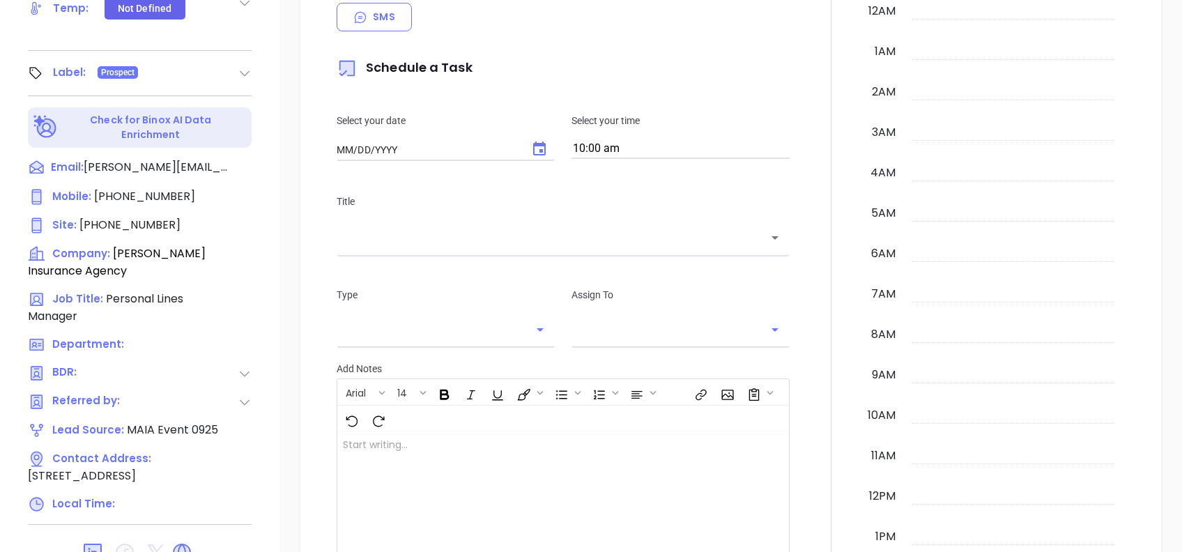
type input "[DATE]"
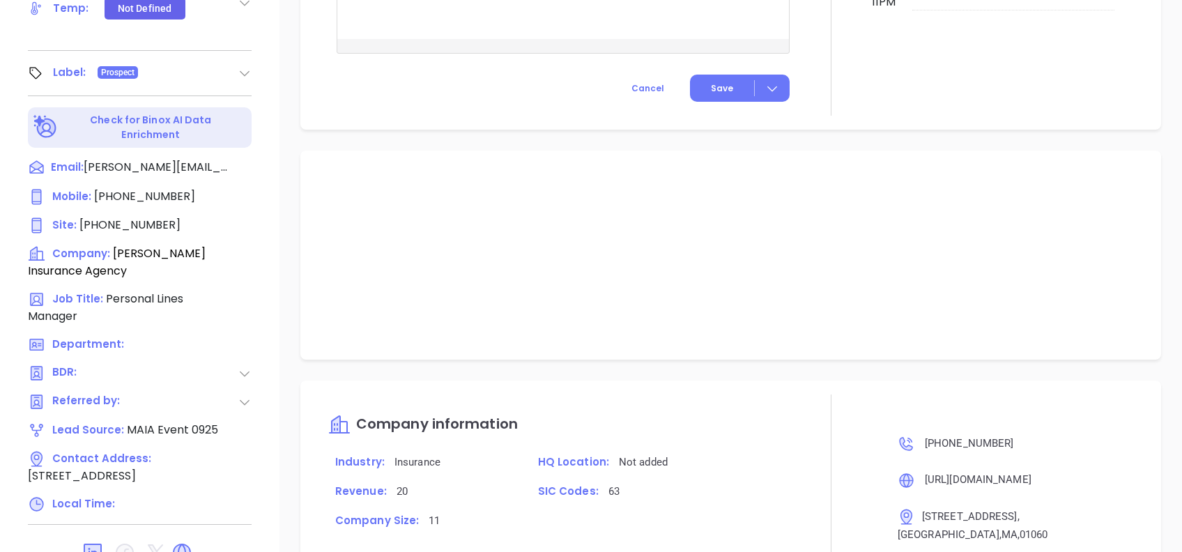
scroll to position [650, 0]
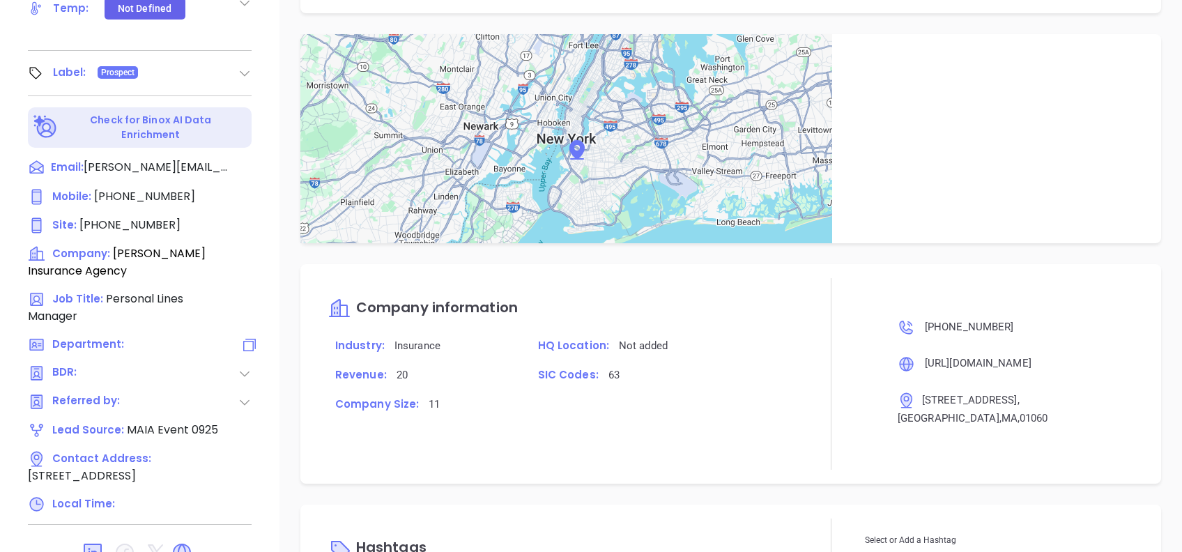
type input "[PERSON_NAME]"
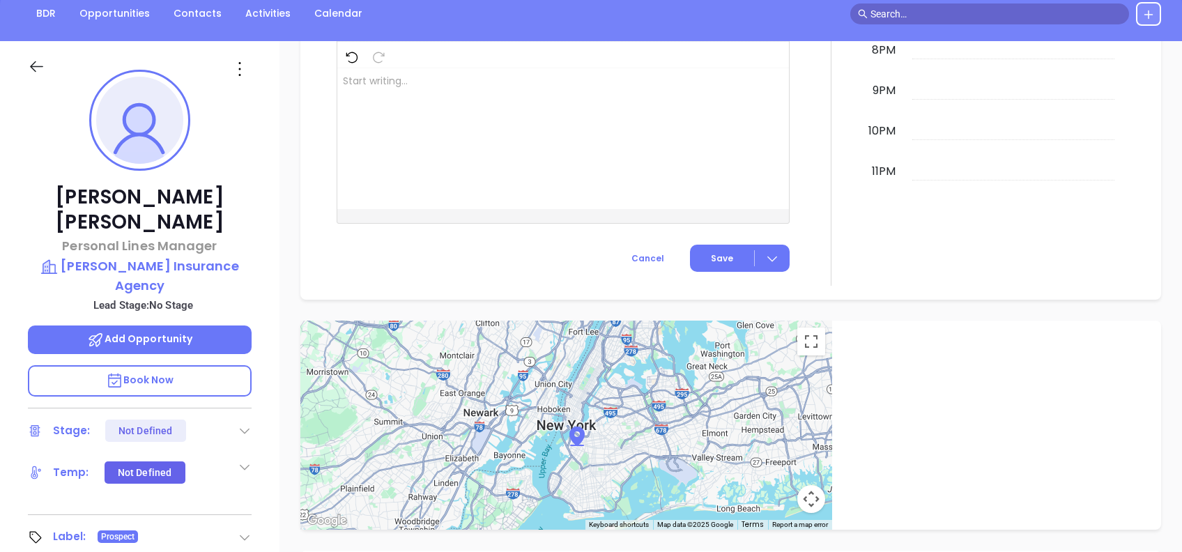
scroll to position [0, 0]
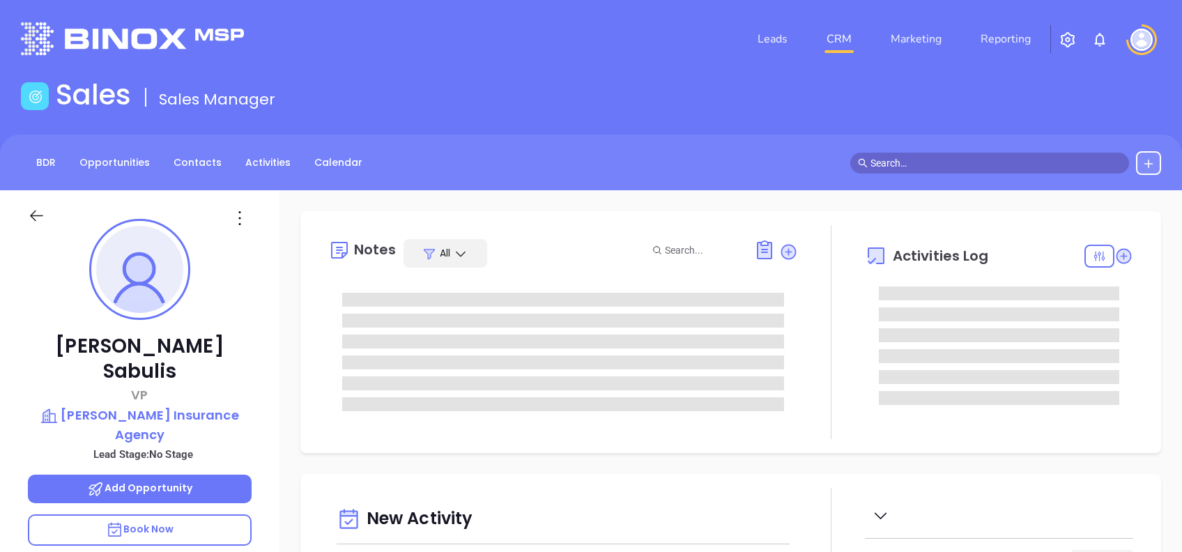
type input "[DATE]"
type input "[PERSON_NAME]"
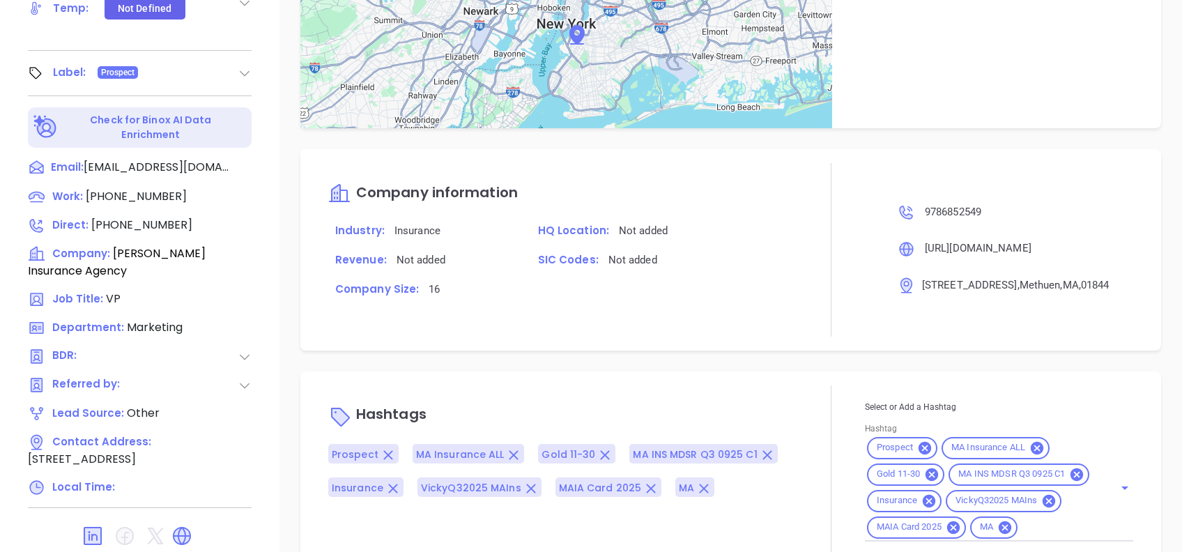
scroll to position [892, 0]
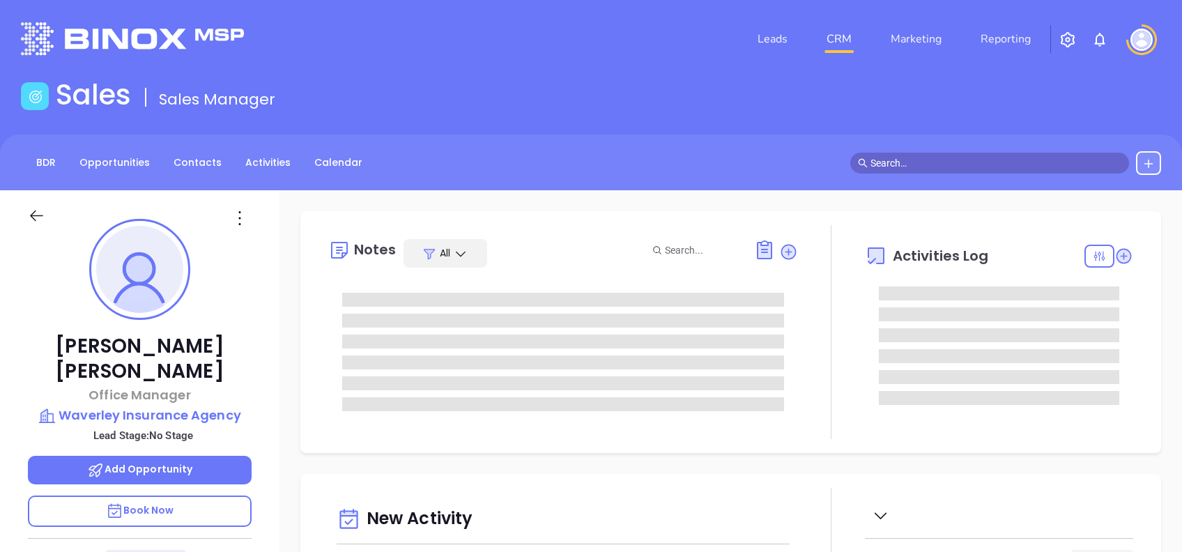
type input "[DATE]"
type input "[PERSON_NAME]"
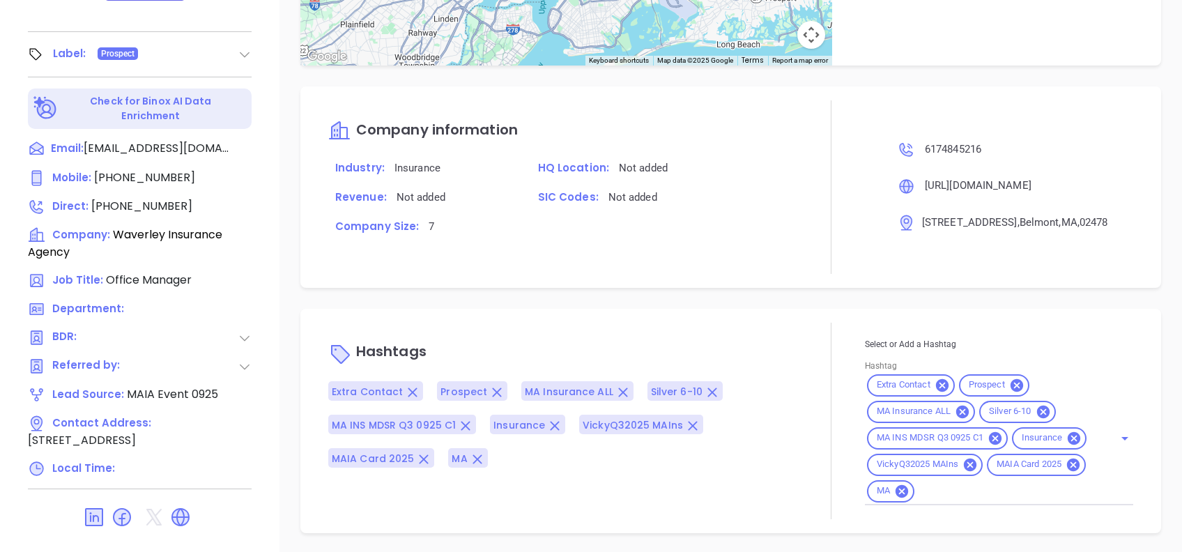
scroll to position [803, 0]
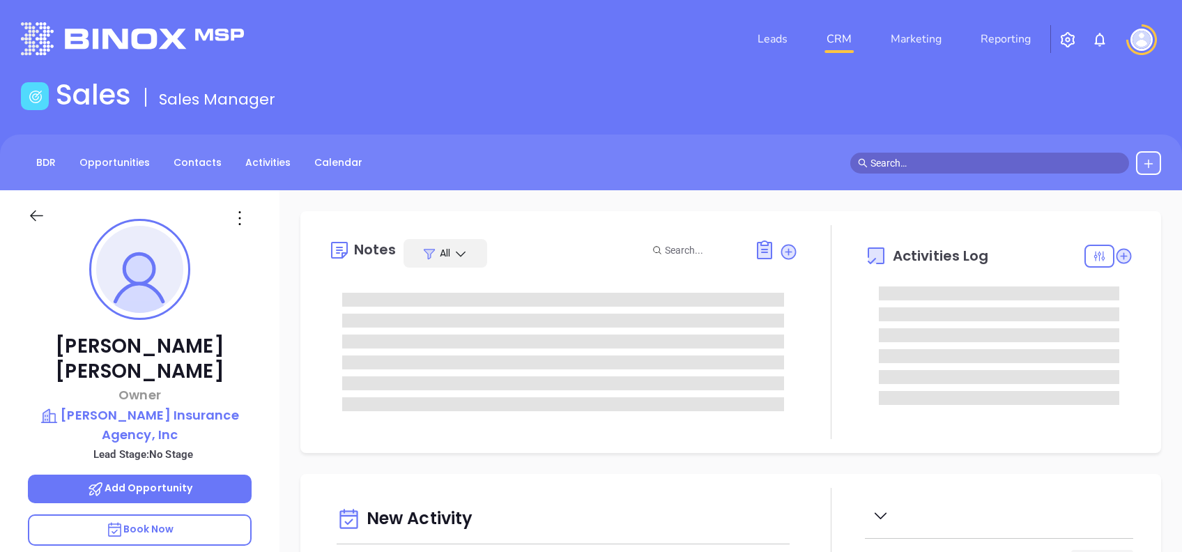
type input "[DATE]"
type input "[PERSON_NAME]"
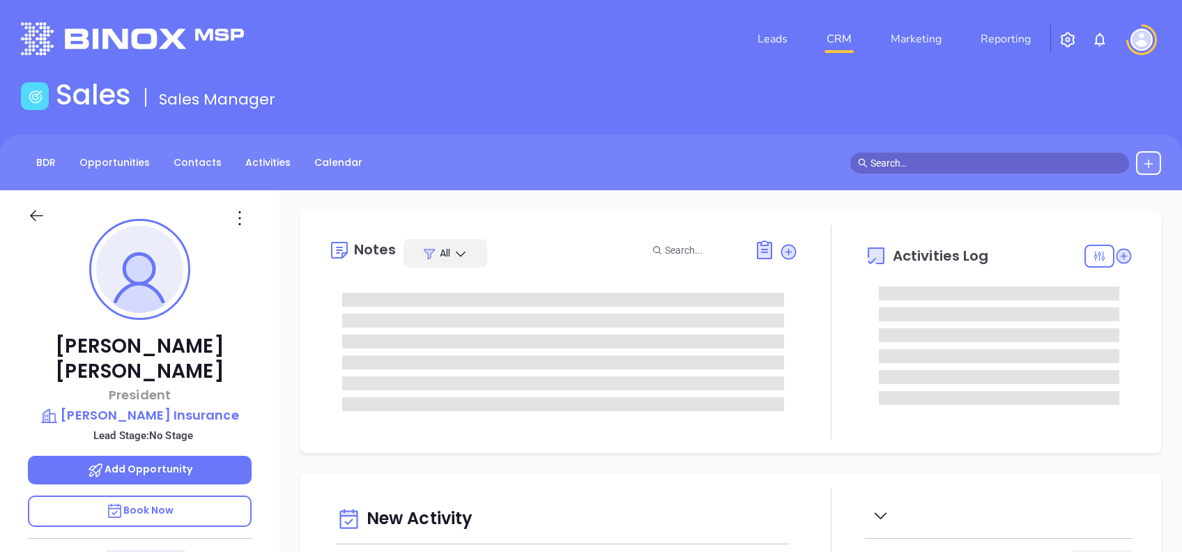
type input "[DATE]"
type input "[PERSON_NAME]"
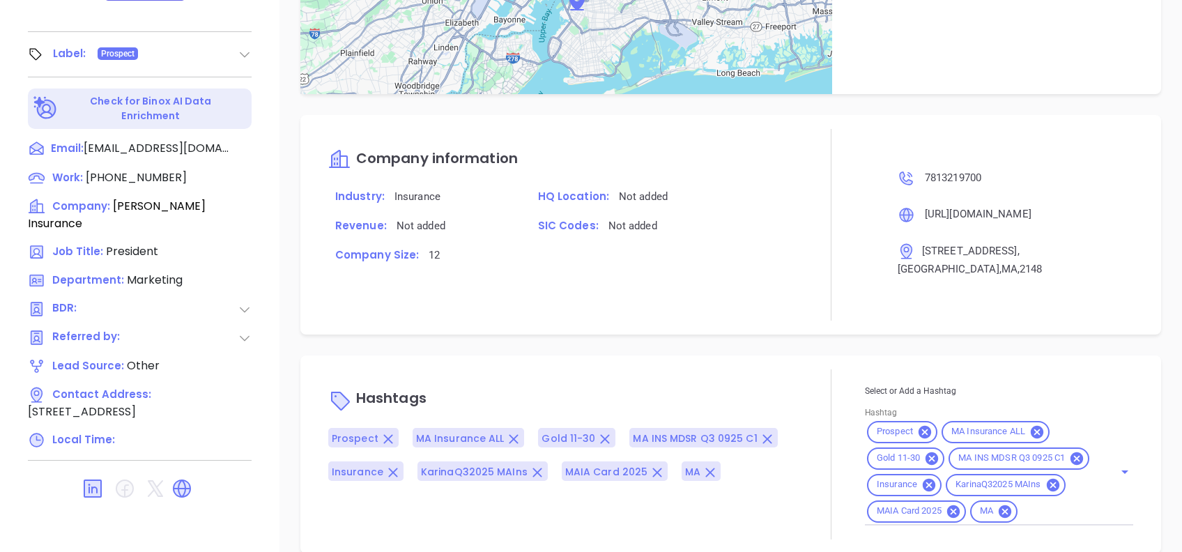
scroll to position [859, 0]
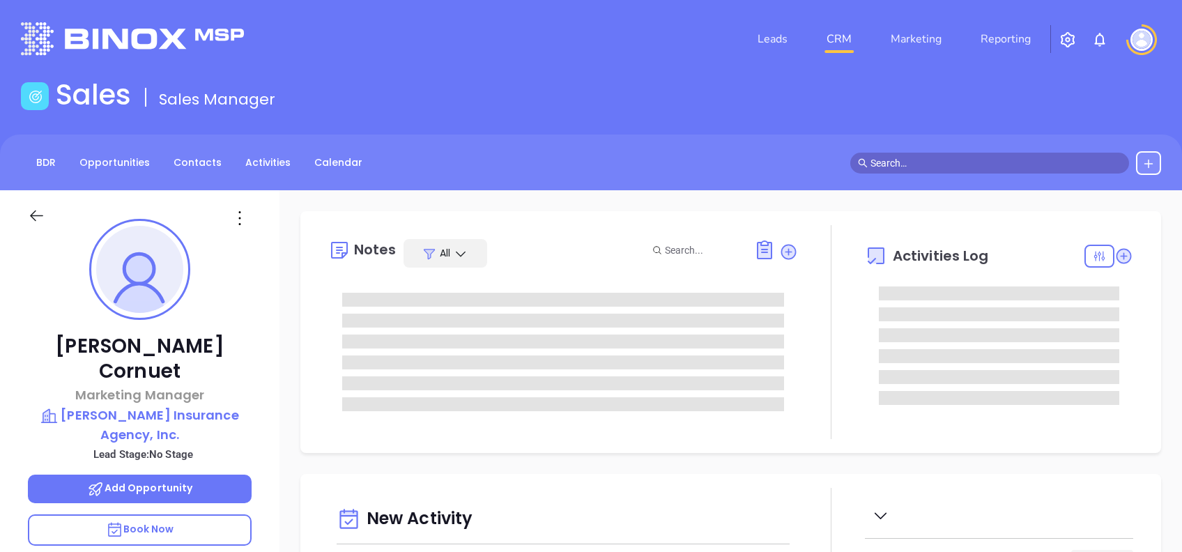
type input "[DATE]"
type input "[PERSON_NAME]"
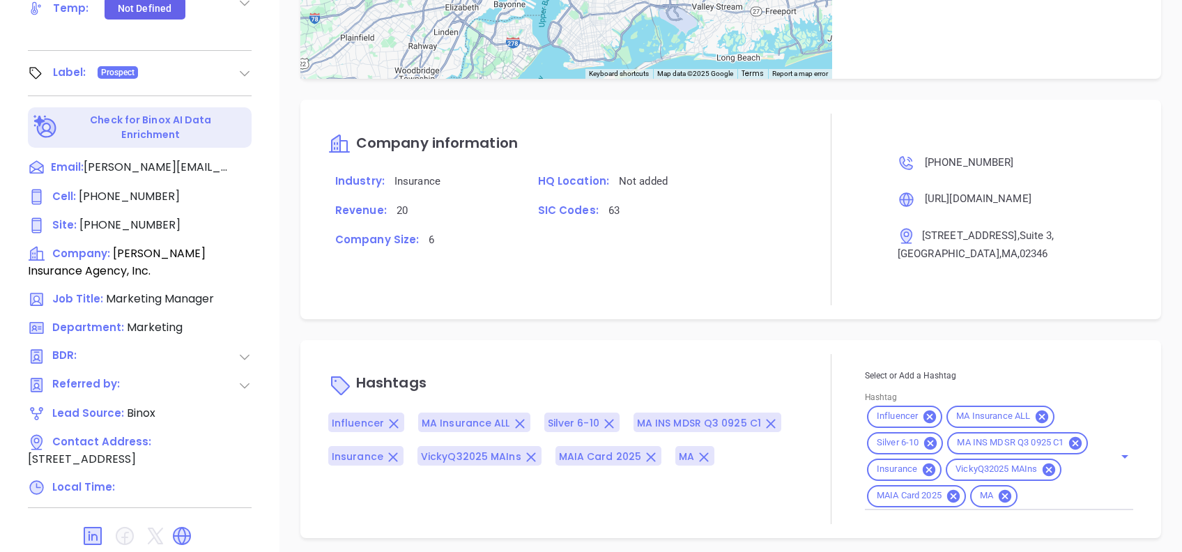
scroll to position [927, 0]
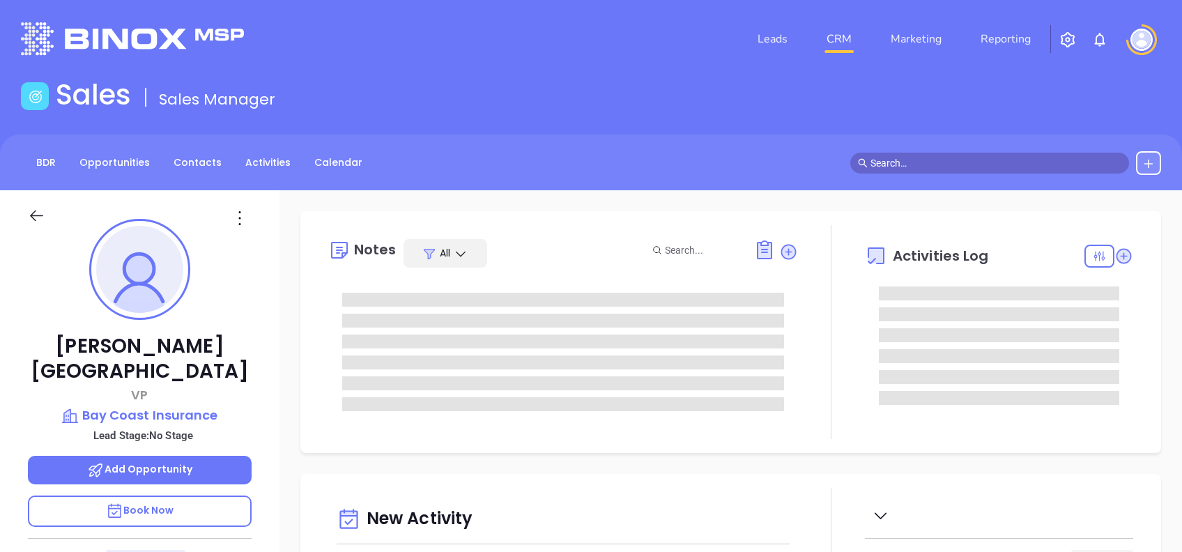
type input "[DATE]"
type input "[PERSON_NAME]"
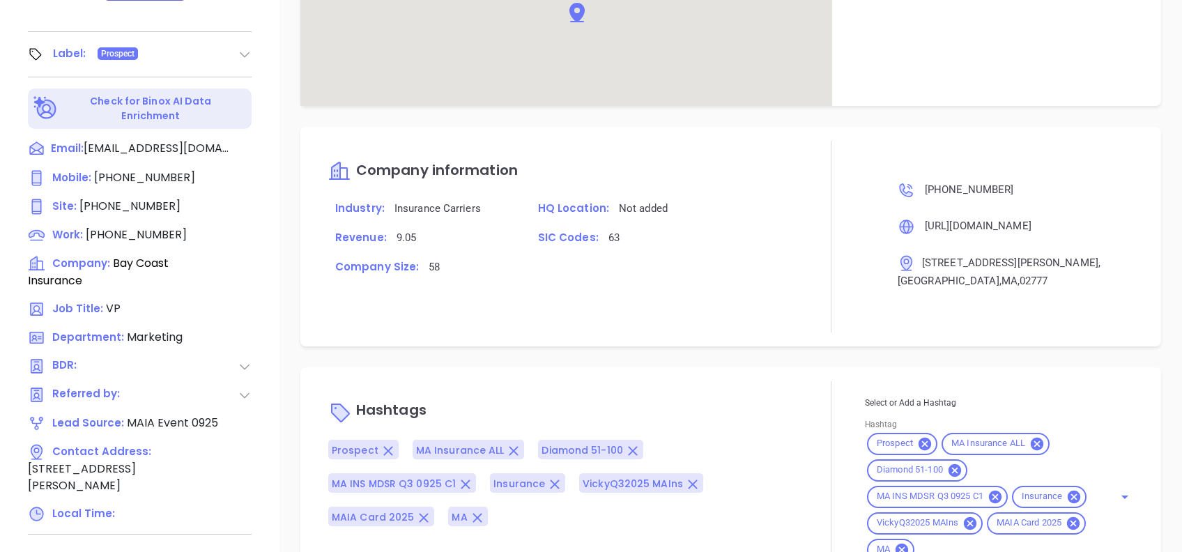
scroll to position [837, 0]
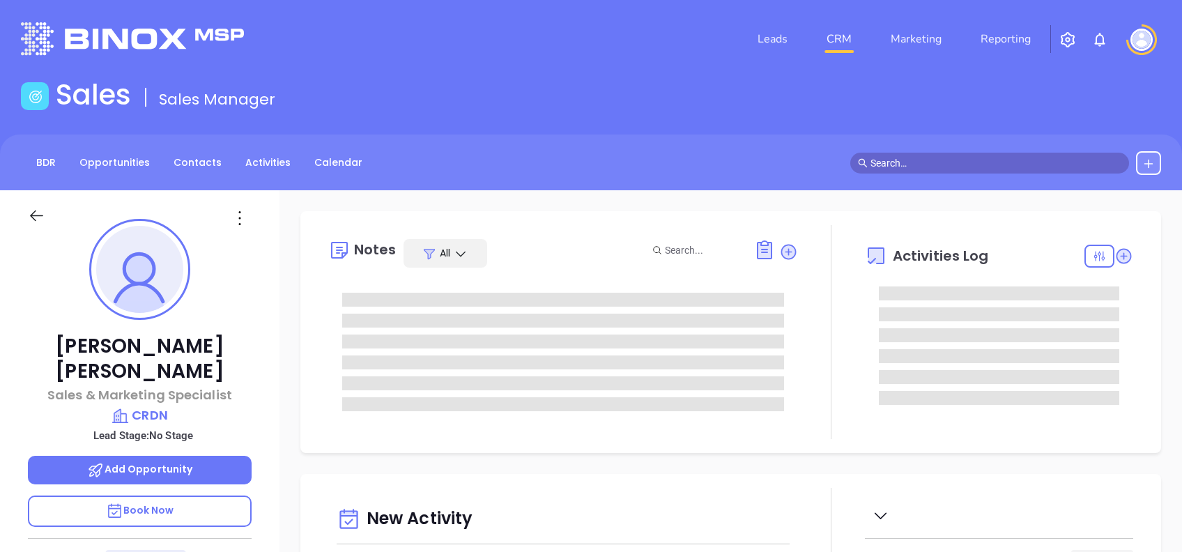
type input "[DATE]"
type input "[PERSON_NAME]"
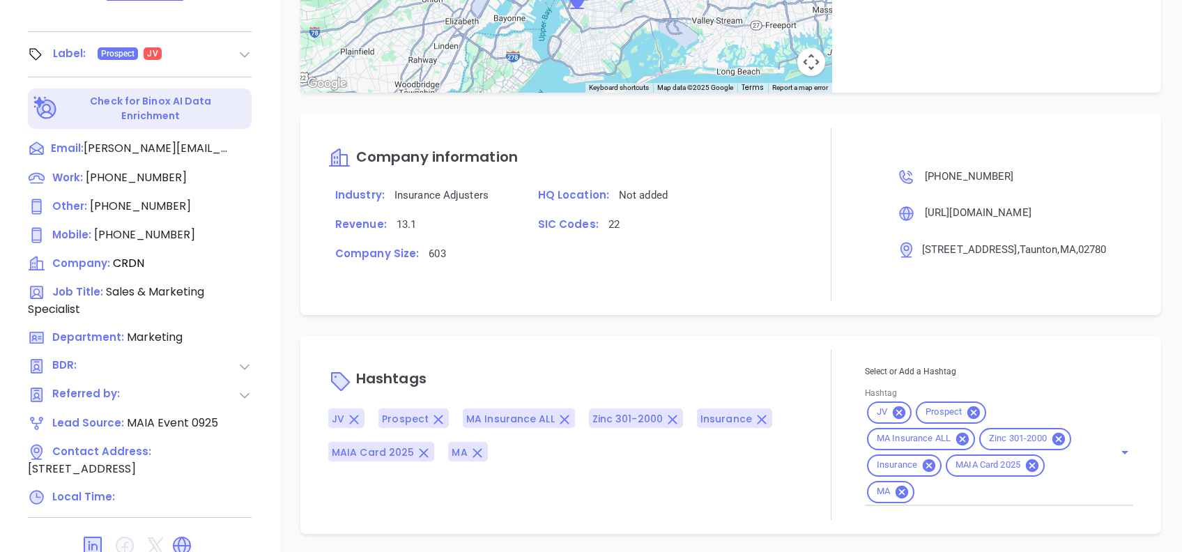
scroll to position [793, 0]
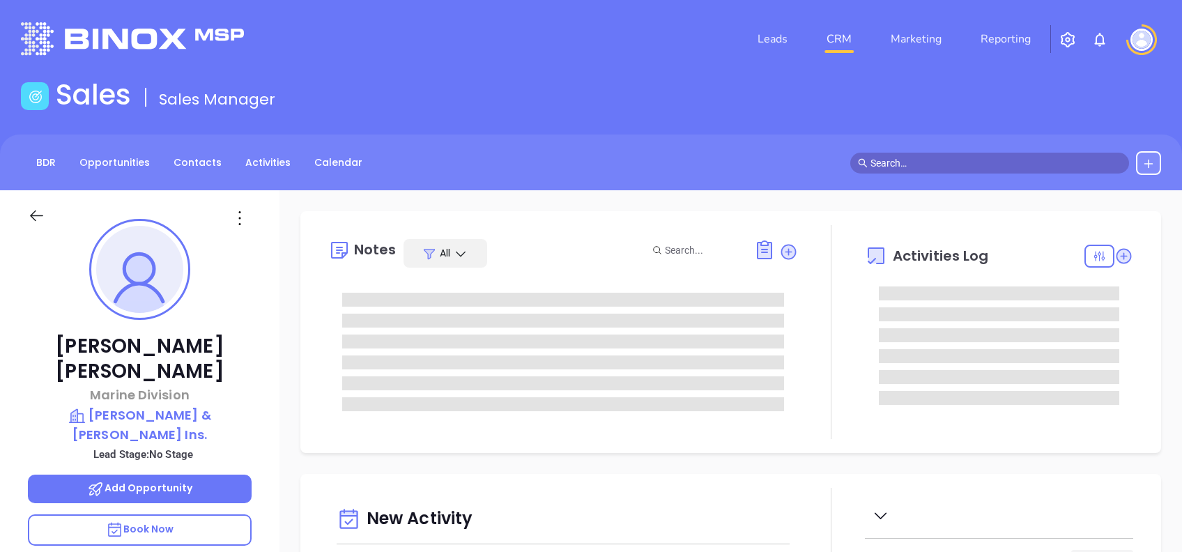
type input "[DATE]"
type input "[PERSON_NAME]"
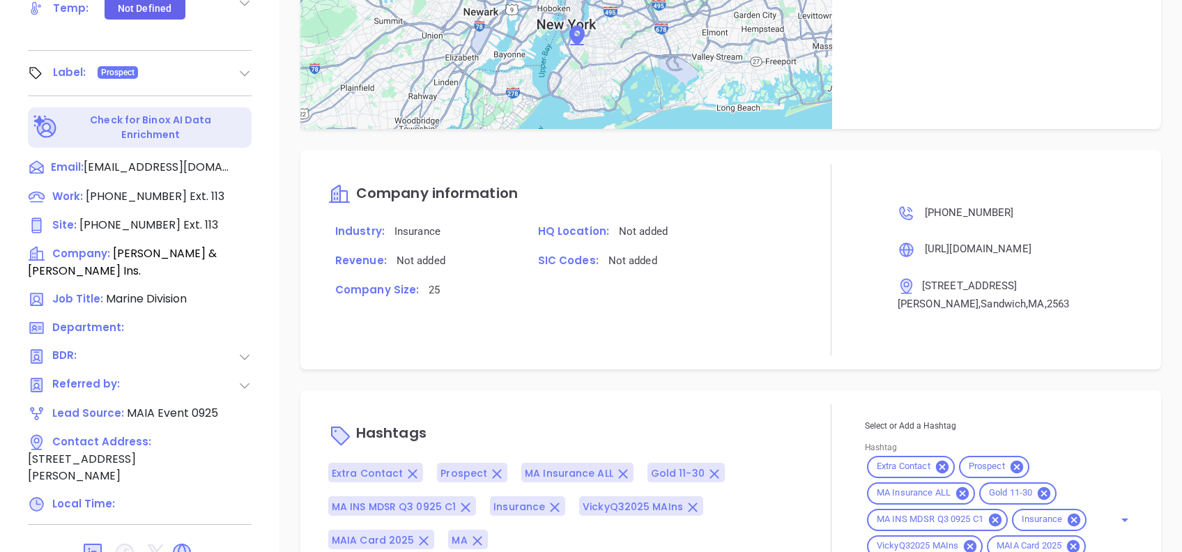
scroll to position [837, 0]
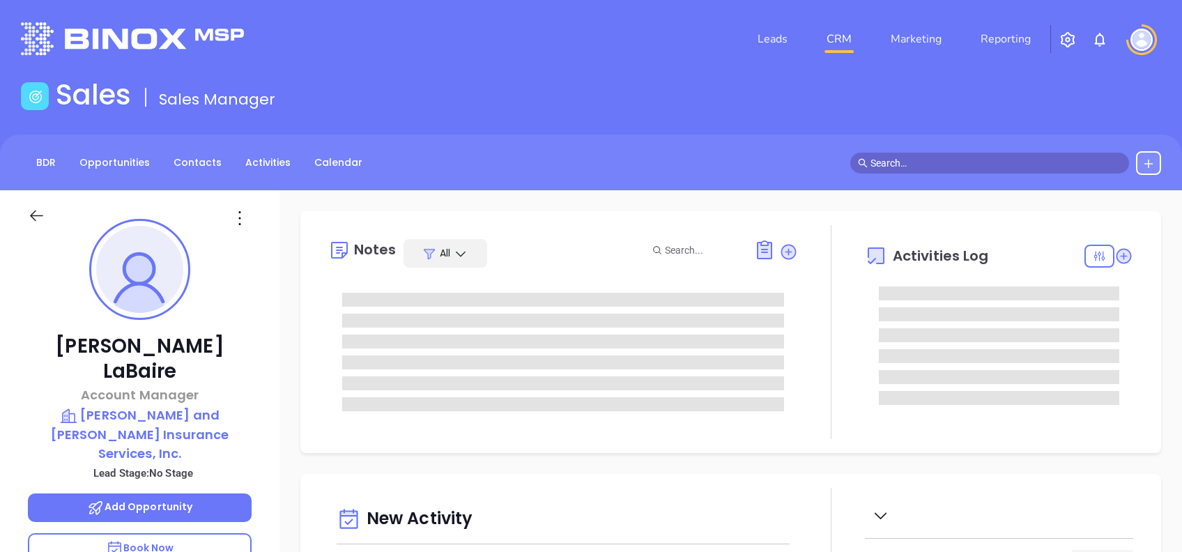
type input "[DATE]"
type input "[PERSON_NAME]"
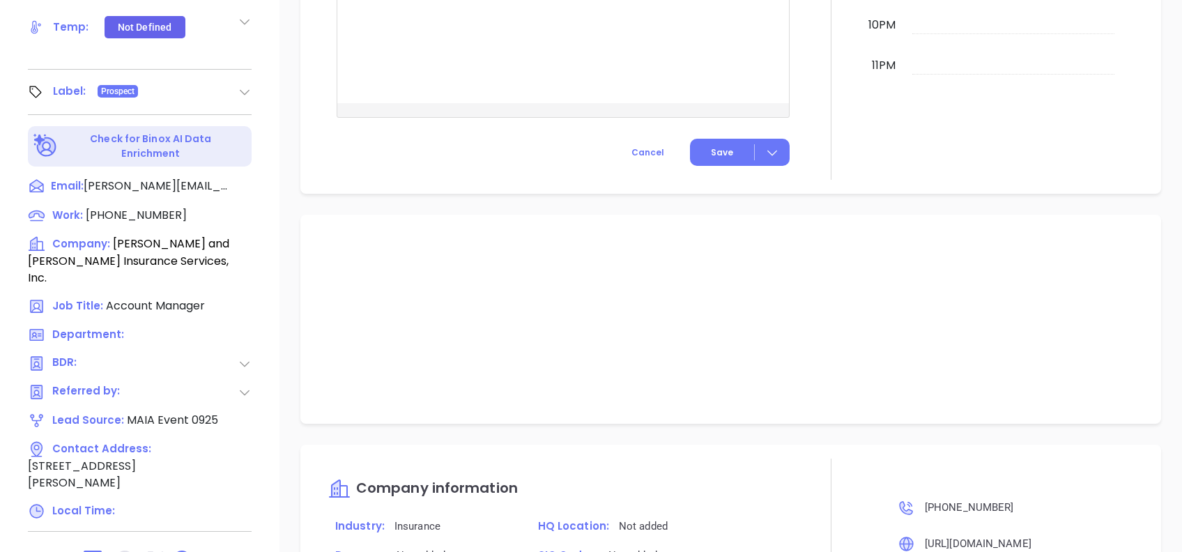
scroll to position [724, 0]
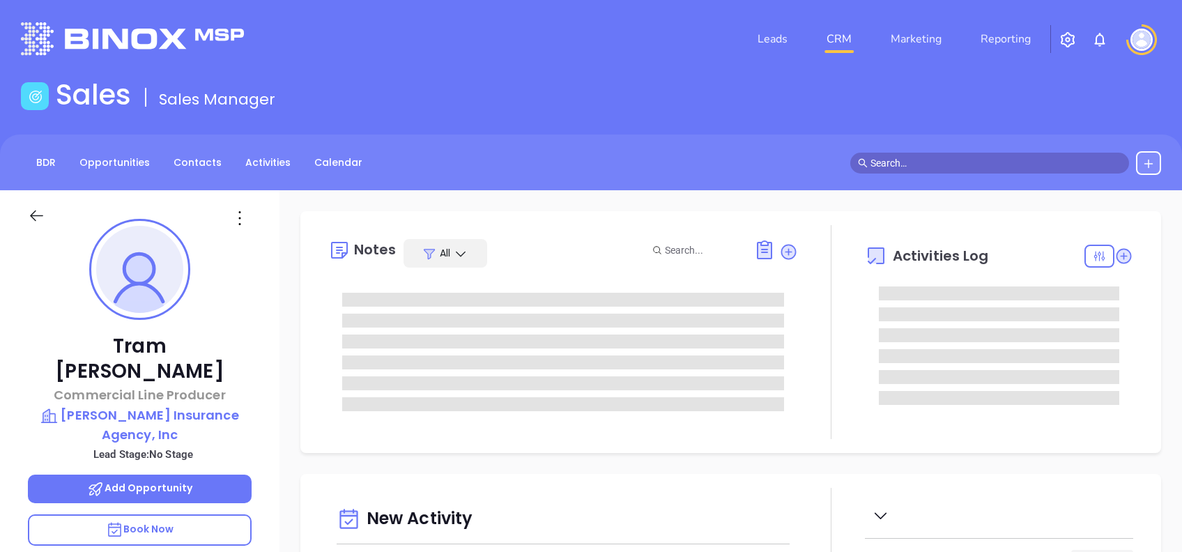
type input "[DATE]"
type input "[PERSON_NAME]"
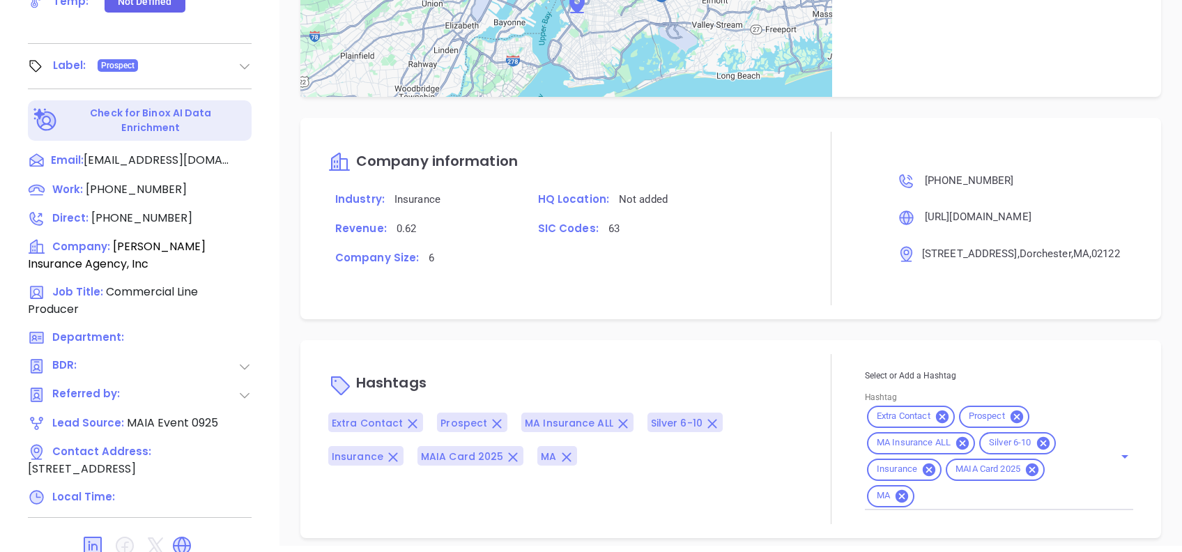
scroll to position [795, 0]
